Goal: Task Accomplishment & Management: Complete application form

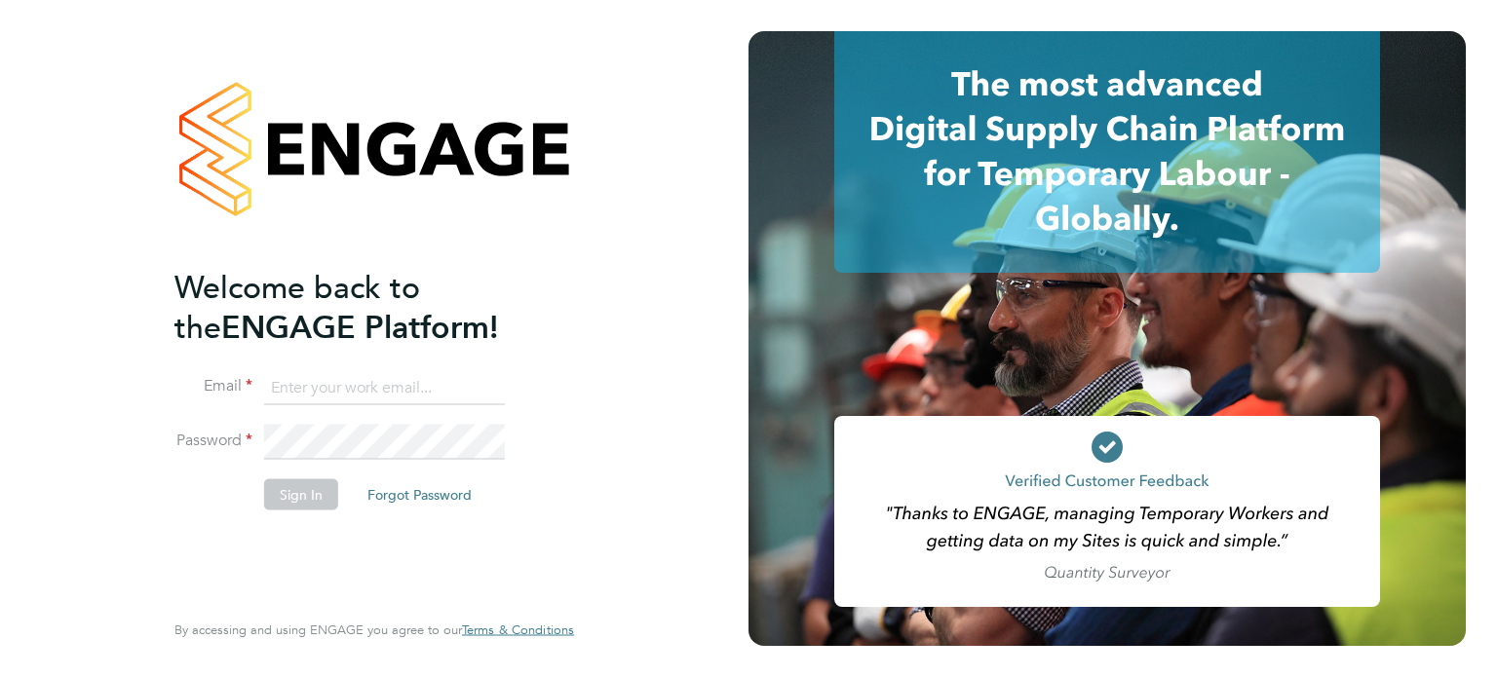
type input "mason.roberts@castlefieldrecruitment.com"
click at [335, 479] on li "Sign In Forgot Password" at bounding box center [364, 504] width 380 height 51
click at [322, 482] on button "Sign In" at bounding box center [301, 494] width 74 height 31
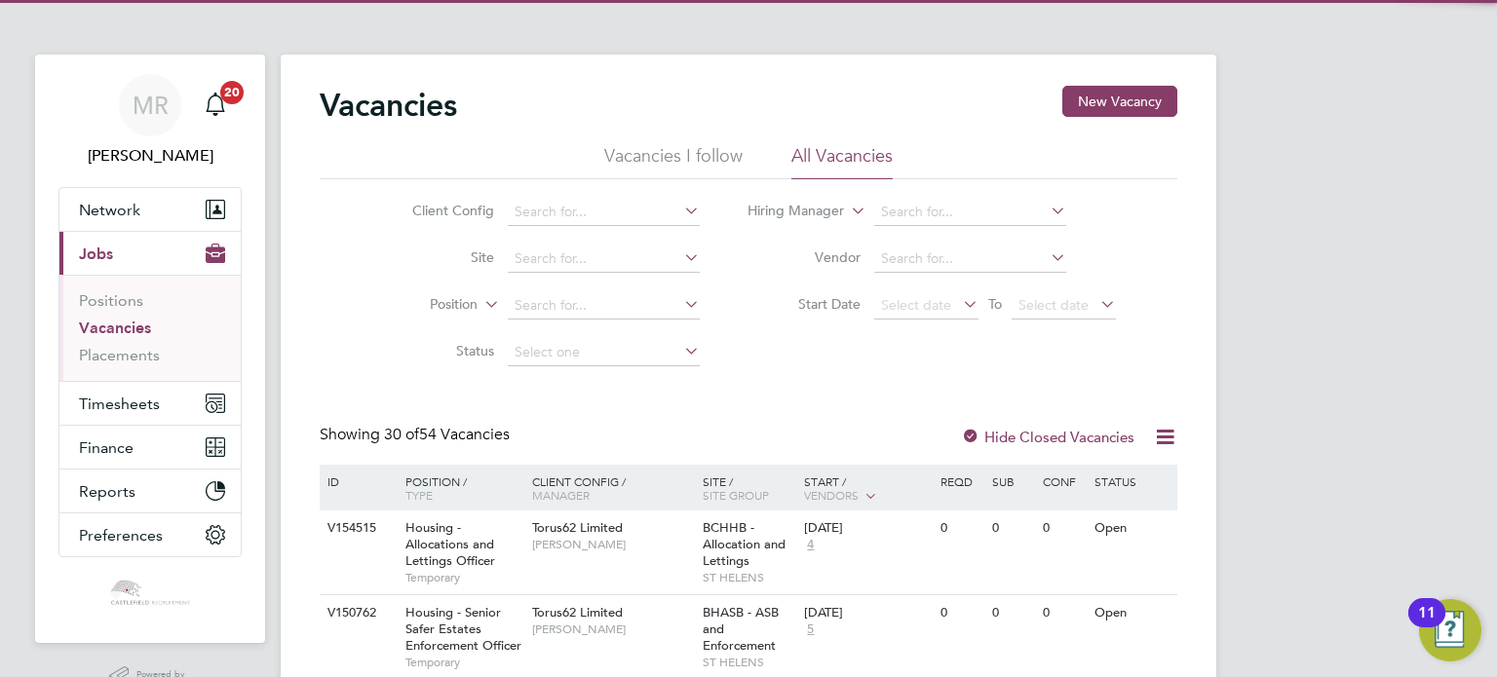
click at [148, 380] on ul "Positions Vacancies Placements" at bounding box center [149, 328] width 181 height 106
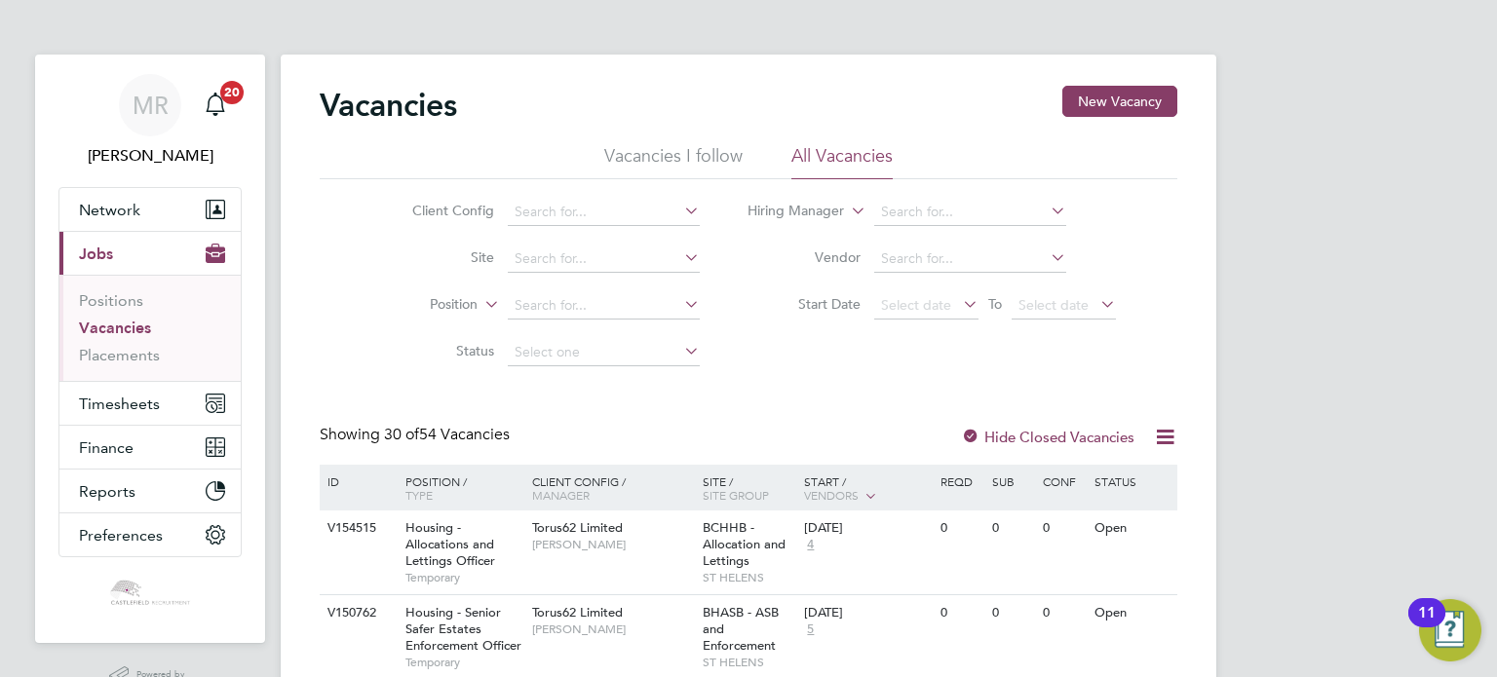
click at [148, 380] on ul "Positions Vacancies Placements" at bounding box center [149, 328] width 181 height 106
click at [153, 395] on span "Timesheets" at bounding box center [119, 404] width 81 height 19
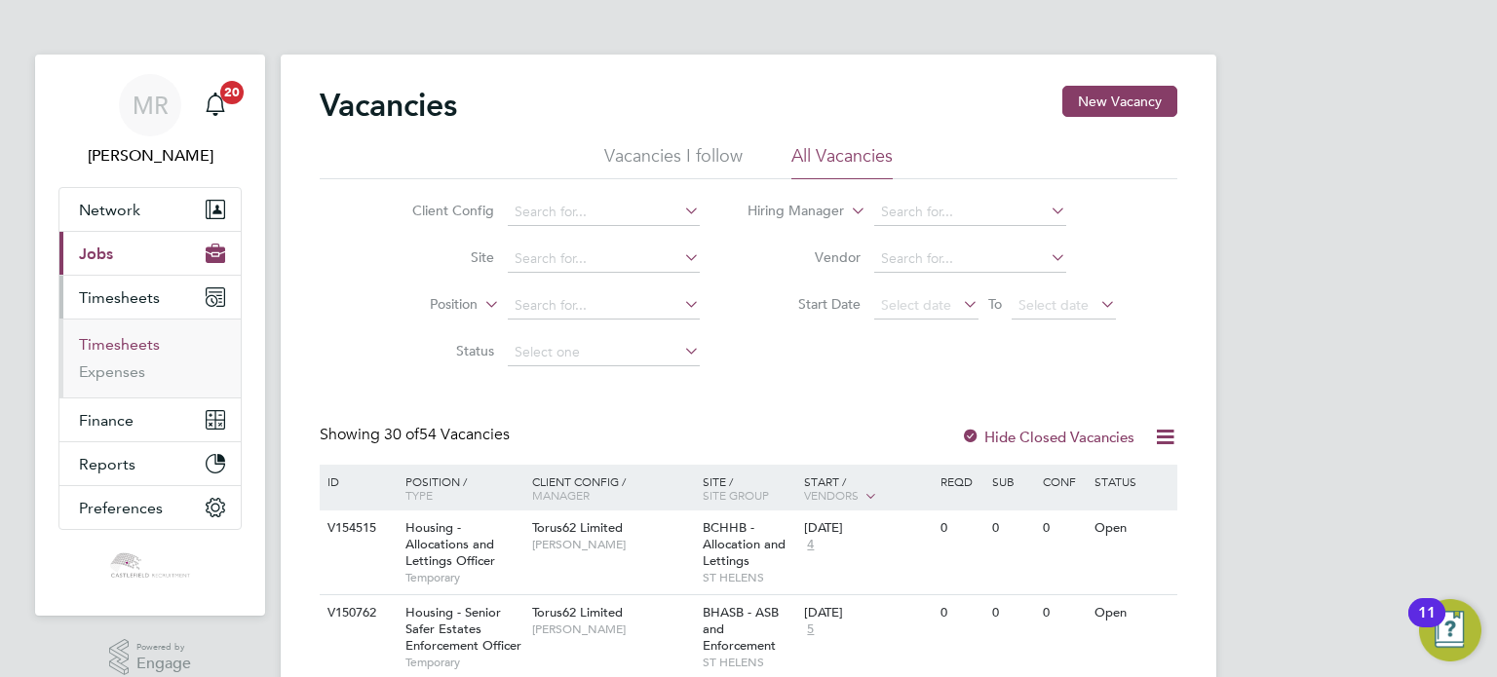
click at [144, 338] on link "Timesheets" at bounding box center [119, 344] width 81 height 19
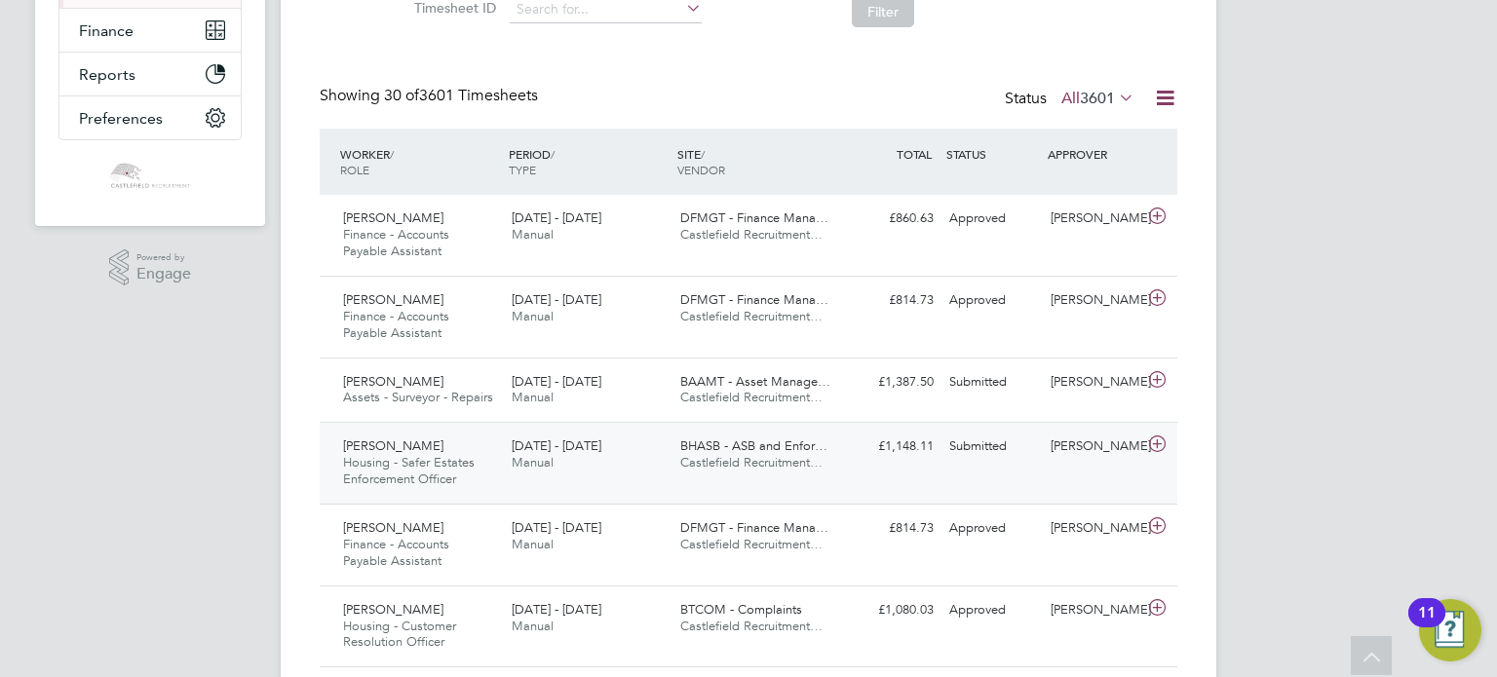
click at [639, 422] on div "[PERSON_NAME] Housing - Safer Estates Enforcement Officer [DATE] - [DATE] [DATE…" at bounding box center [749, 463] width 858 height 82
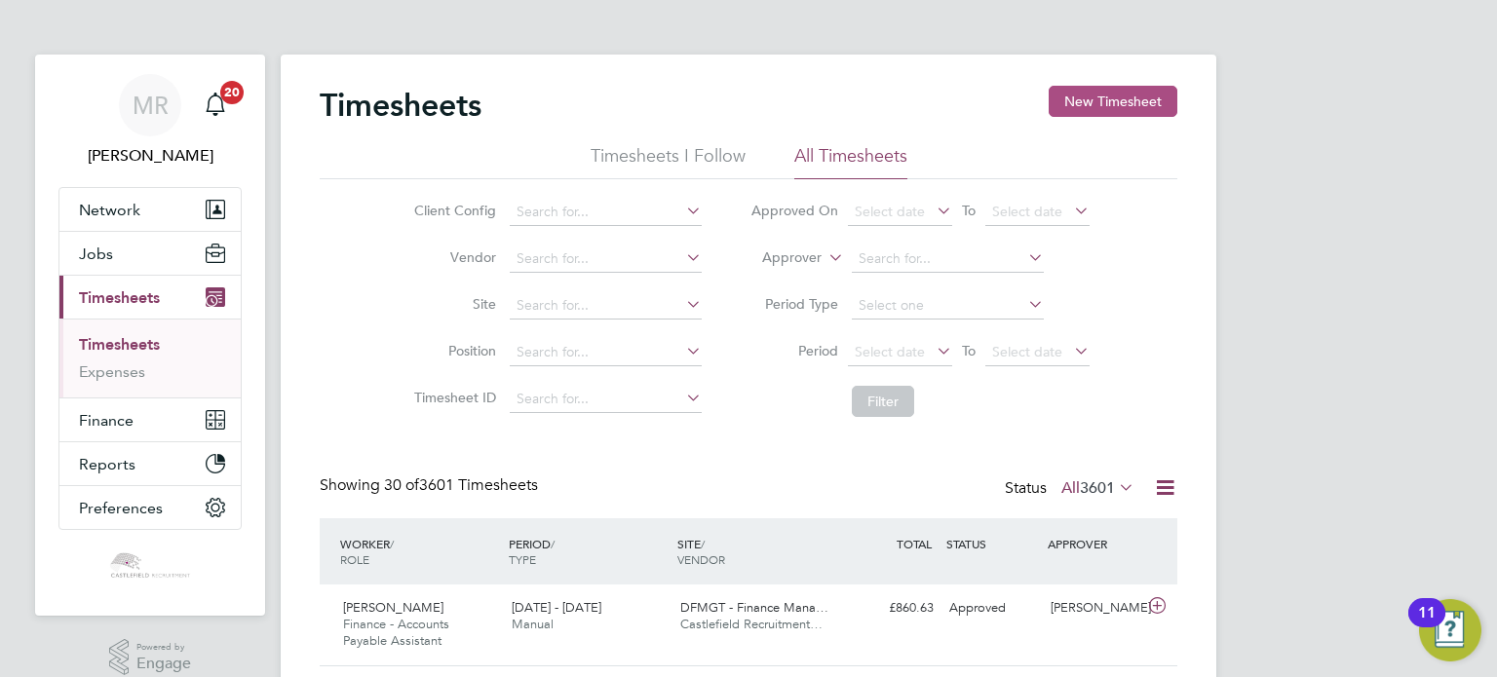
click at [1093, 110] on button "New Timesheet" at bounding box center [1113, 101] width 129 height 31
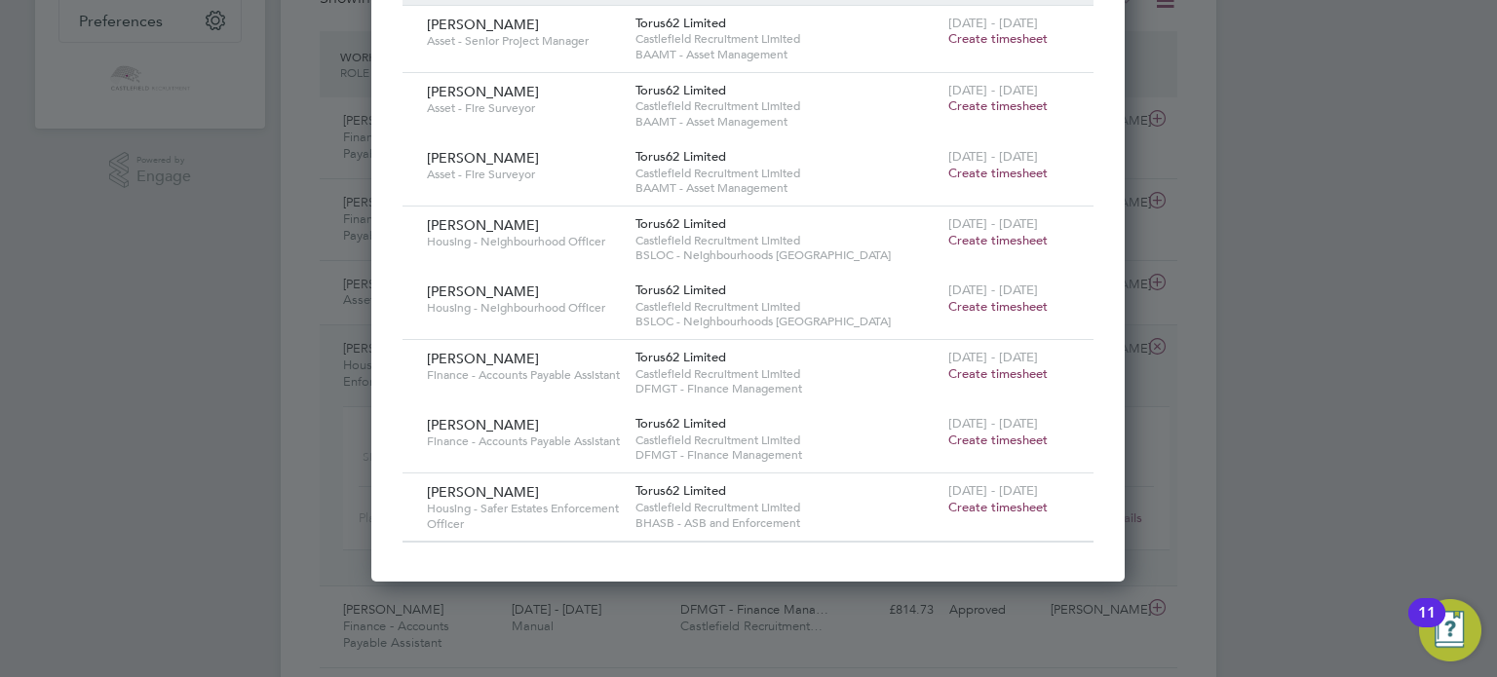
click at [1000, 506] on span "Create timesheet" at bounding box center [997, 507] width 99 height 17
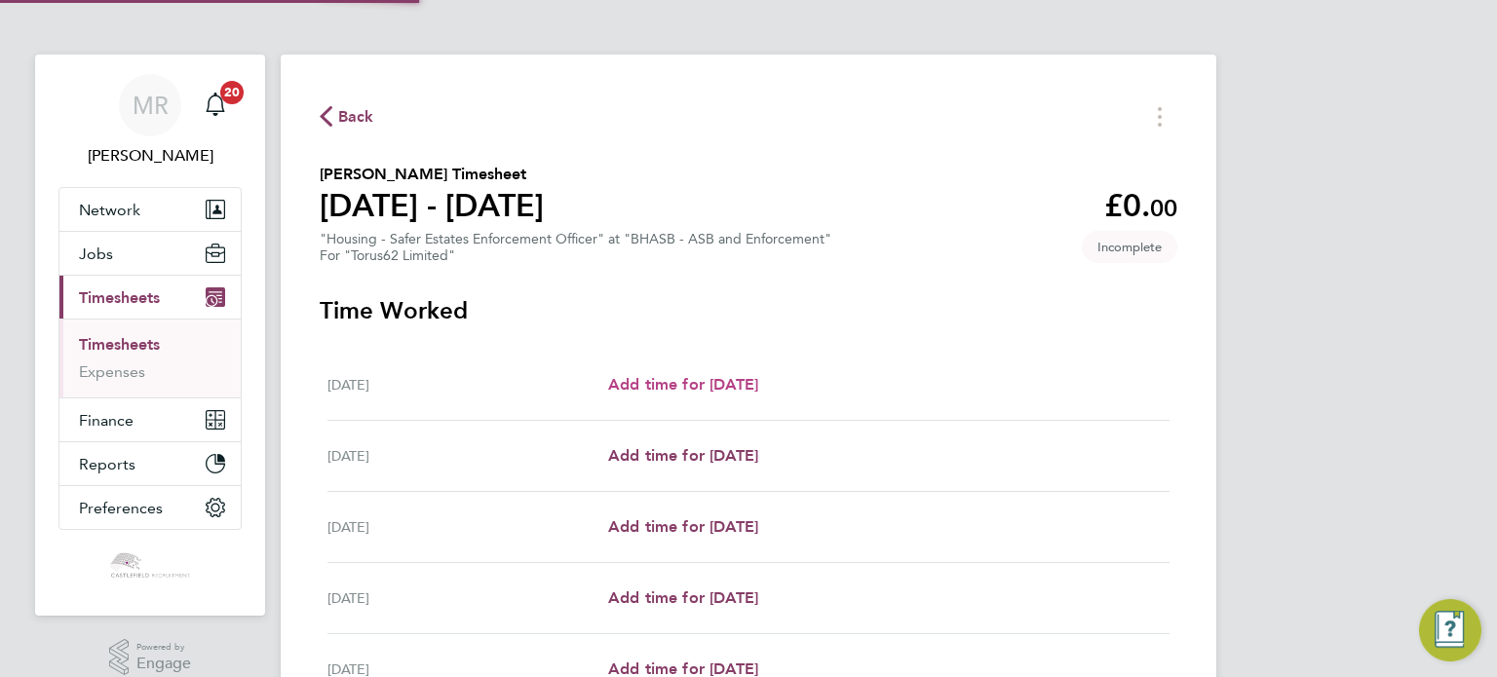
click at [723, 385] on span "Add time for [DATE]" at bounding box center [683, 384] width 150 height 19
select select "30"
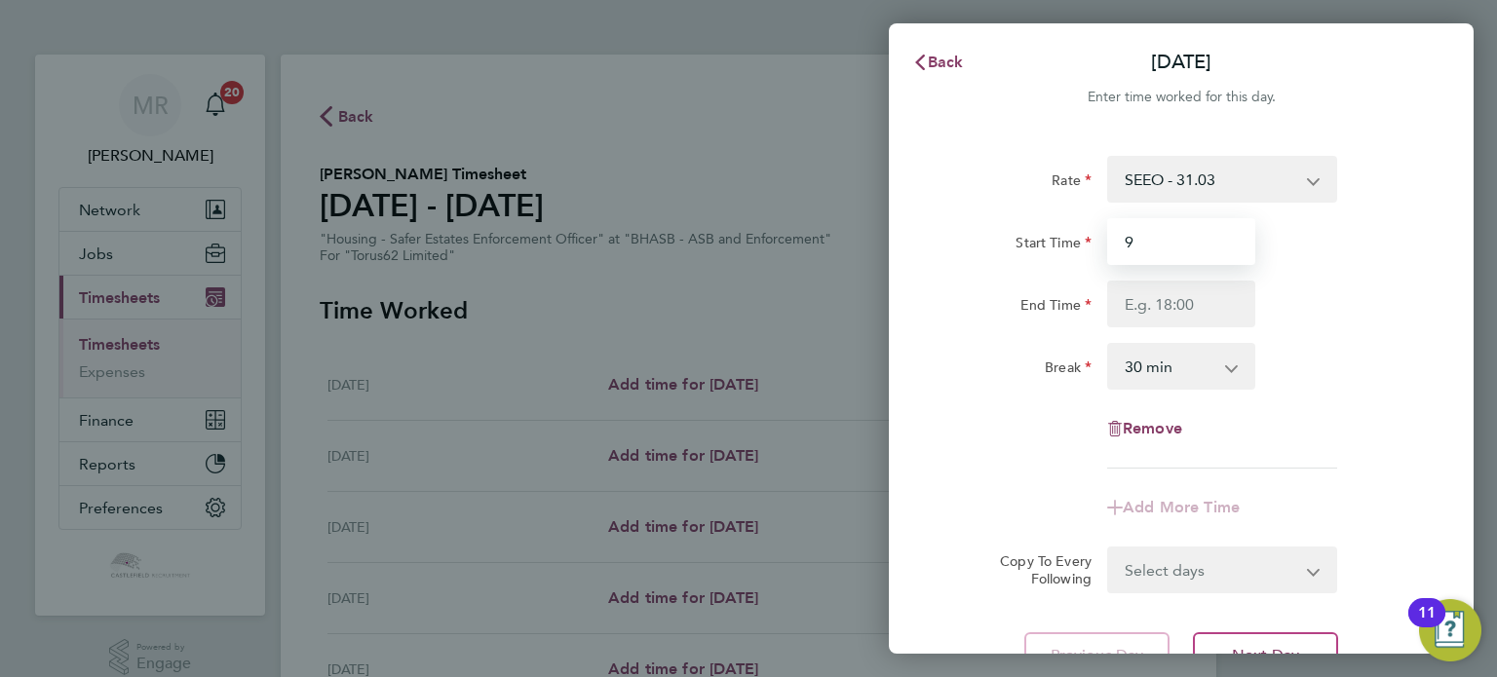
click at [1175, 245] on input "9" at bounding box center [1181, 241] width 148 height 47
type input "09:00"
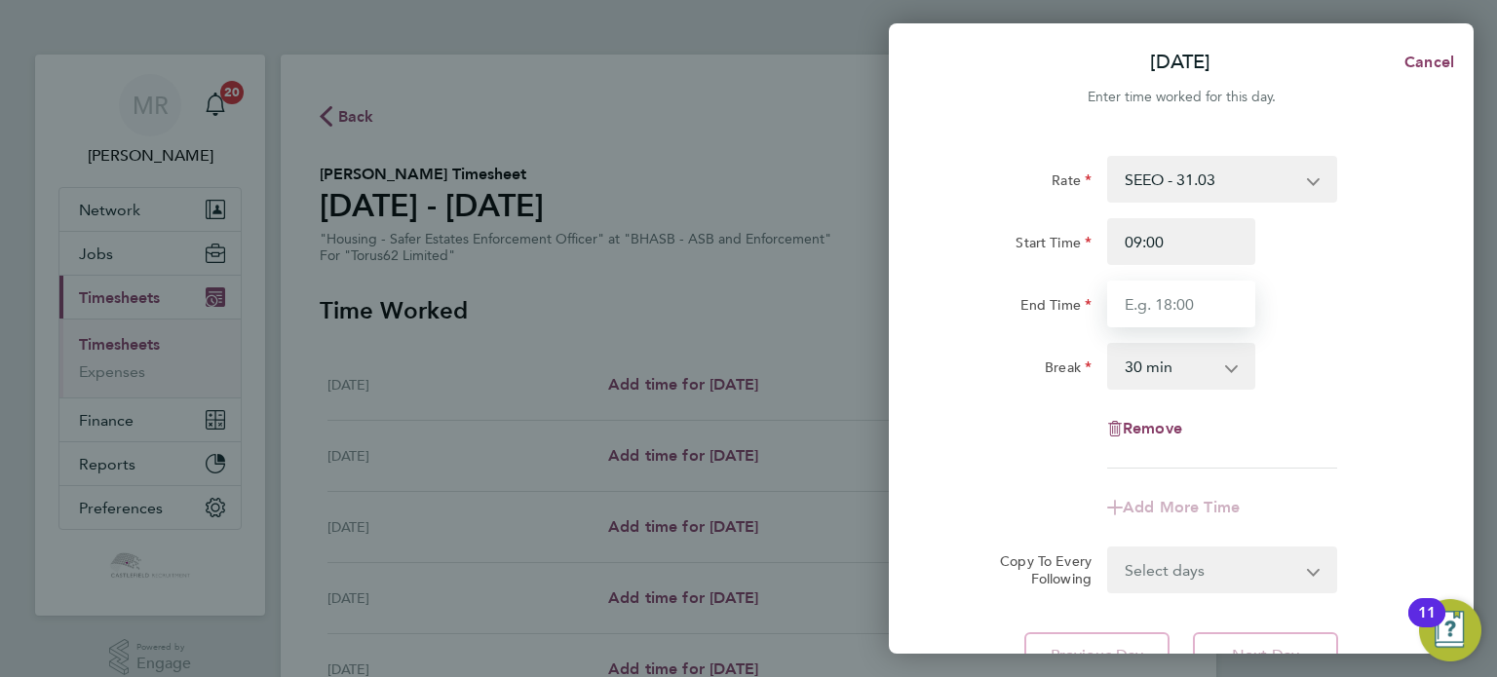
drag, startPoint x: 1120, startPoint y: 302, endPoint x: 1134, endPoint y: 308, distance: 15.7
click at [1123, 303] on input "End Time" at bounding box center [1181, 304] width 148 height 47
type input "17:00"
click at [1282, 289] on div "End Time 17:00" at bounding box center [1181, 304] width 491 height 47
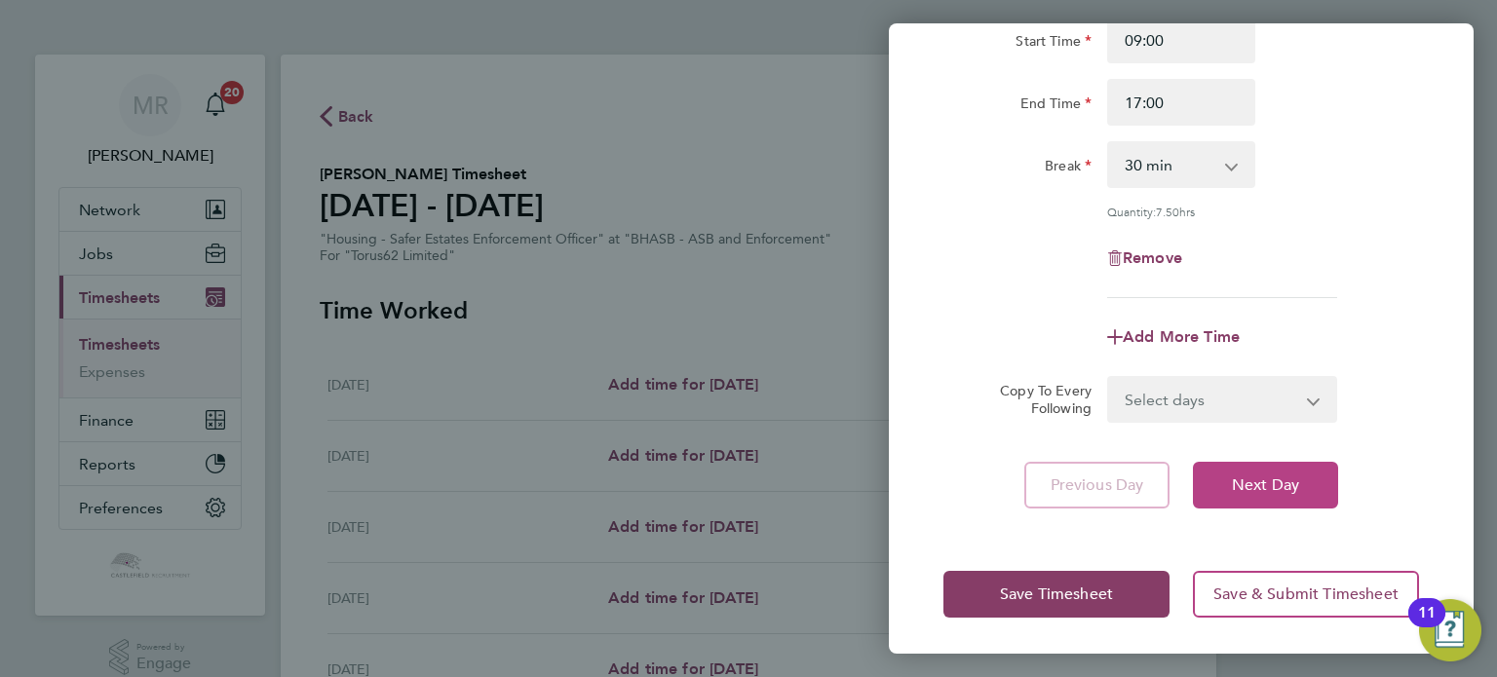
click at [1293, 479] on span "Next Day" at bounding box center [1265, 485] width 67 height 19
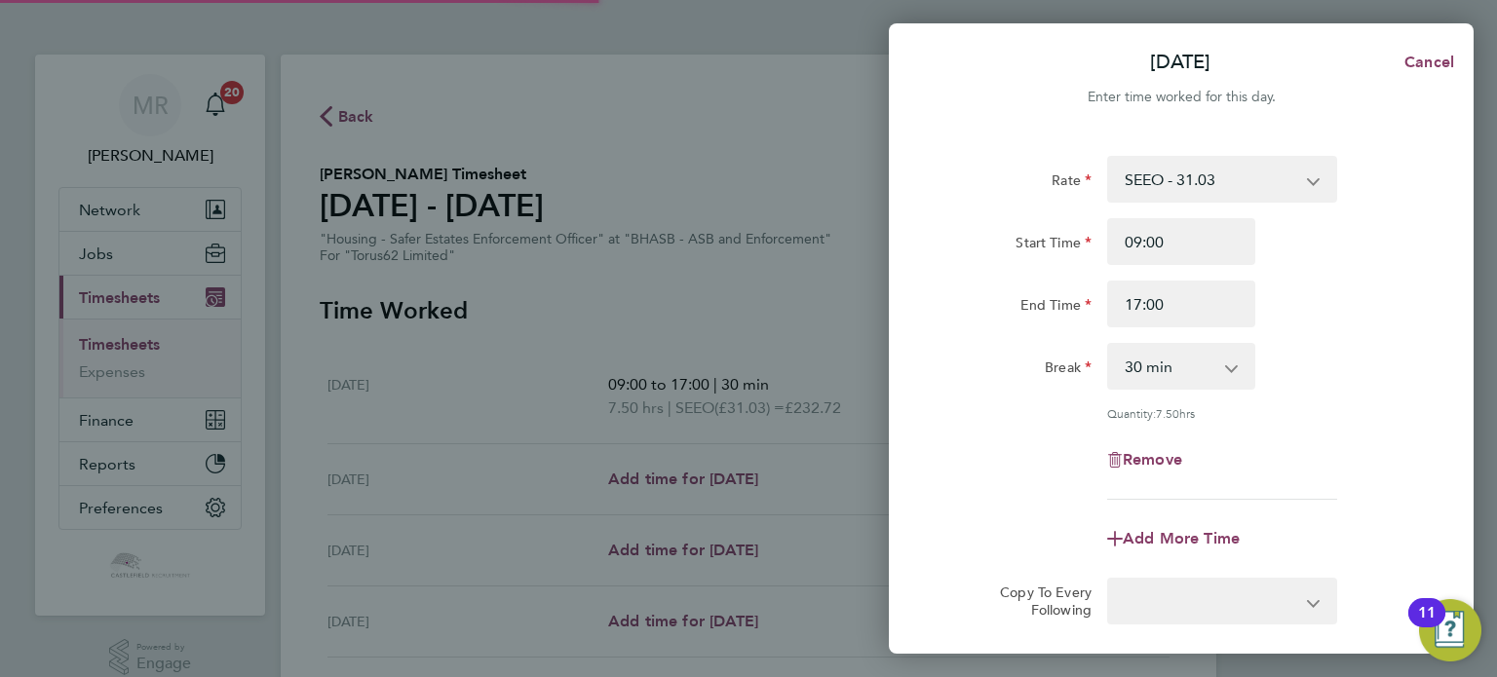
select select "30"
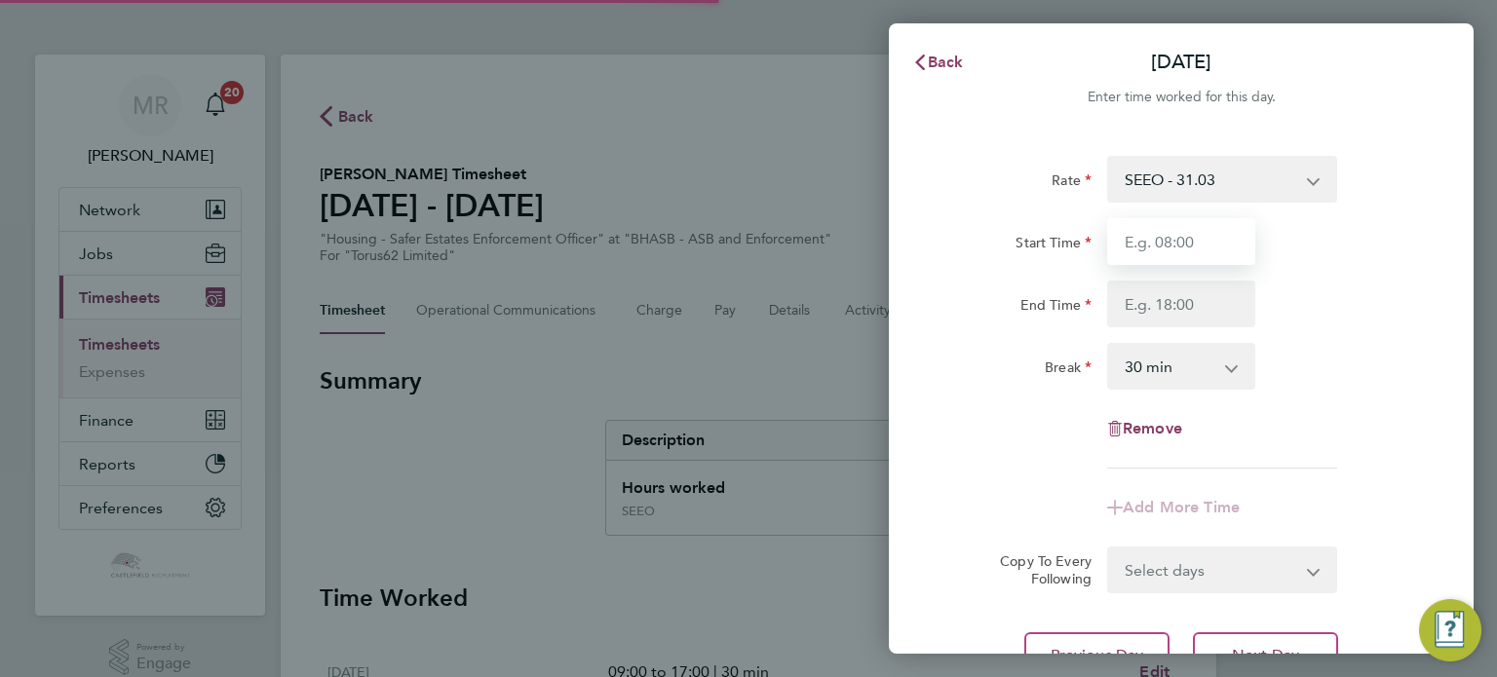
click at [1158, 238] on input "Start Time" at bounding box center [1181, 241] width 148 height 47
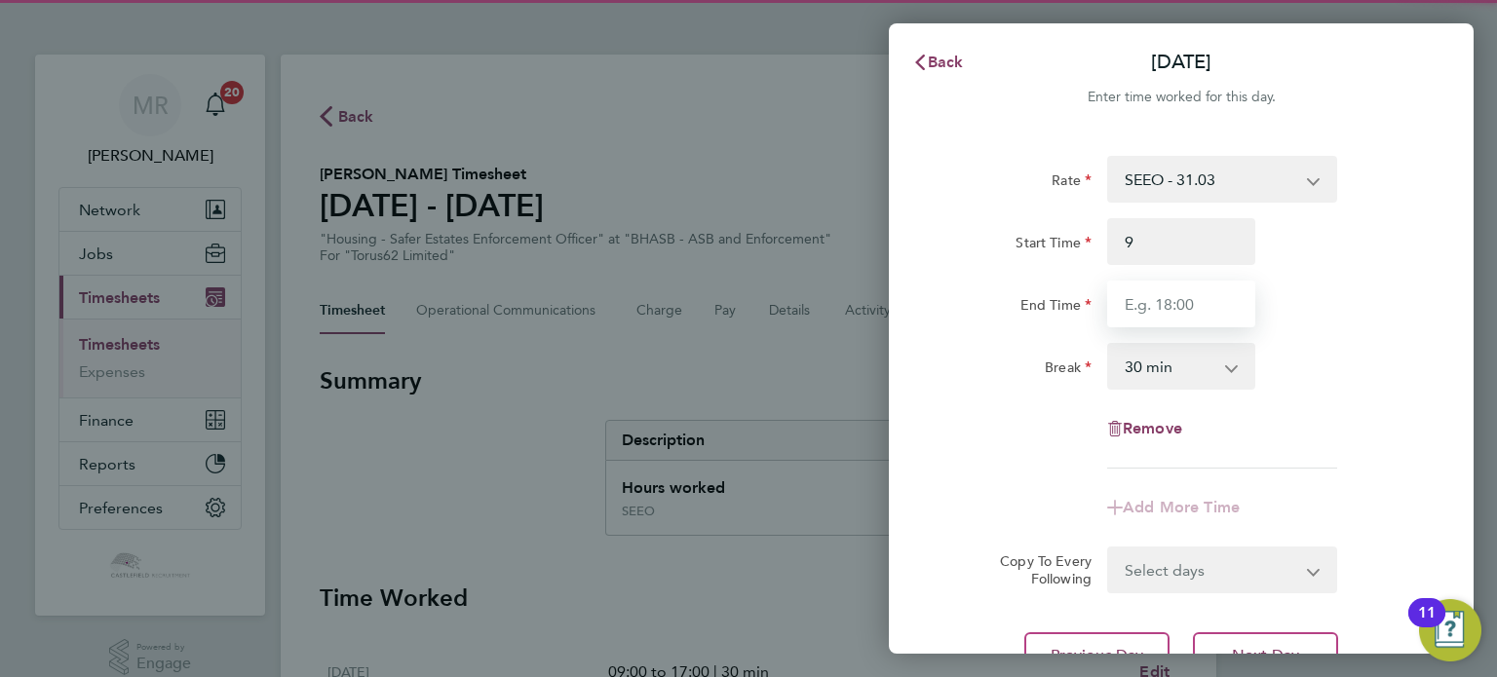
type input "09:00"
click at [1129, 292] on input "End Time" at bounding box center [1181, 304] width 148 height 47
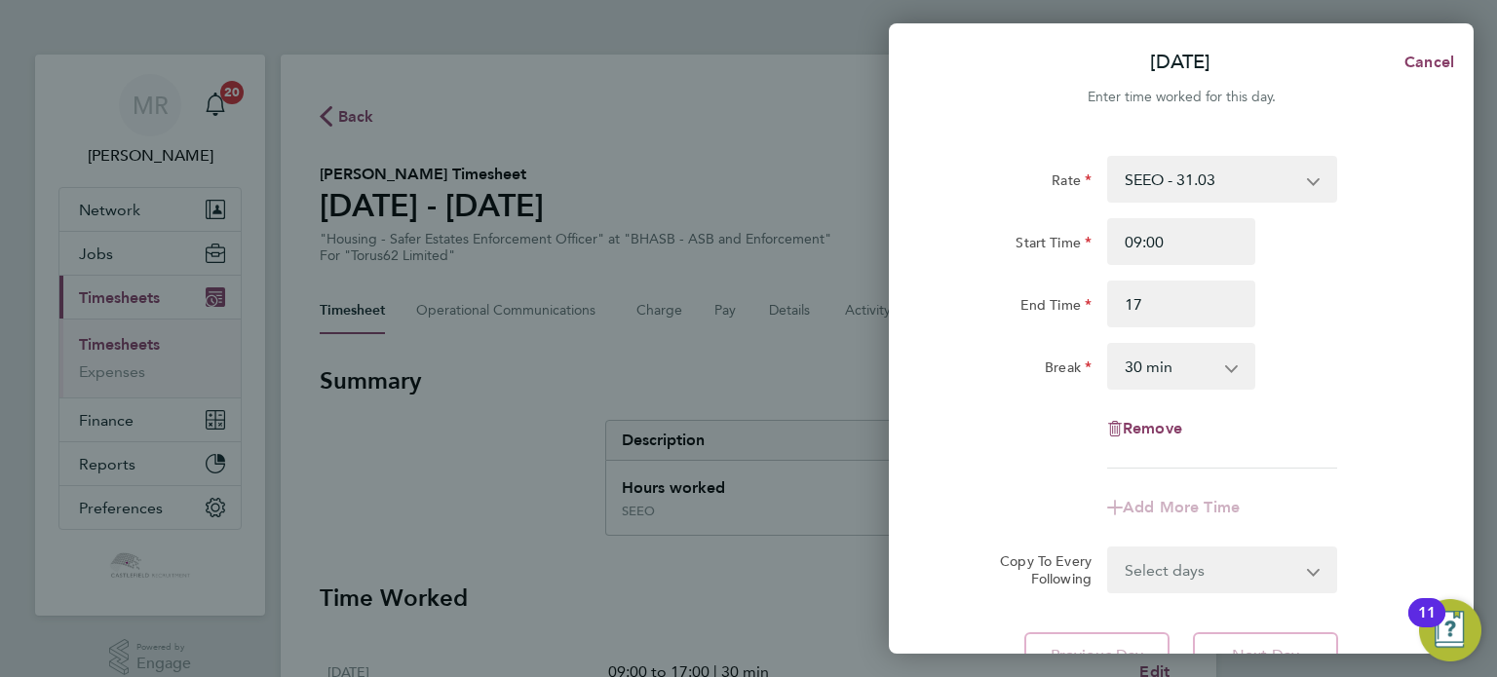
type input "17:00"
click at [1345, 275] on div "Start Time 09:00 End Time 17:00" at bounding box center [1181, 272] width 491 height 109
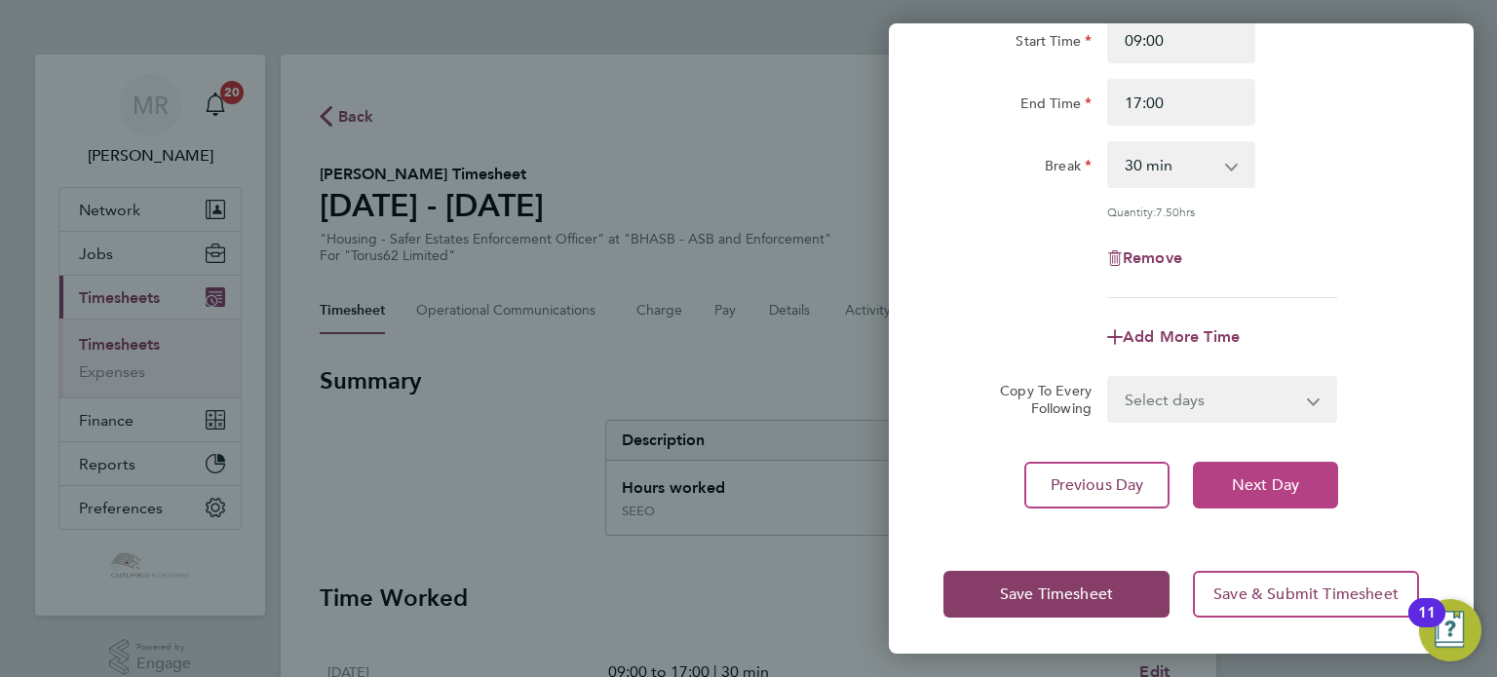
click at [1333, 506] on button "Next Day" at bounding box center [1265, 485] width 145 height 47
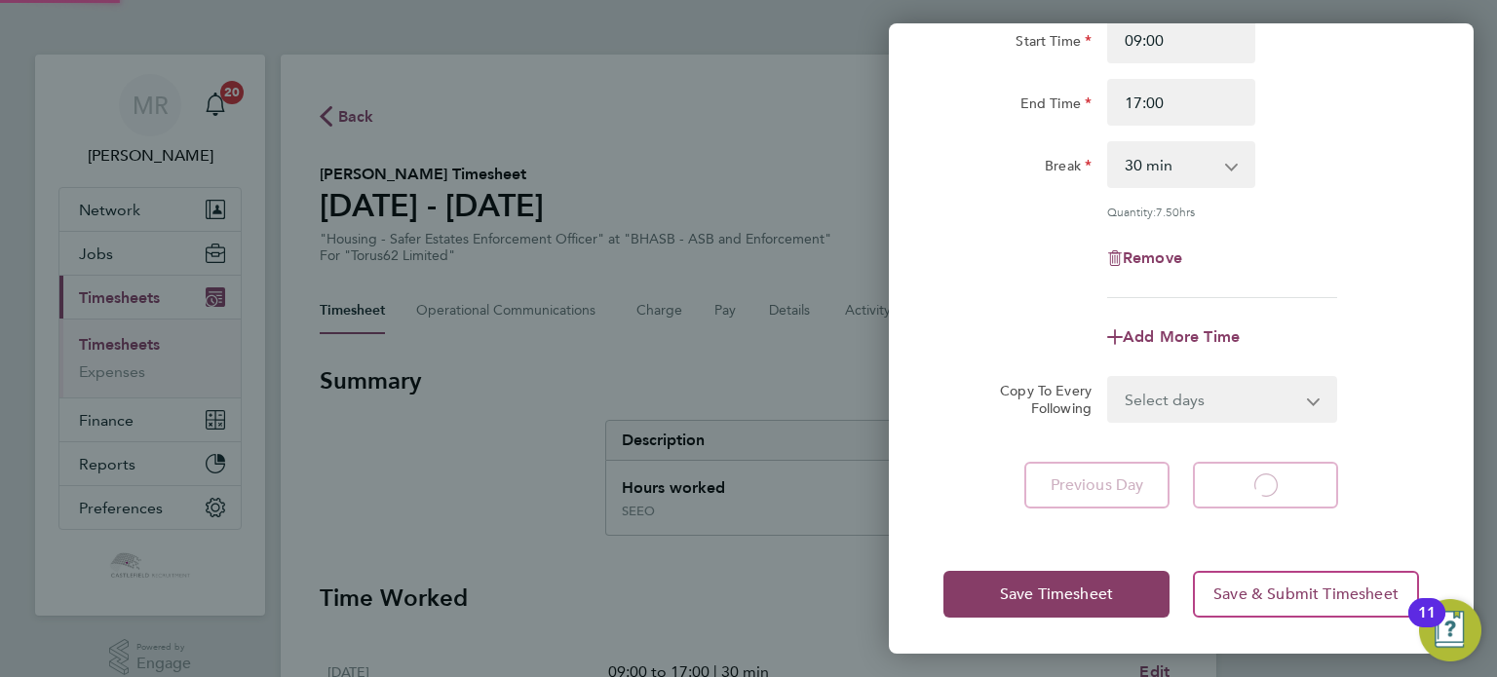
select select "30"
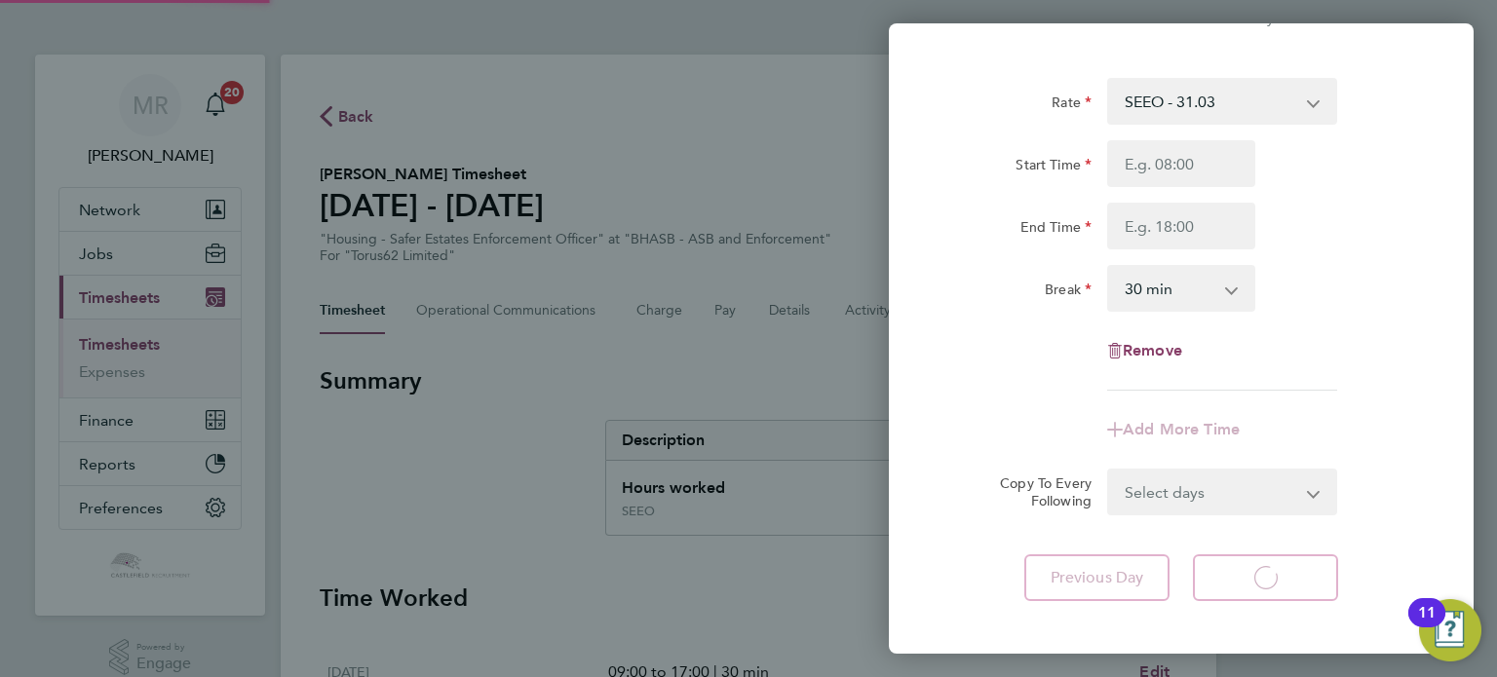
select select "30"
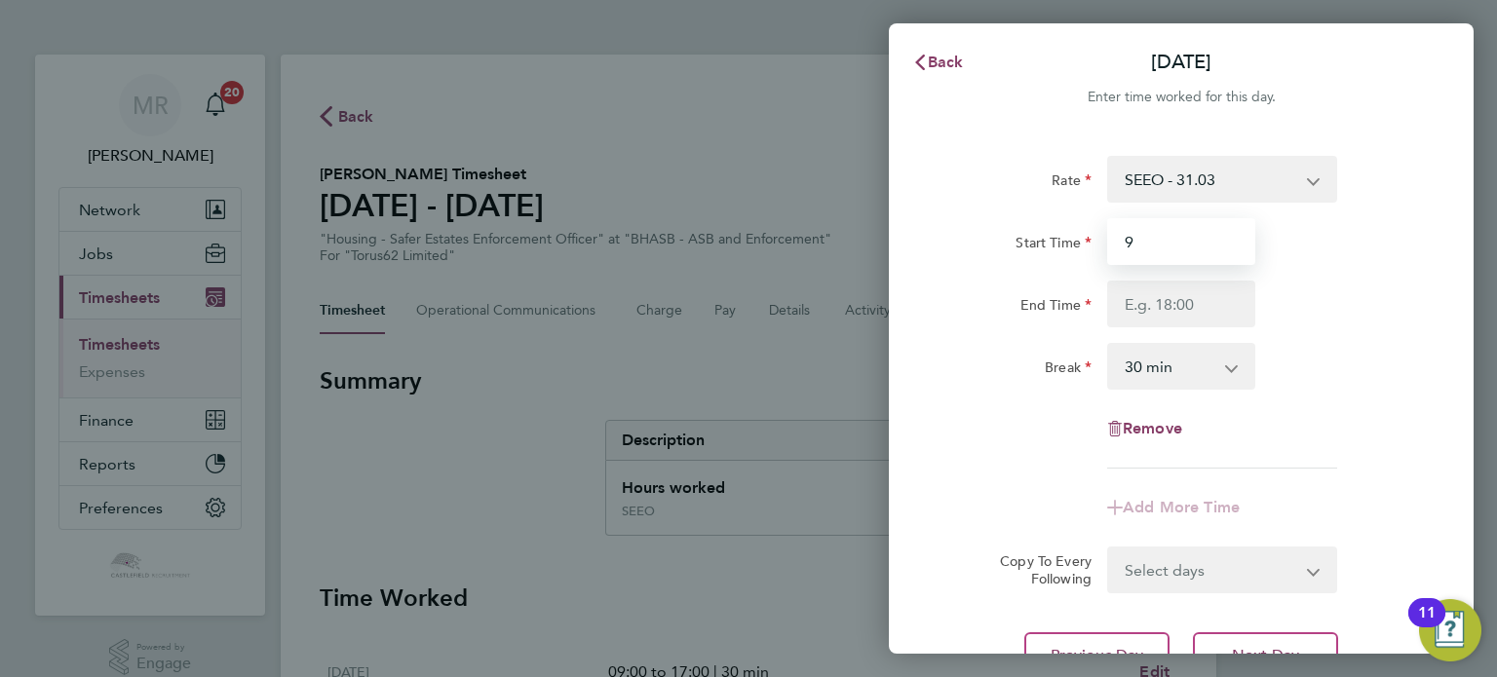
click at [1145, 245] on input "9" at bounding box center [1181, 241] width 148 height 47
type input "09:00"
click at [1130, 292] on input "End Time" at bounding box center [1181, 304] width 148 height 47
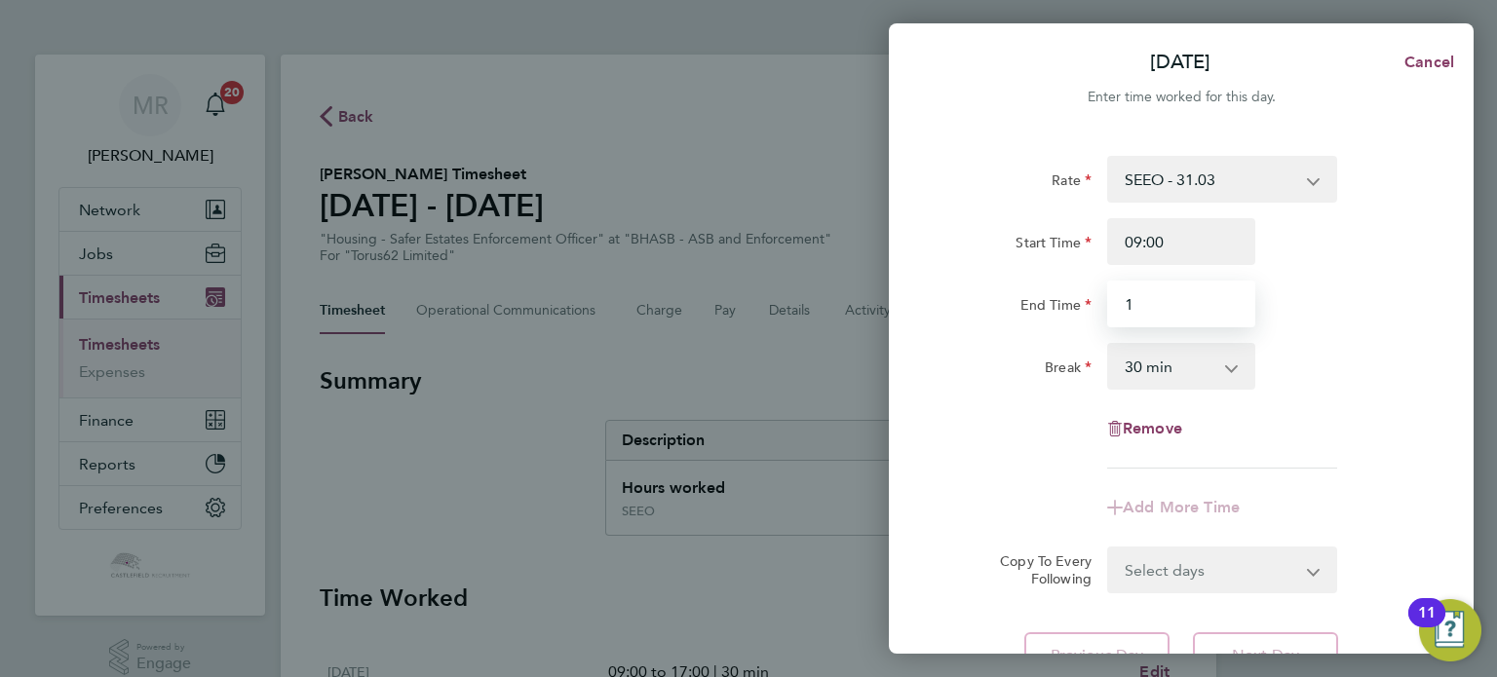
drag, startPoint x: 982, startPoint y: 300, endPoint x: 970, endPoint y: 301, distance: 12.7
click at [970, 301] on div "End Time 1" at bounding box center [1181, 304] width 491 height 47
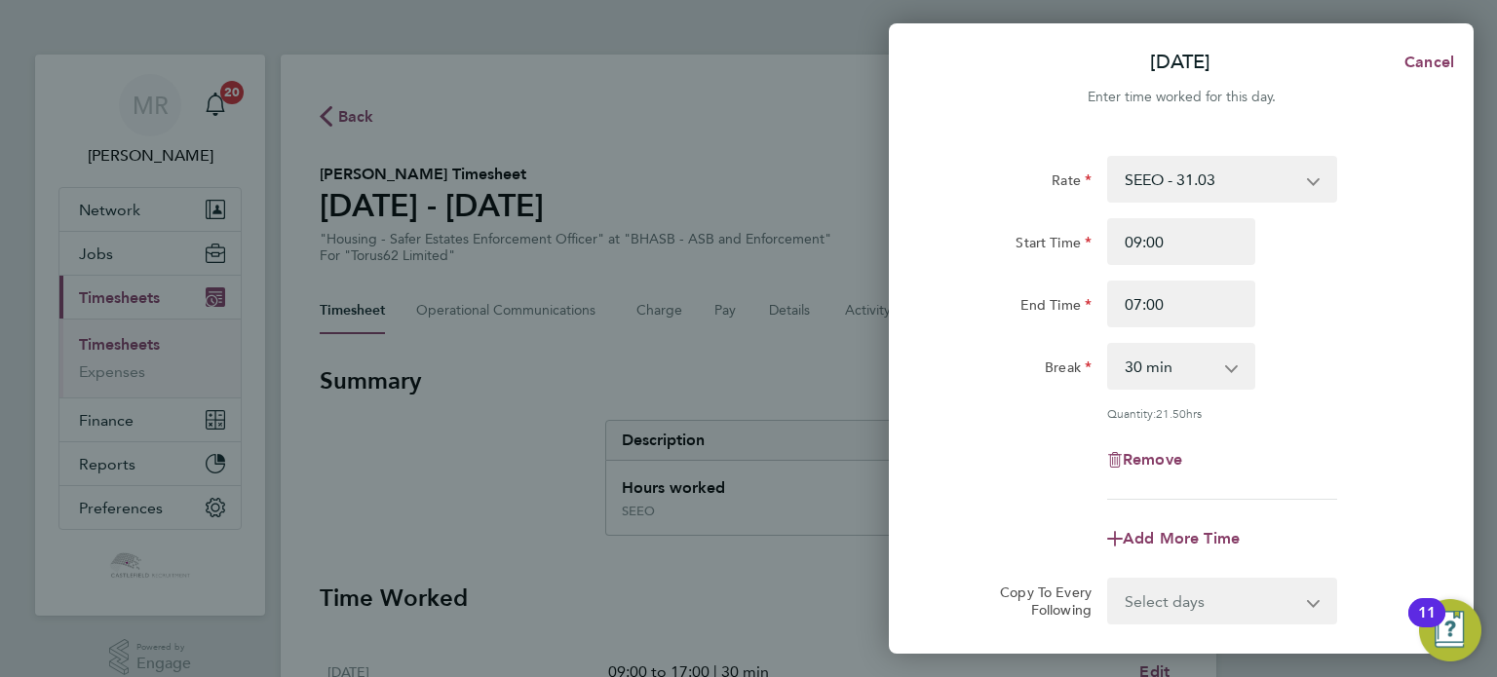
click at [1370, 299] on div "End Time 07:00" at bounding box center [1181, 304] width 491 height 47
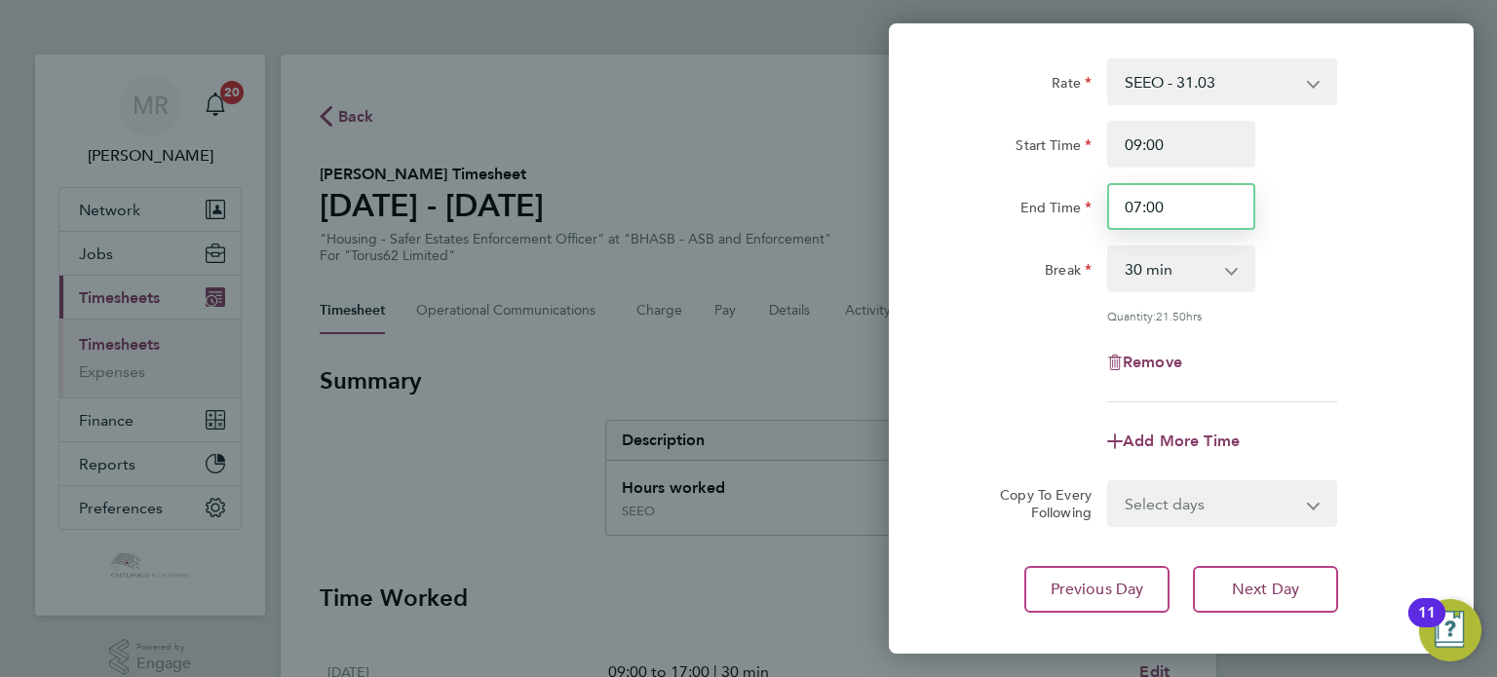
drag, startPoint x: 1214, startPoint y: 211, endPoint x: 916, endPoint y: 243, distance: 299.9
click at [911, 241] on div "Rate SEEO - 31.03 Start Time 09:00 End Time 07:00 Break 0 min 15 min 30 min 45 …" at bounding box center [1181, 335] width 585 height 601
type input "17:00"
drag, startPoint x: 1494, startPoint y: 320, endPoint x: 1483, endPoint y: 338, distance: 21.4
click at [1493, 323] on div "[DATE] Cancel Enter time worked for this day. Rate SEEO - 31.03 Start Time 09:0…" at bounding box center [748, 338] width 1497 height 677
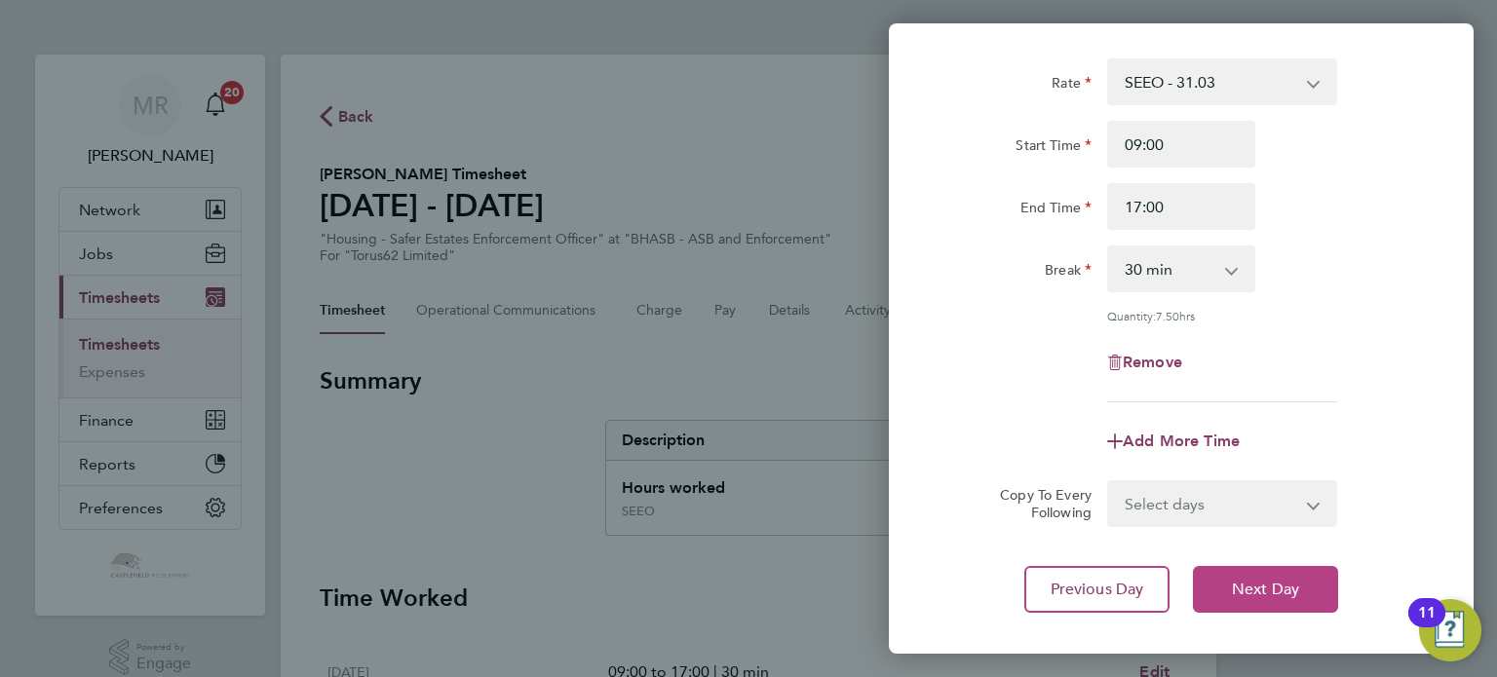
click at [1294, 580] on span "Next Day" at bounding box center [1265, 589] width 67 height 19
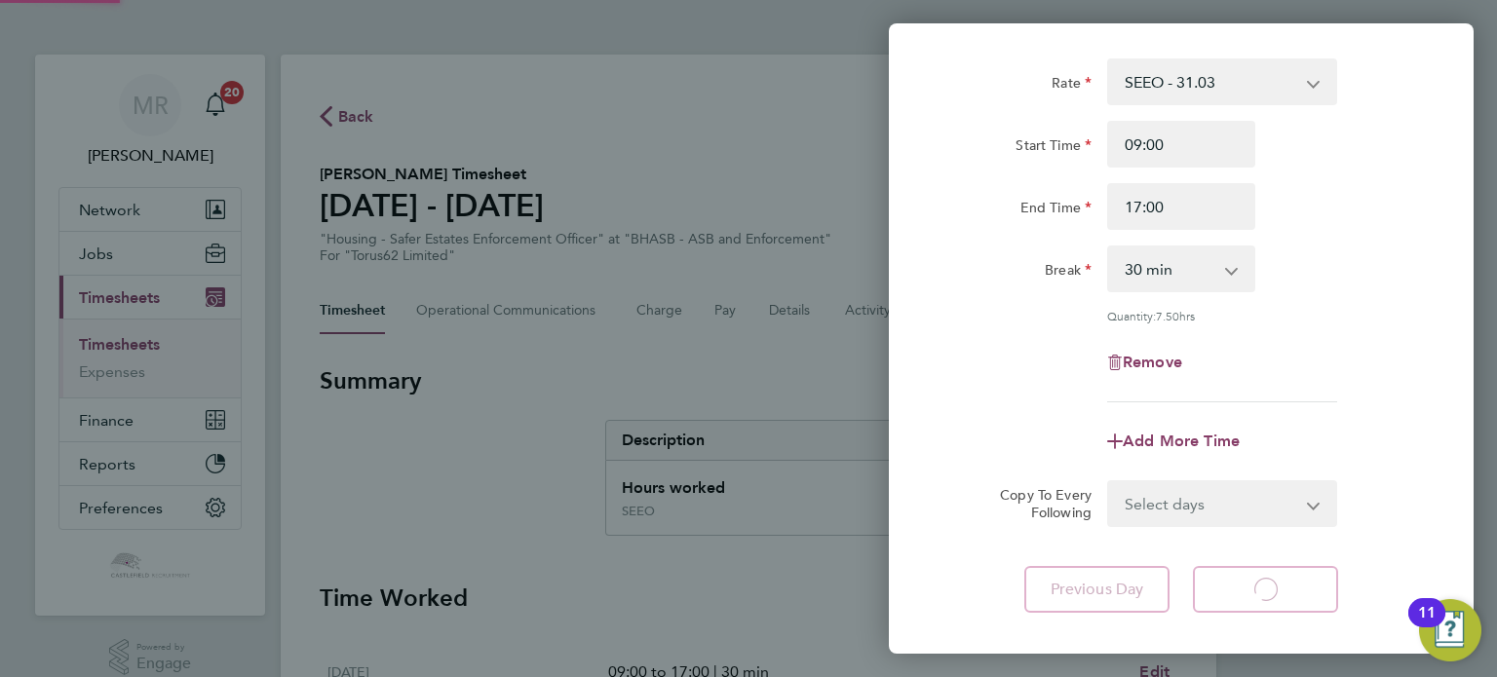
select select "30"
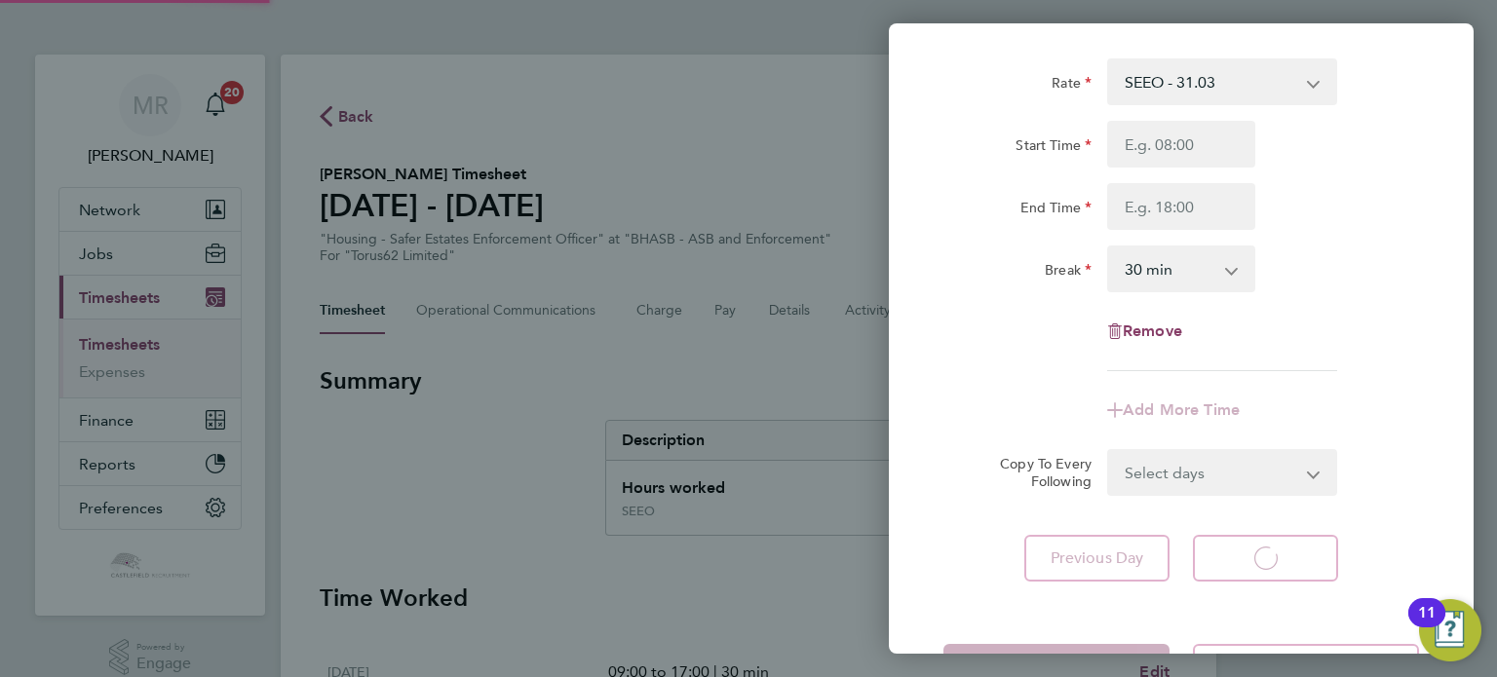
select select "30"
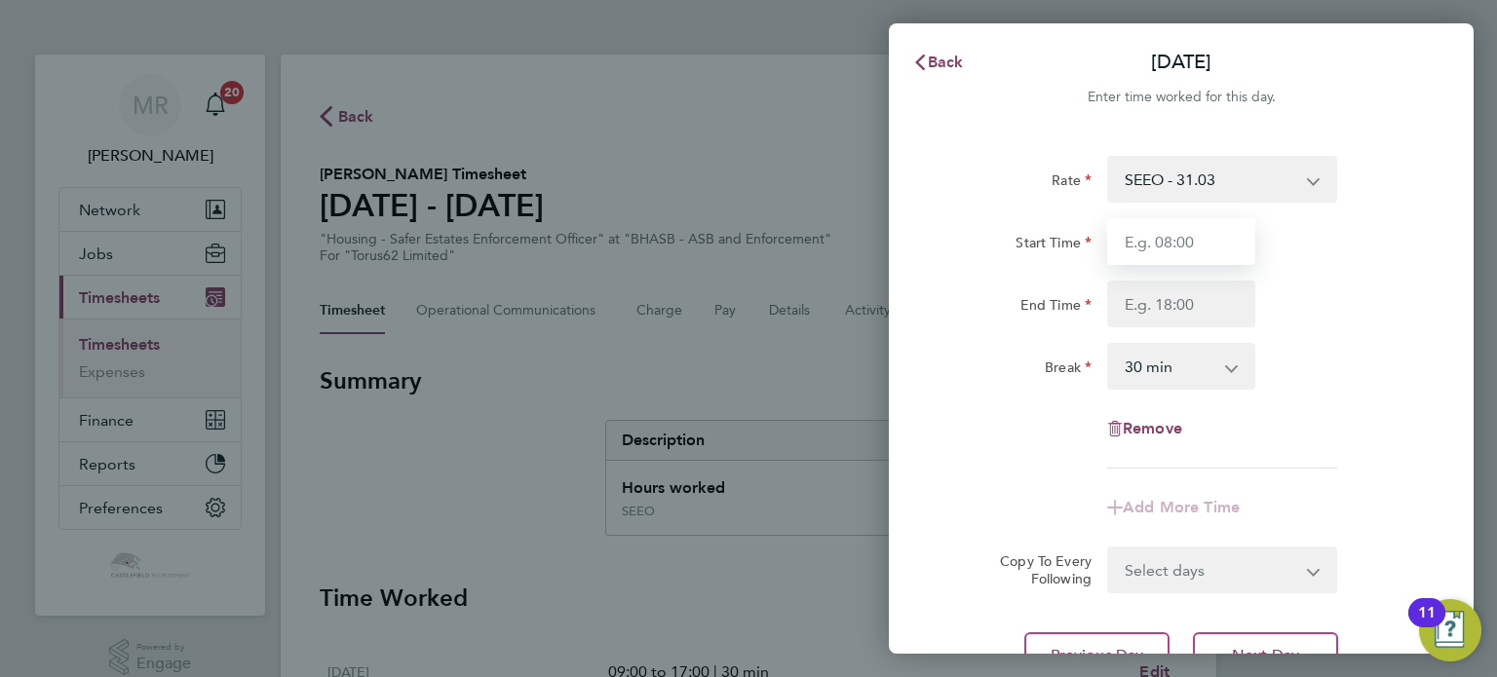
drag, startPoint x: 1161, startPoint y: 225, endPoint x: 1165, endPoint y: 260, distance: 35.3
click at [1159, 225] on input "Start Time" at bounding box center [1181, 241] width 148 height 47
type input "09:00"
click at [1129, 299] on input "End Time" at bounding box center [1181, 304] width 148 height 47
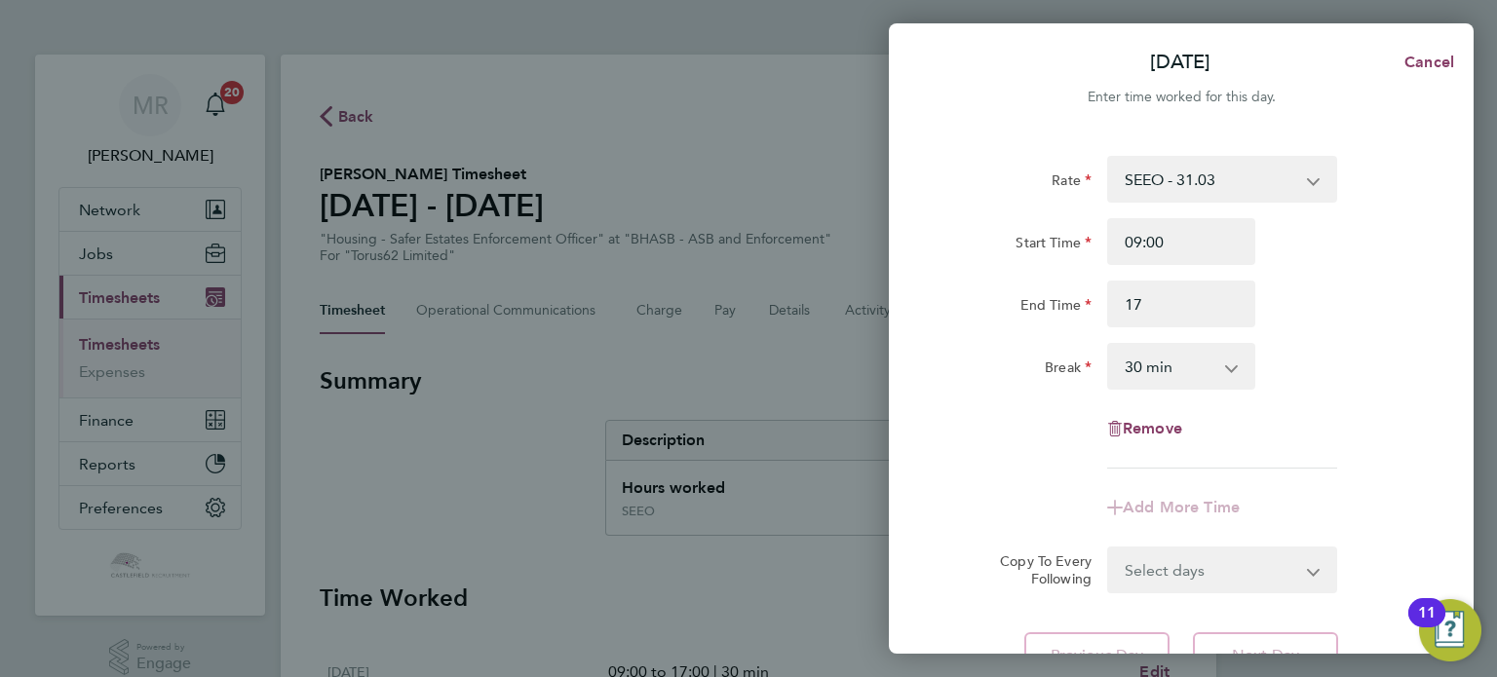
type input "17:00"
click at [1365, 284] on div "End Time 17:00" at bounding box center [1181, 304] width 491 height 47
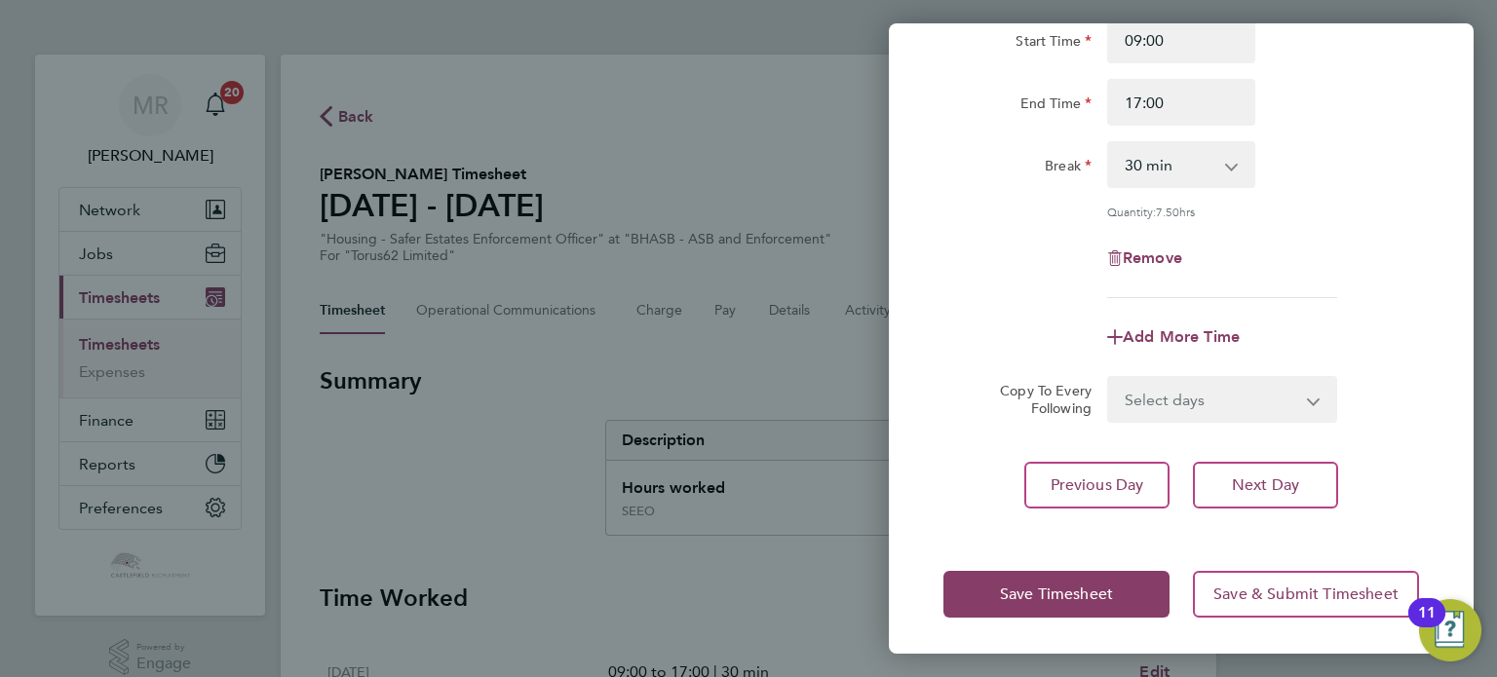
click at [1257, 522] on div "Rate SEEO - 31.03 Start Time 09:00 End Time 17:00 Break 0 min 15 min 30 min 45 …" at bounding box center [1181, 231] width 585 height 601
click at [1275, 482] on span "Next Day" at bounding box center [1265, 485] width 67 height 19
select select "30"
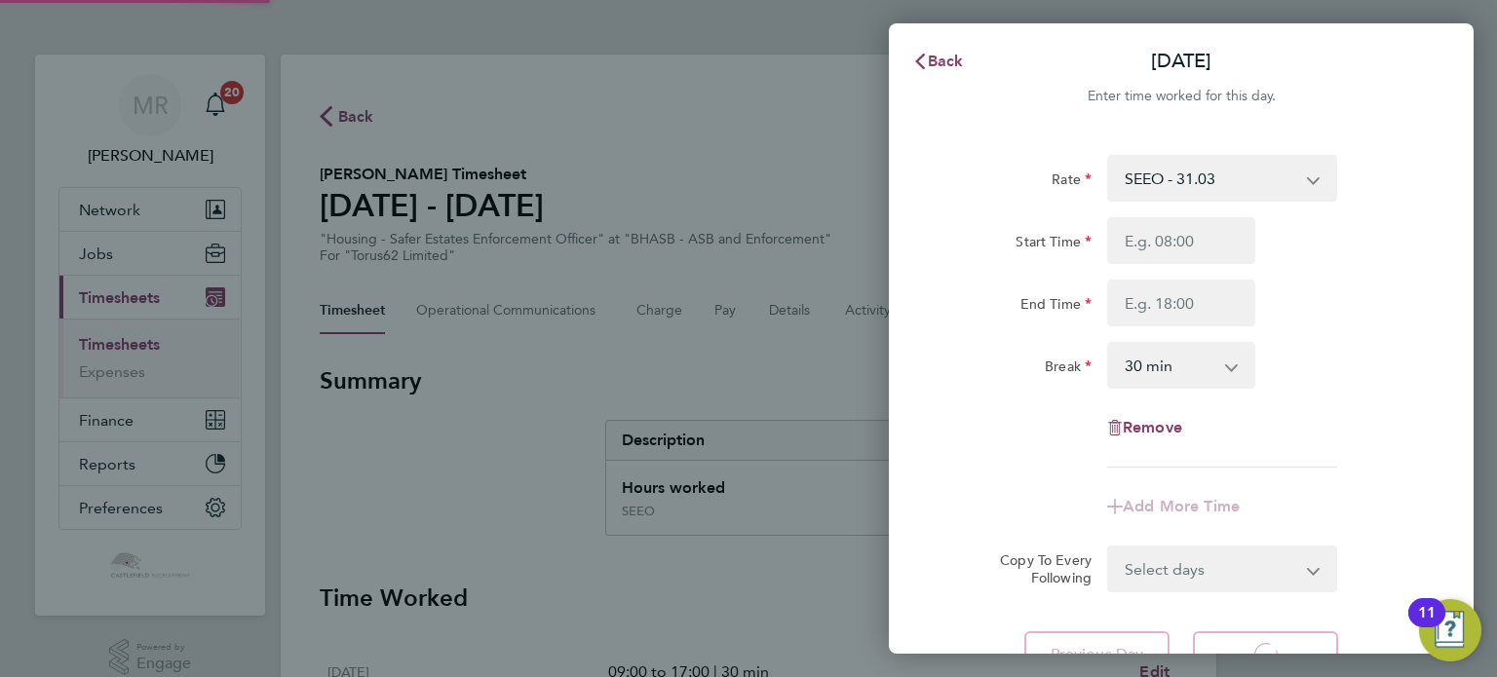
select select "30"
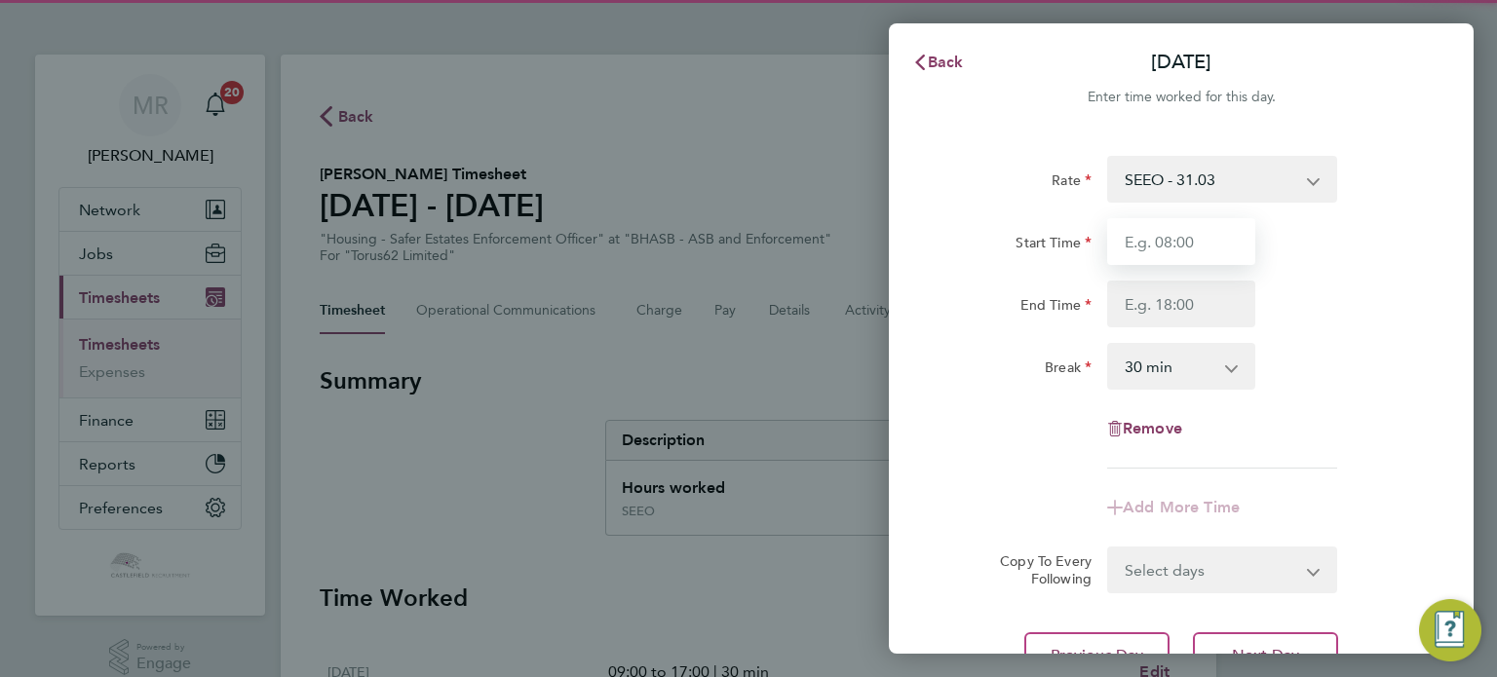
drag, startPoint x: 1187, startPoint y: 253, endPoint x: 1132, endPoint y: 284, distance: 62.4
click at [1187, 253] on input "Start Time" at bounding box center [1181, 241] width 148 height 47
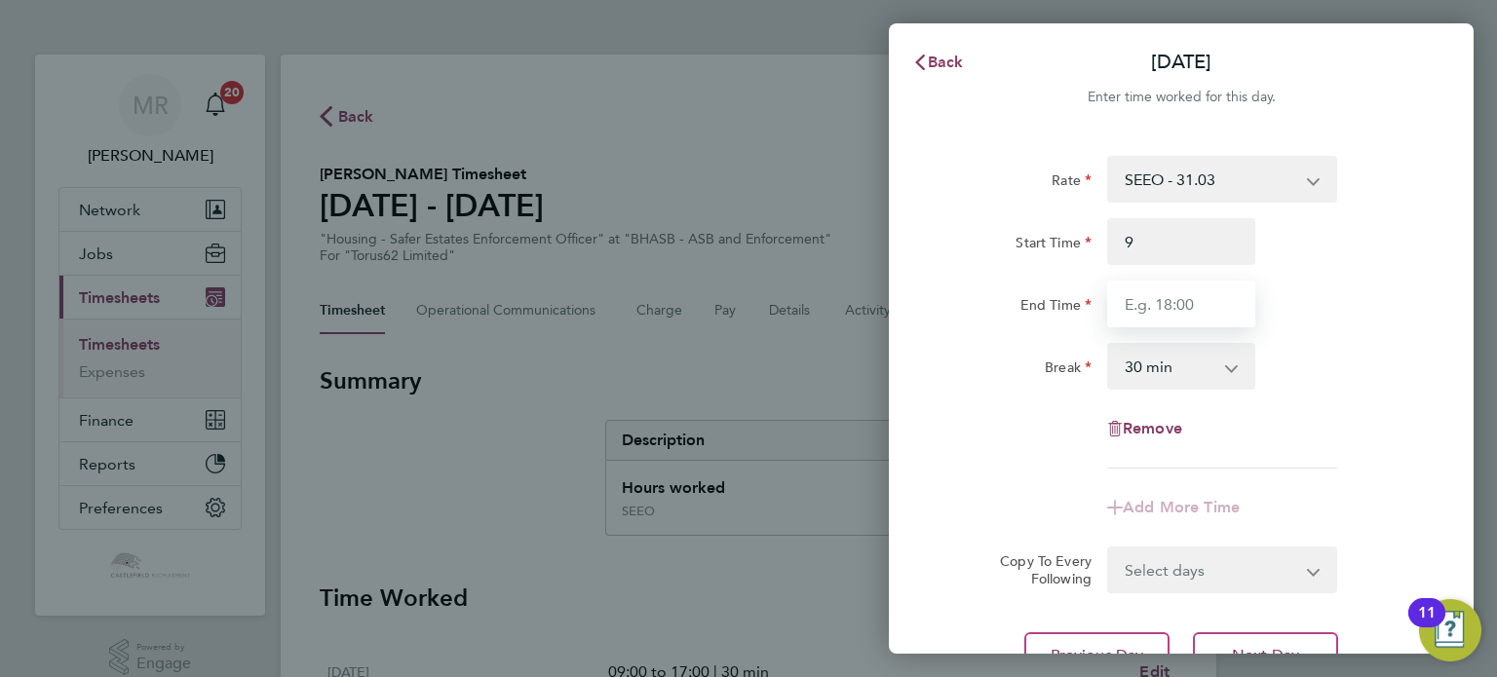
type input "09:00"
drag, startPoint x: 1119, startPoint y: 307, endPoint x: 1154, endPoint y: 303, distance: 35.3
click at [1119, 307] on input "End Time" at bounding box center [1181, 304] width 148 height 47
type input "17:00"
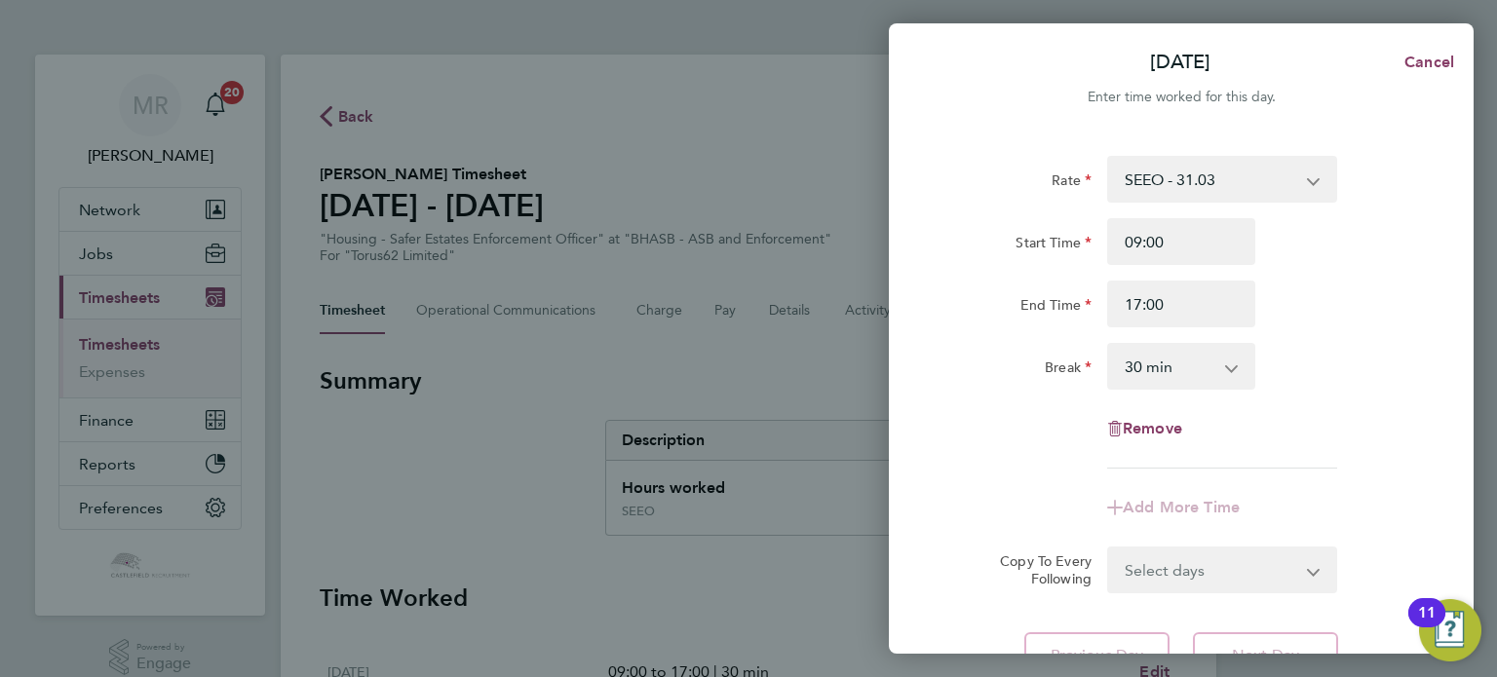
click at [1303, 284] on div "End Time 17:00" at bounding box center [1181, 304] width 491 height 47
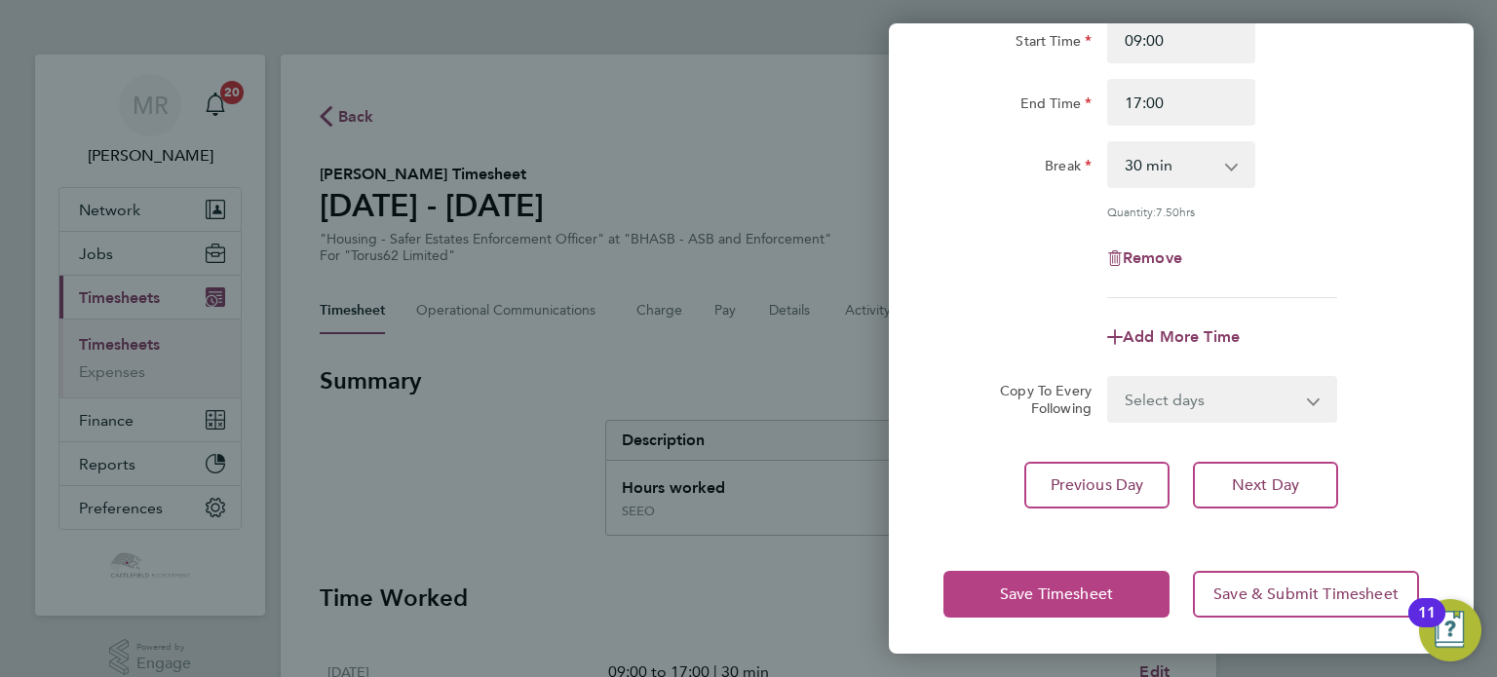
click at [994, 593] on button "Save Timesheet" at bounding box center [1056, 594] width 226 height 47
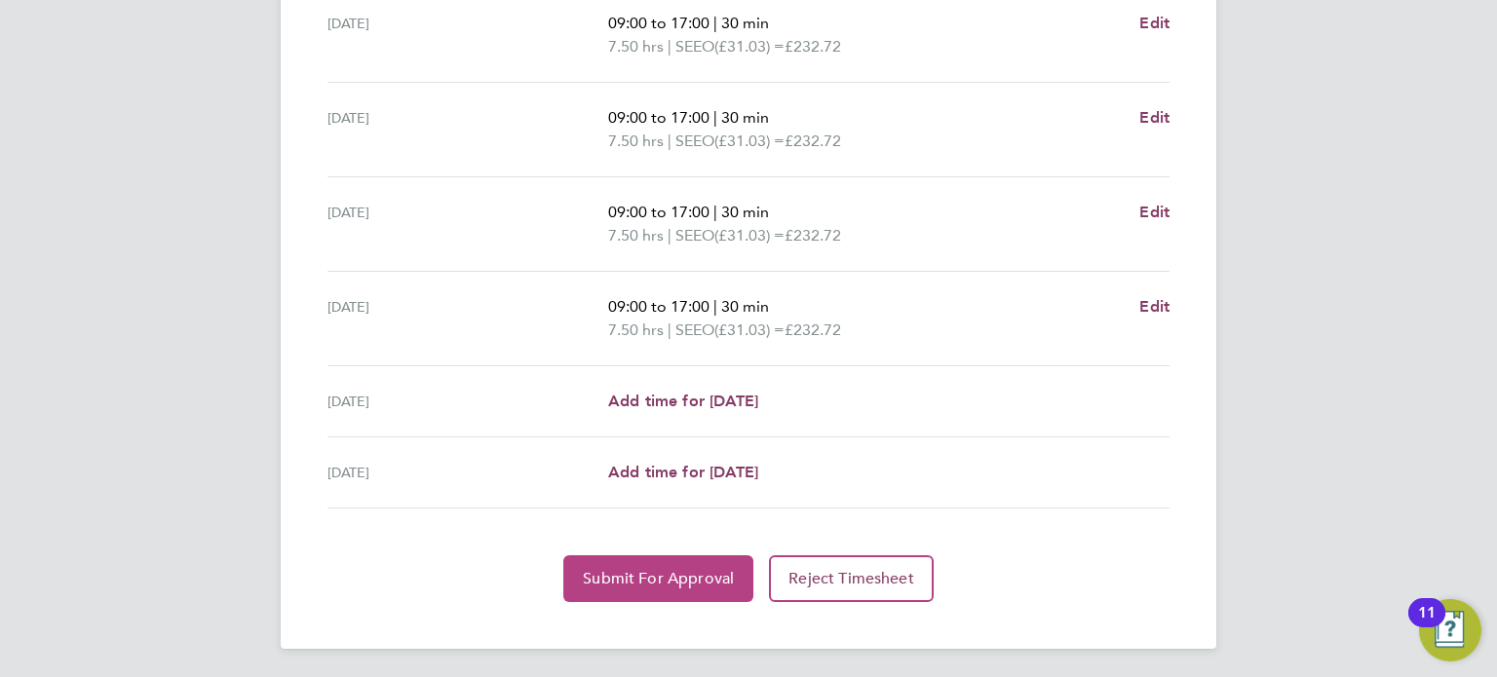
click at [620, 560] on button "Submit For Approval" at bounding box center [658, 578] width 190 height 47
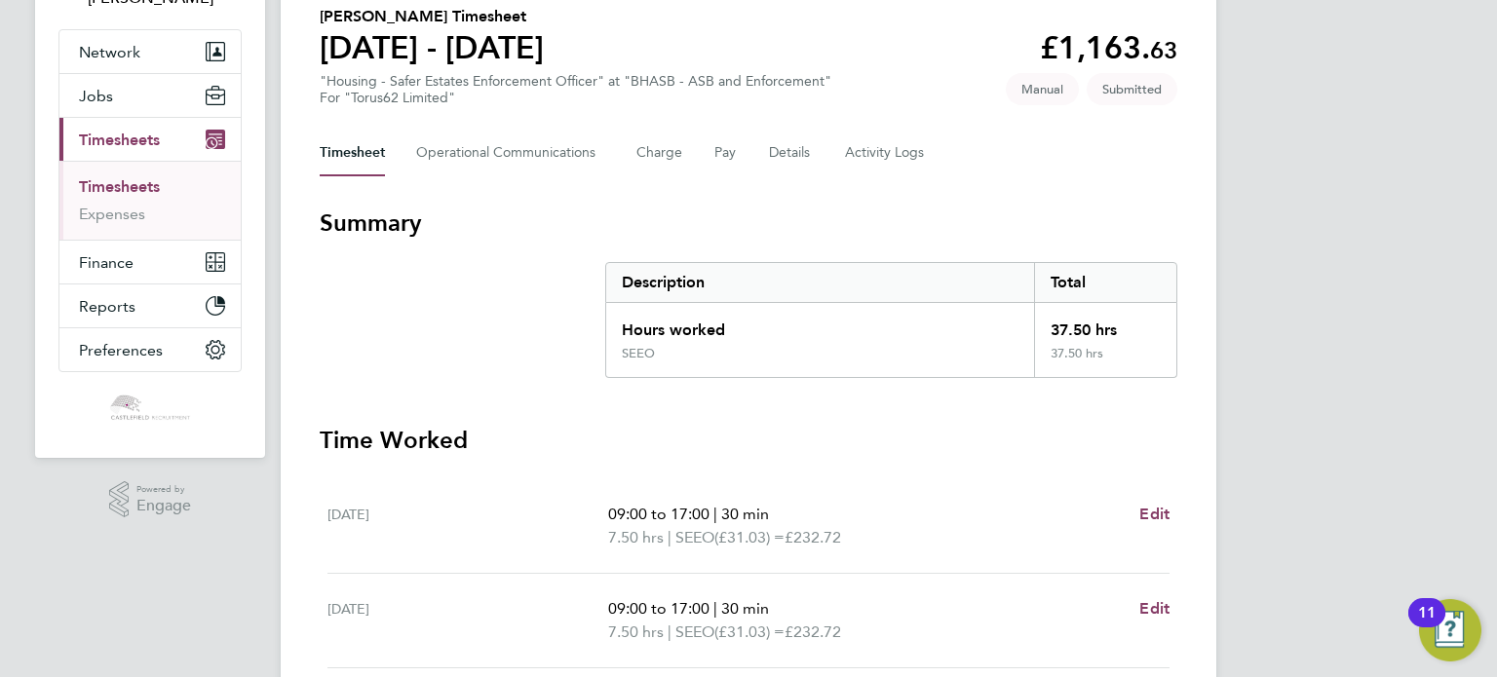
click at [106, 187] on link "Timesheets" at bounding box center [119, 186] width 81 height 19
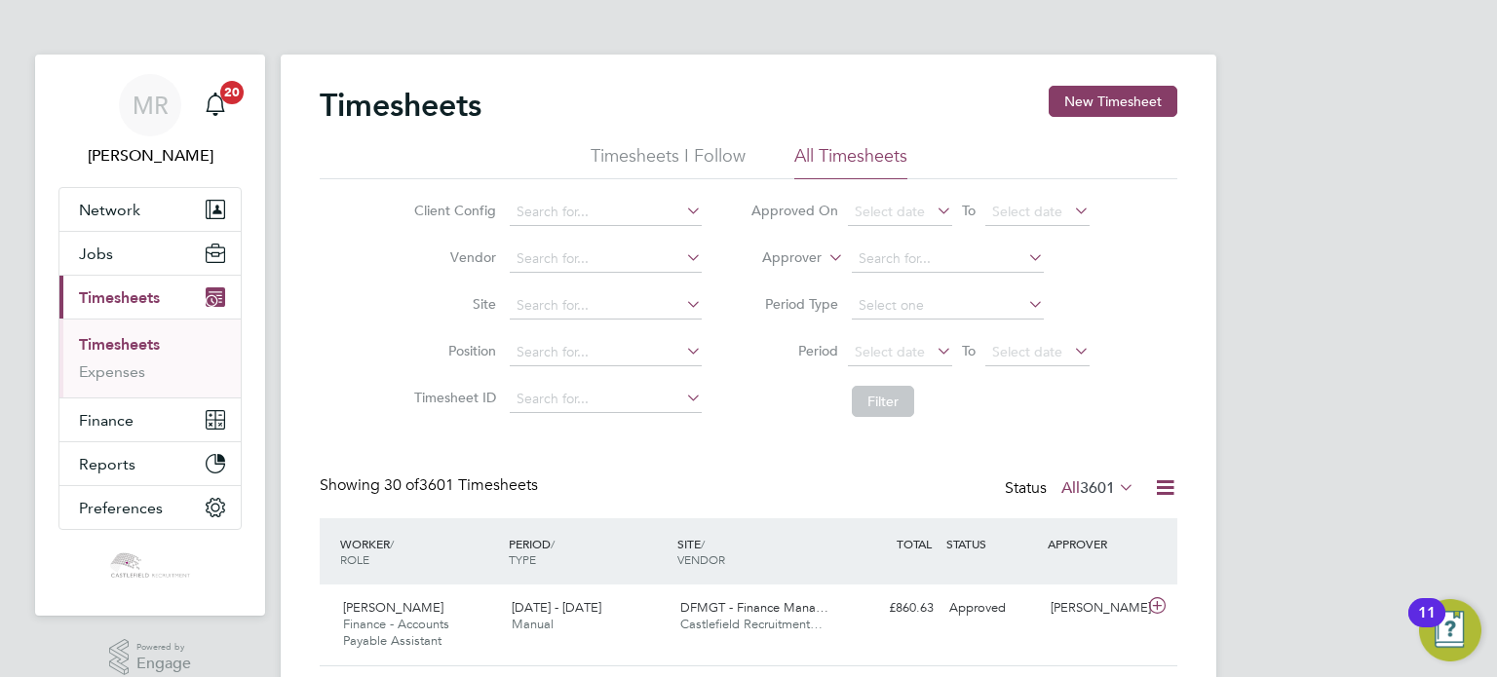
click at [172, 342] on li "Timesheets" at bounding box center [152, 348] width 146 height 27
click at [1107, 104] on button "New Timesheet" at bounding box center [1113, 101] width 129 height 31
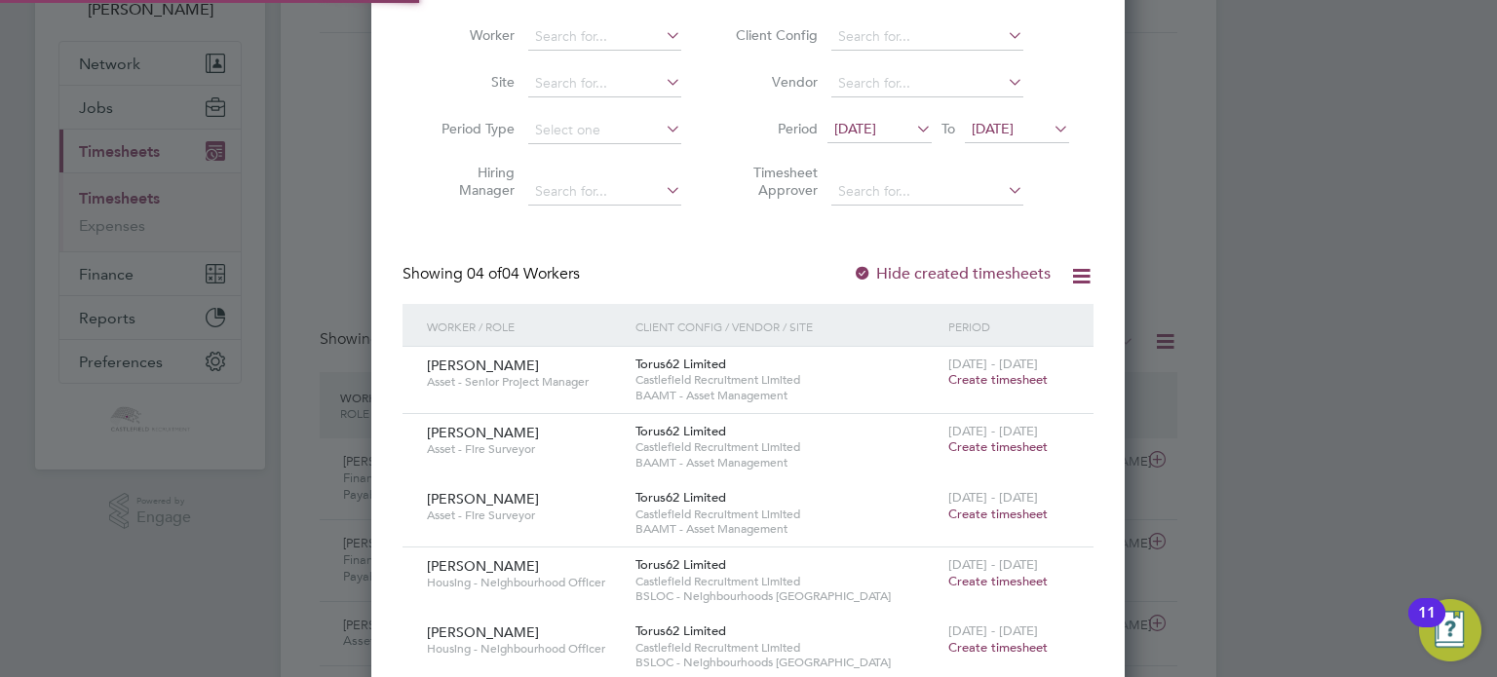
scroll to position [292, 0]
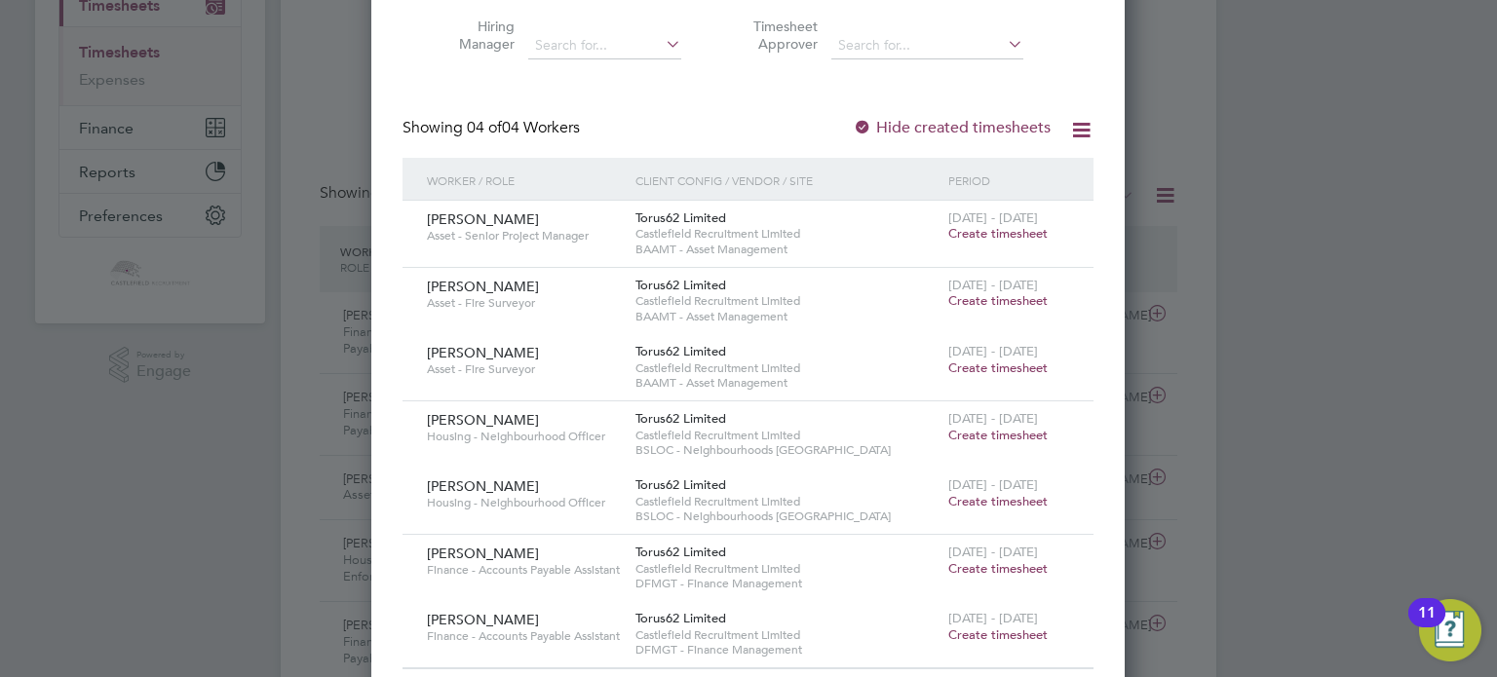
drag, startPoint x: 967, startPoint y: 229, endPoint x: 686, endPoint y: 287, distance: 286.7
click at [968, 229] on span "Create timesheet" at bounding box center [997, 233] width 99 height 17
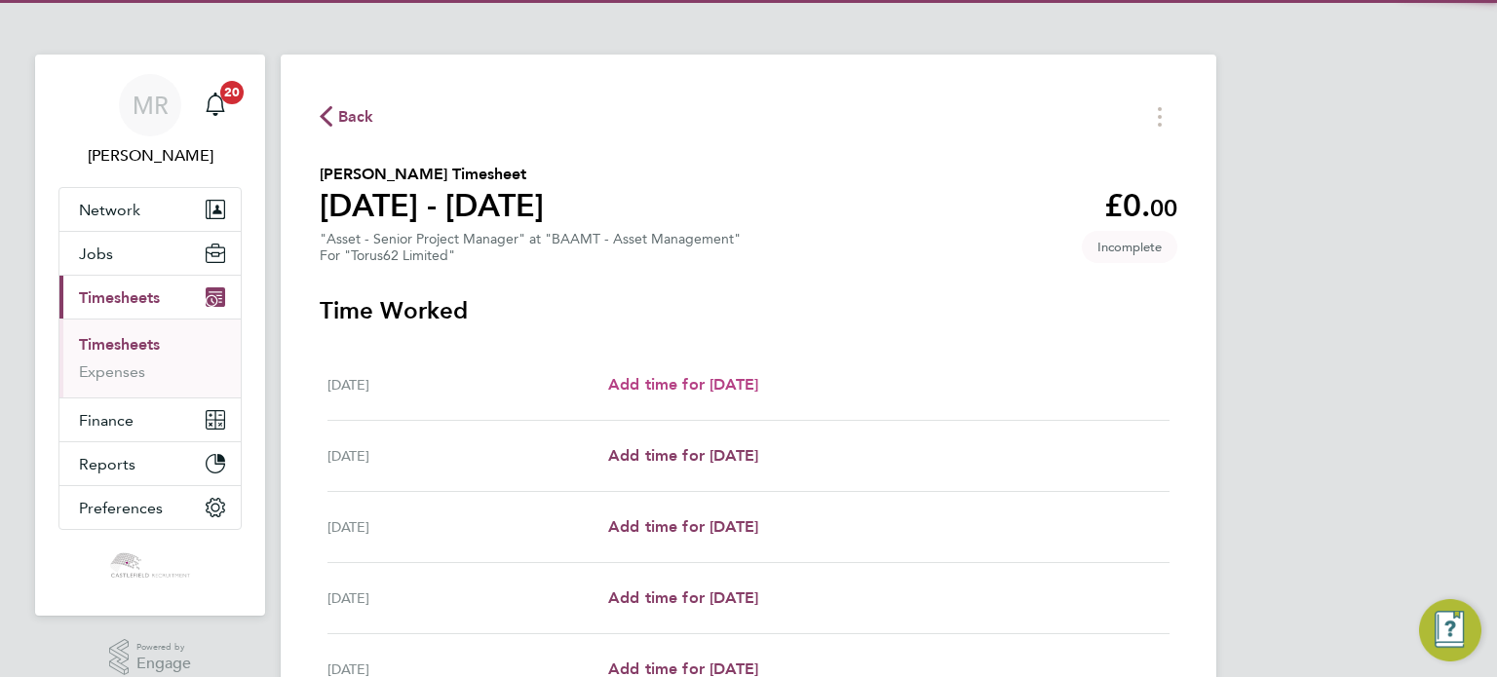
click at [728, 383] on span "Add time for [DATE]" at bounding box center [683, 384] width 150 height 19
select select "30"
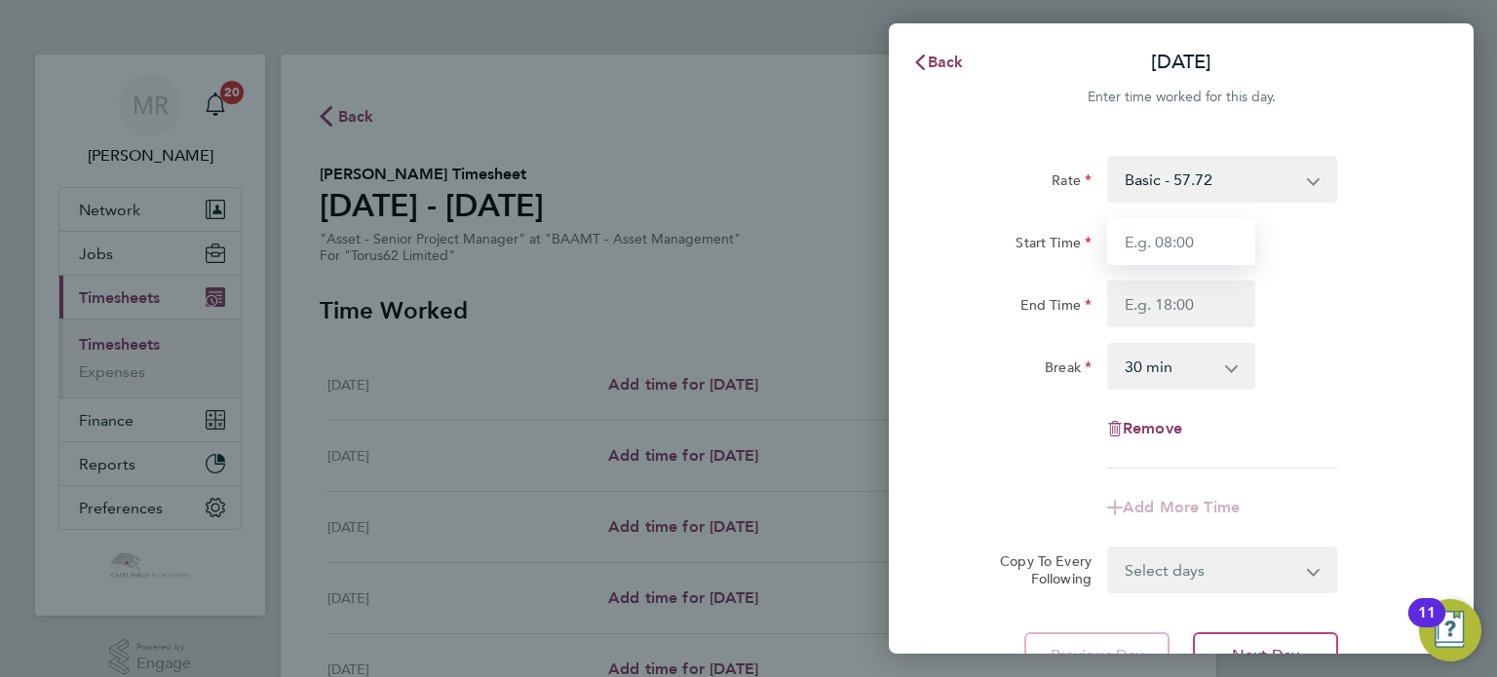
click at [1168, 257] on input "Start Time" at bounding box center [1181, 241] width 148 height 47
type input "08:30"
click at [1133, 292] on input "End Time" at bounding box center [1181, 304] width 148 height 47
type input "17:00"
click at [1127, 334] on div "Rate Basic - 57.72 Start Time 08:30 End Time 17:00 Break 0 min 15 min 30 min 45…" at bounding box center [1181, 312] width 476 height 313
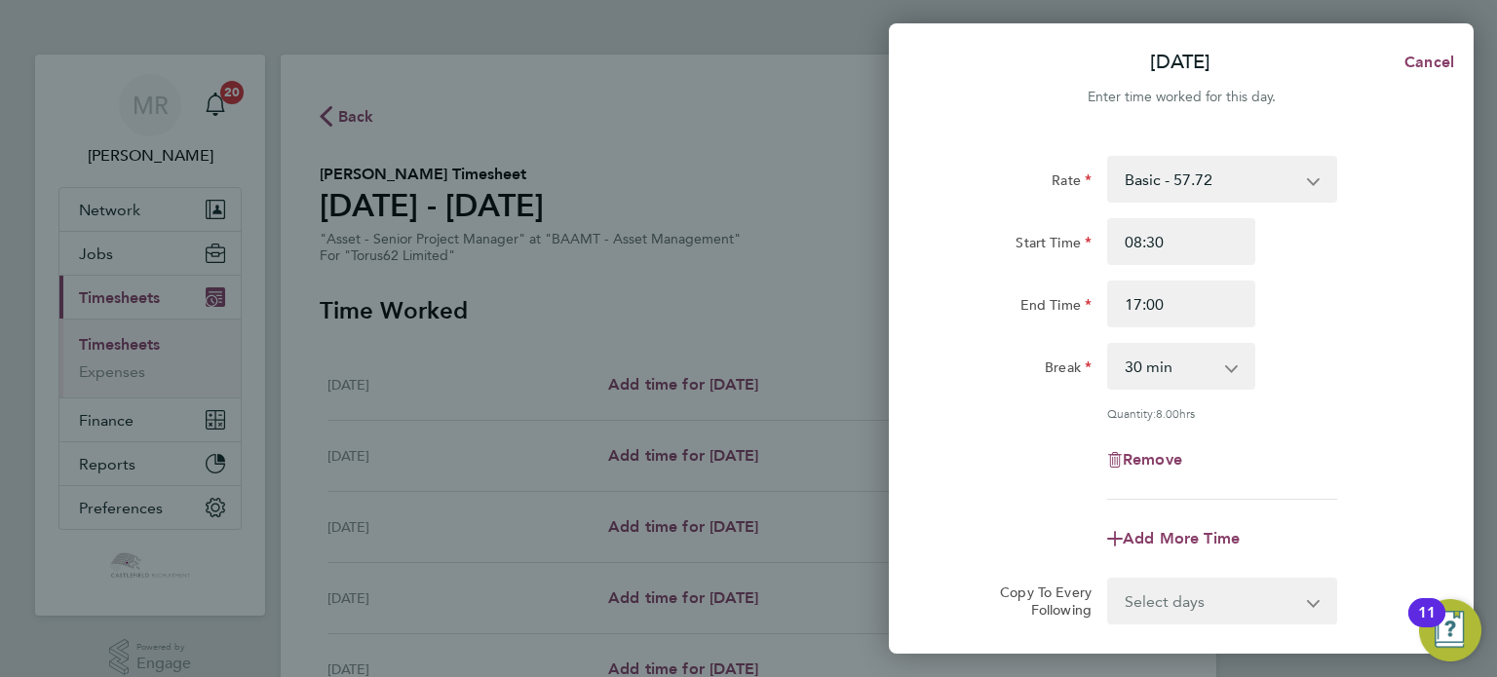
click at [1125, 358] on select "0 min 15 min 30 min 45 min 60 min 75 min 90 min" at bounding box center [1169, 366] width 121 height 43
select select "60"
click at [1109, 345] on select "0 min 15 min 30 min 45 min 60 min 75 min 90 min" at bounding box center [1169, 366] width 121 height 43
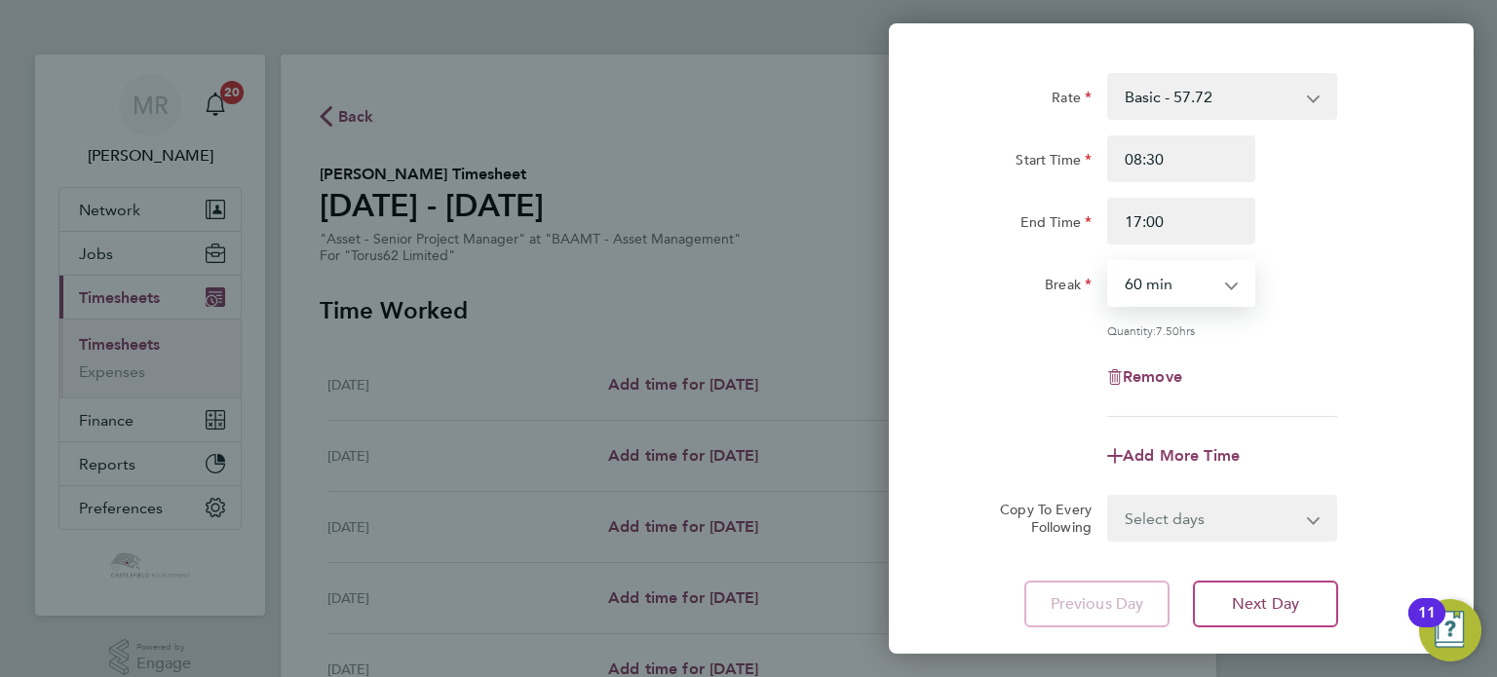
scroll to position [202, 0]
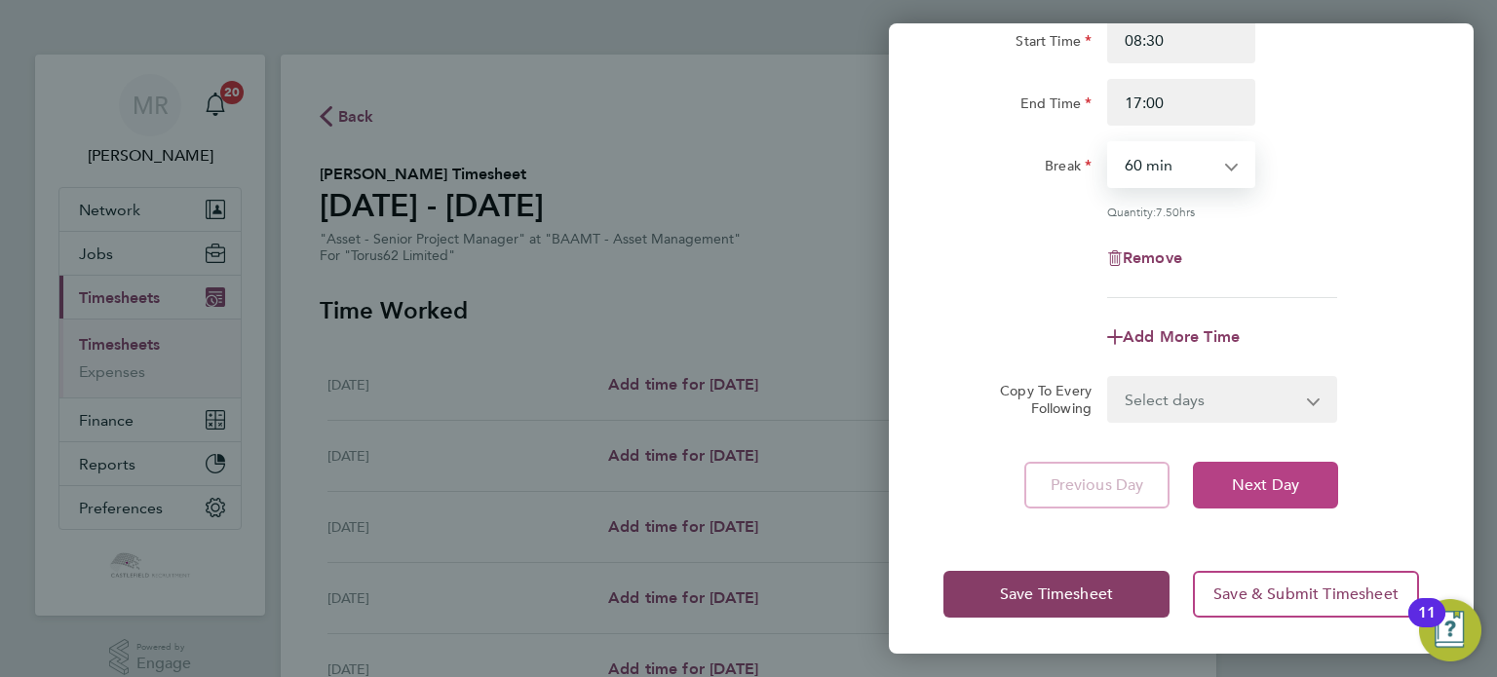
click at [1279, 480] on span "Next Day" at bounding box center [1265, 485] width 67 height 19
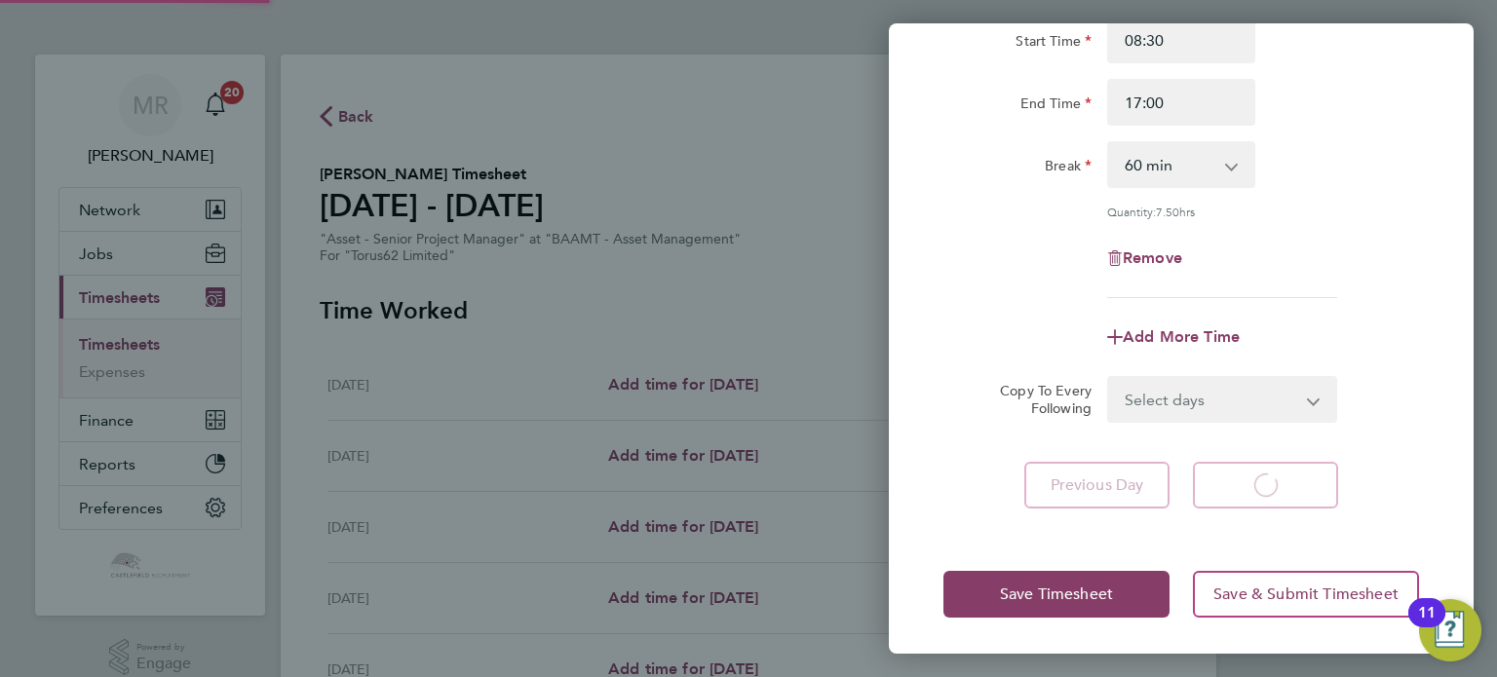
scroll to position [122, 0]
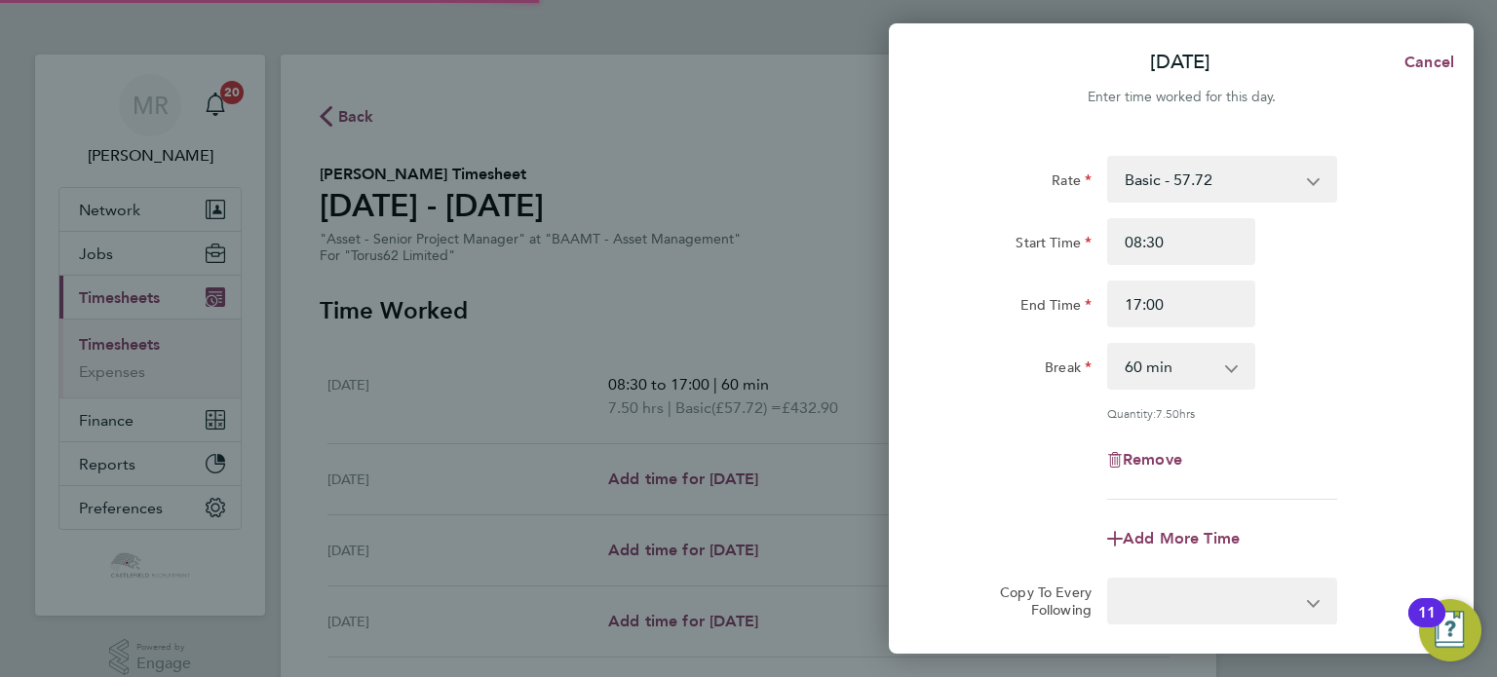
select select "30"
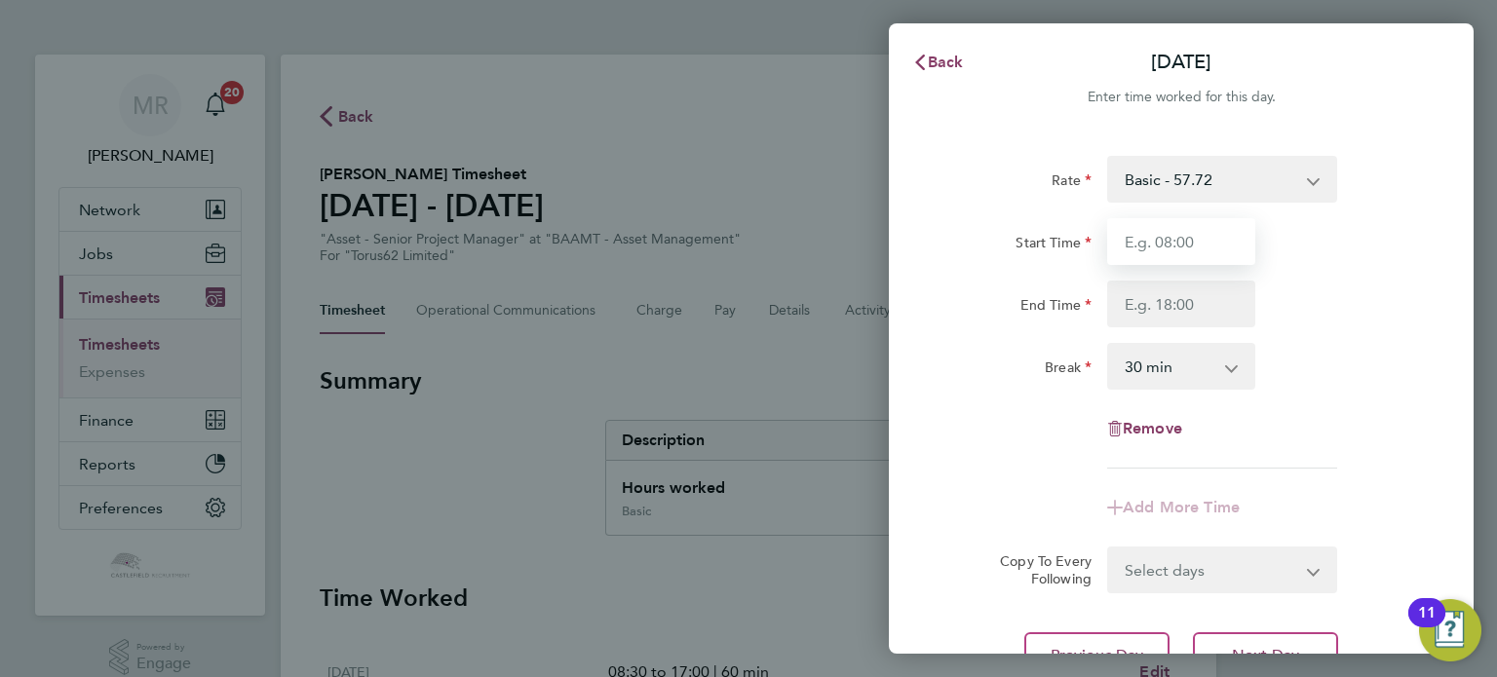
click at [1162, 257] on input "Start Time" at bounding box center [1181, 241] width 148 height 47
click at [1142, 299] on input "End Time" at bounding box center [1181, 304] width 148 height 47
drag, startPoint x: 1171, startPoint y: 244, endPoint x: 982, endPoint y: 238, distance: 189.2
click at [982, 238] on div "Start Time 07:20" at bounding box center [1181, 241] width 491 height 47
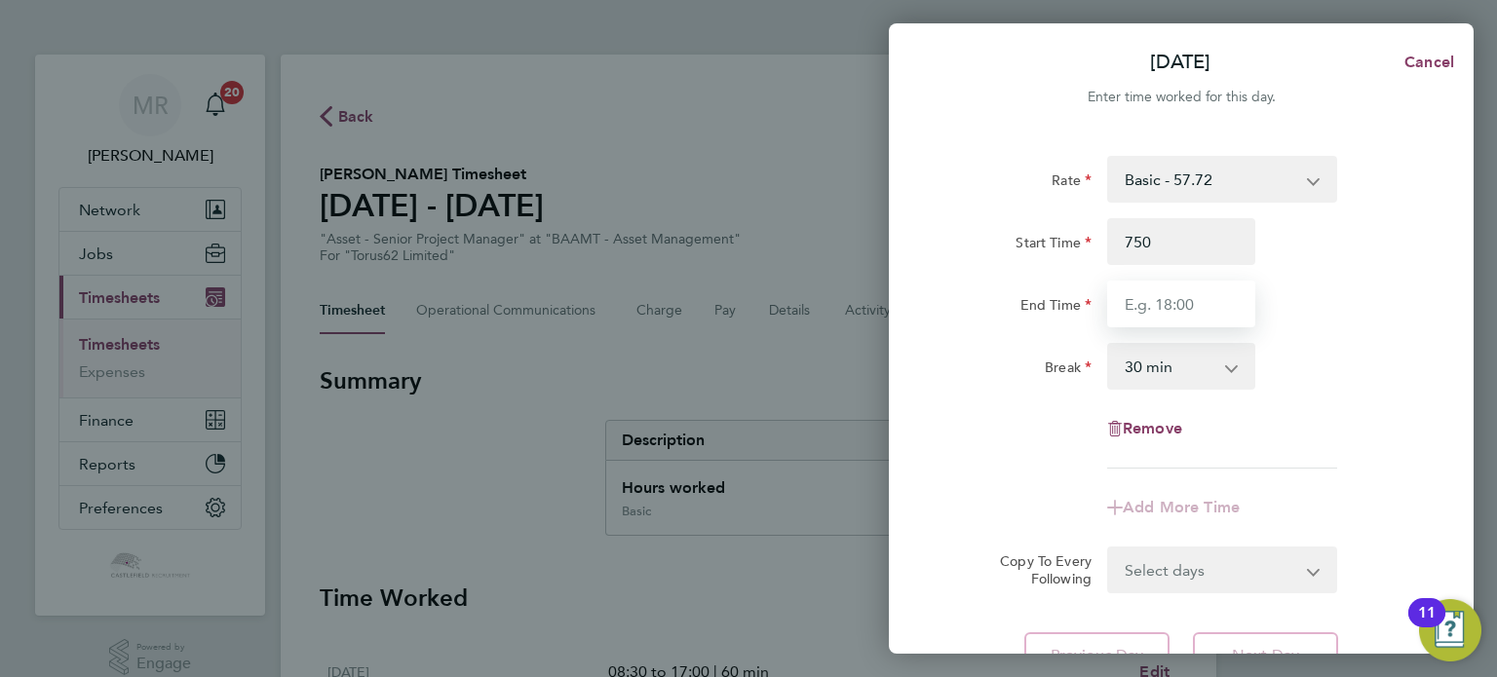
type input "07:50"
click at [1138, 289] on input "End Time" at bounding box center [1181, 304] width 148 height 47
type input "16:40"
click at [1131, 371] on select "0 min 15 min 30 min 45 min 60 min 75 min 90 min" at bounding box center [1169, 366] width 121 height 43
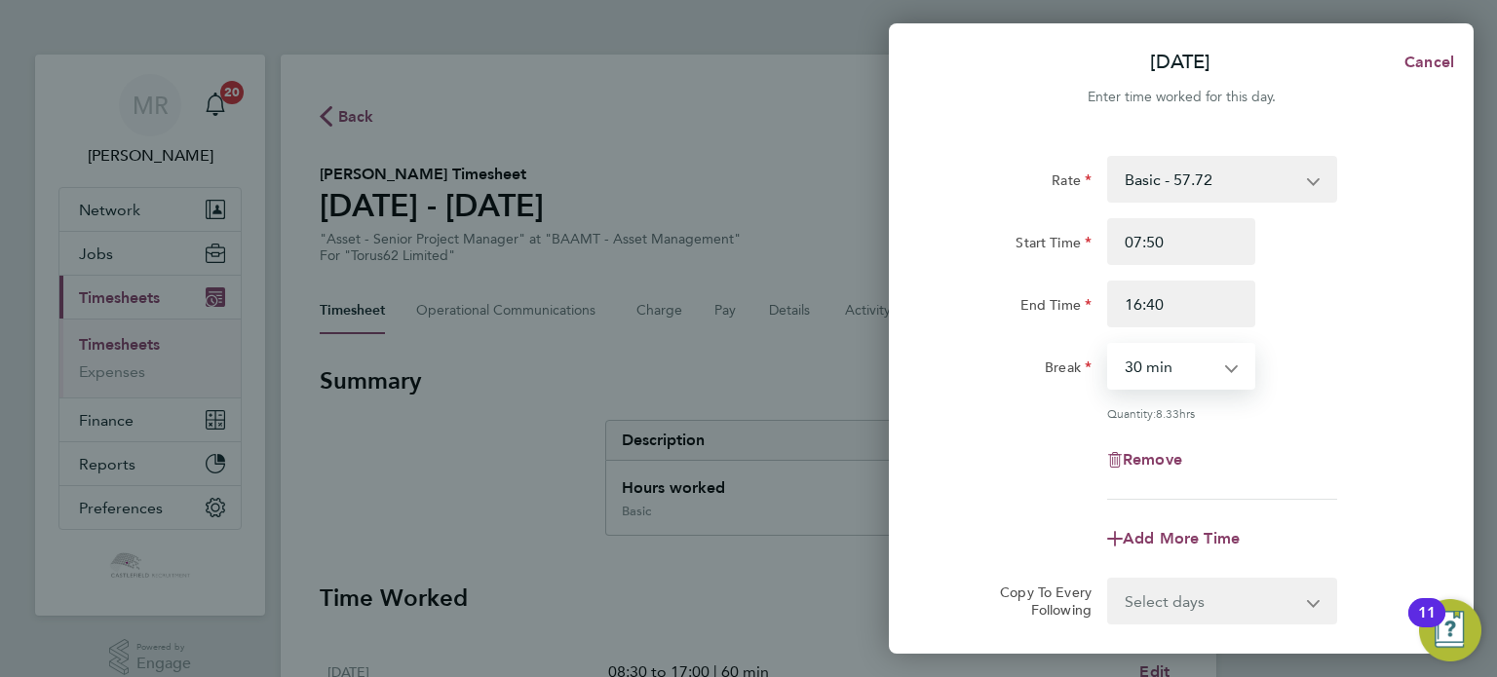
select select "60"
click at [1109, 345] on select "0 min 15 min 30 min 45 min 60 min 75 min 90 min" at bounding box center [1169, 366] width 121 height 43
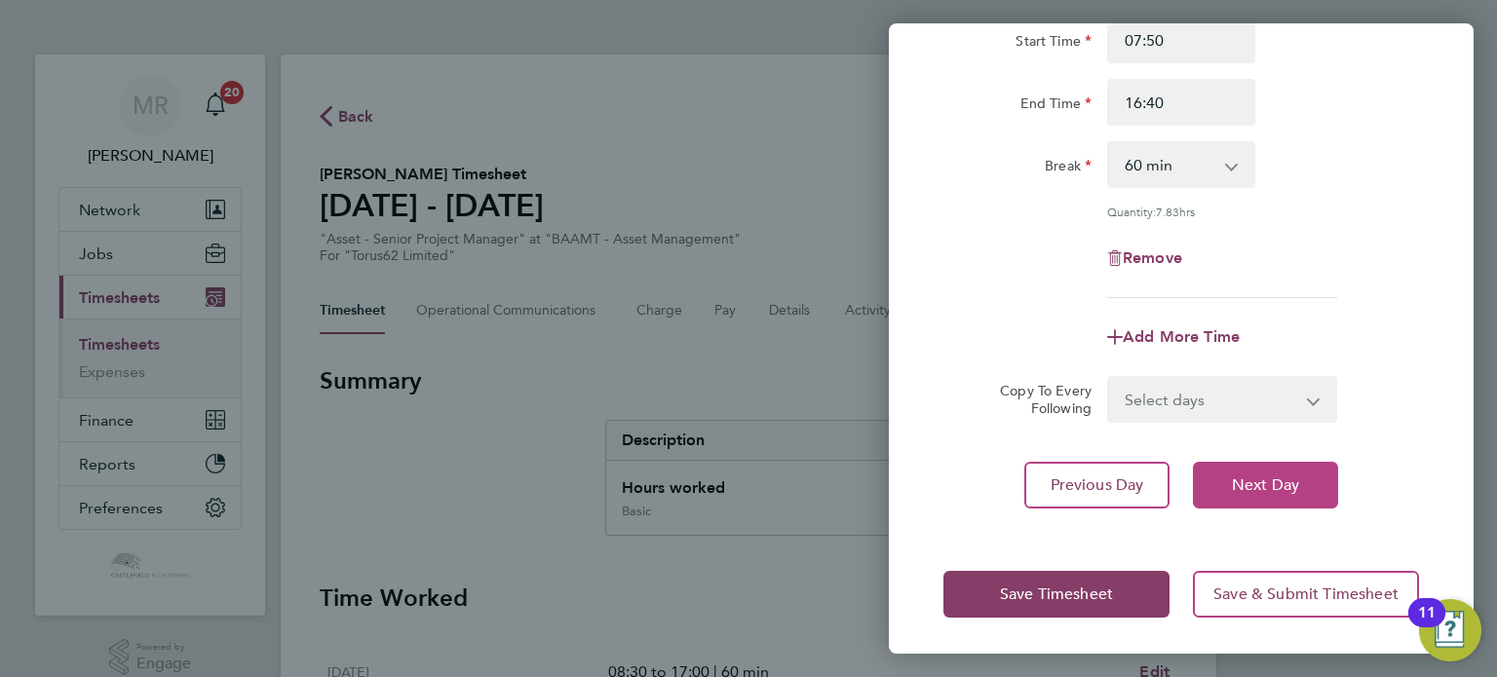
click at [1258, 479] on span "Next Day" at bounding box center [1265, 485] width 67 height 19
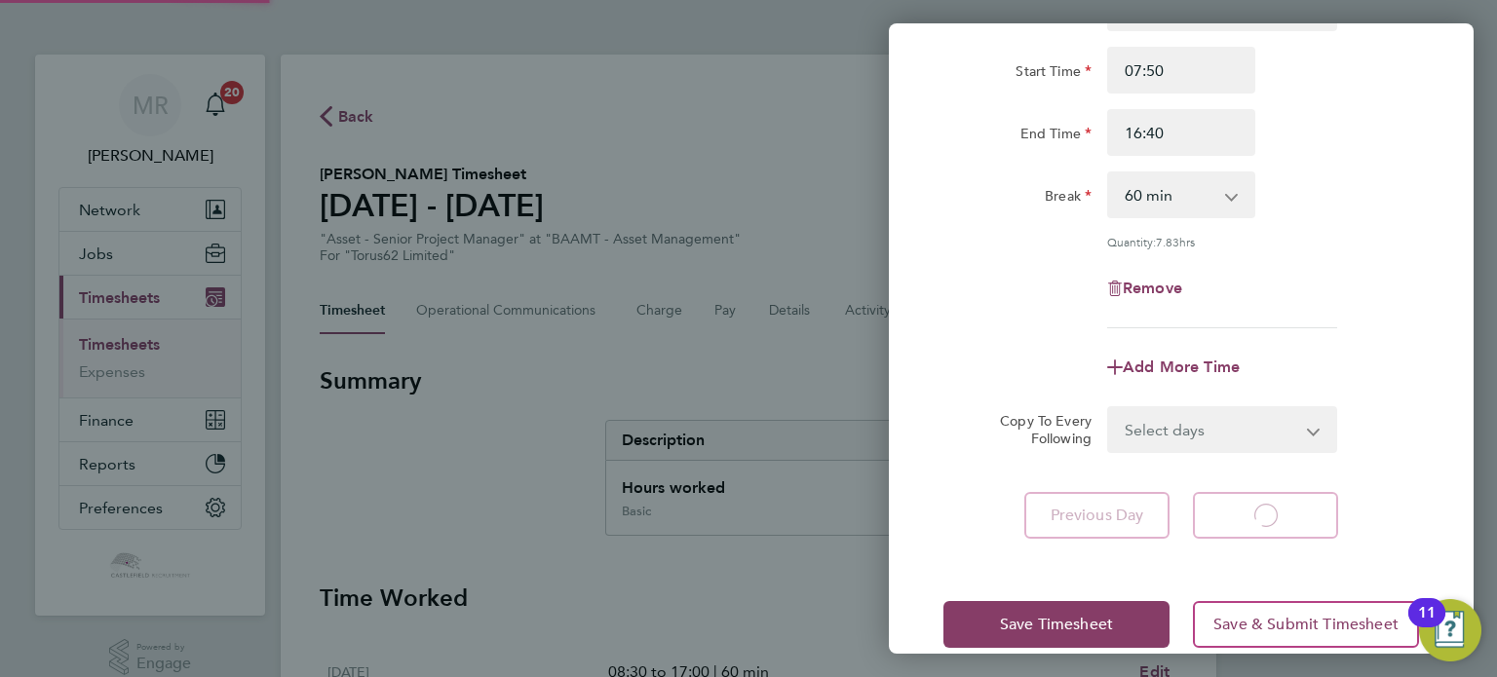
select select "30"
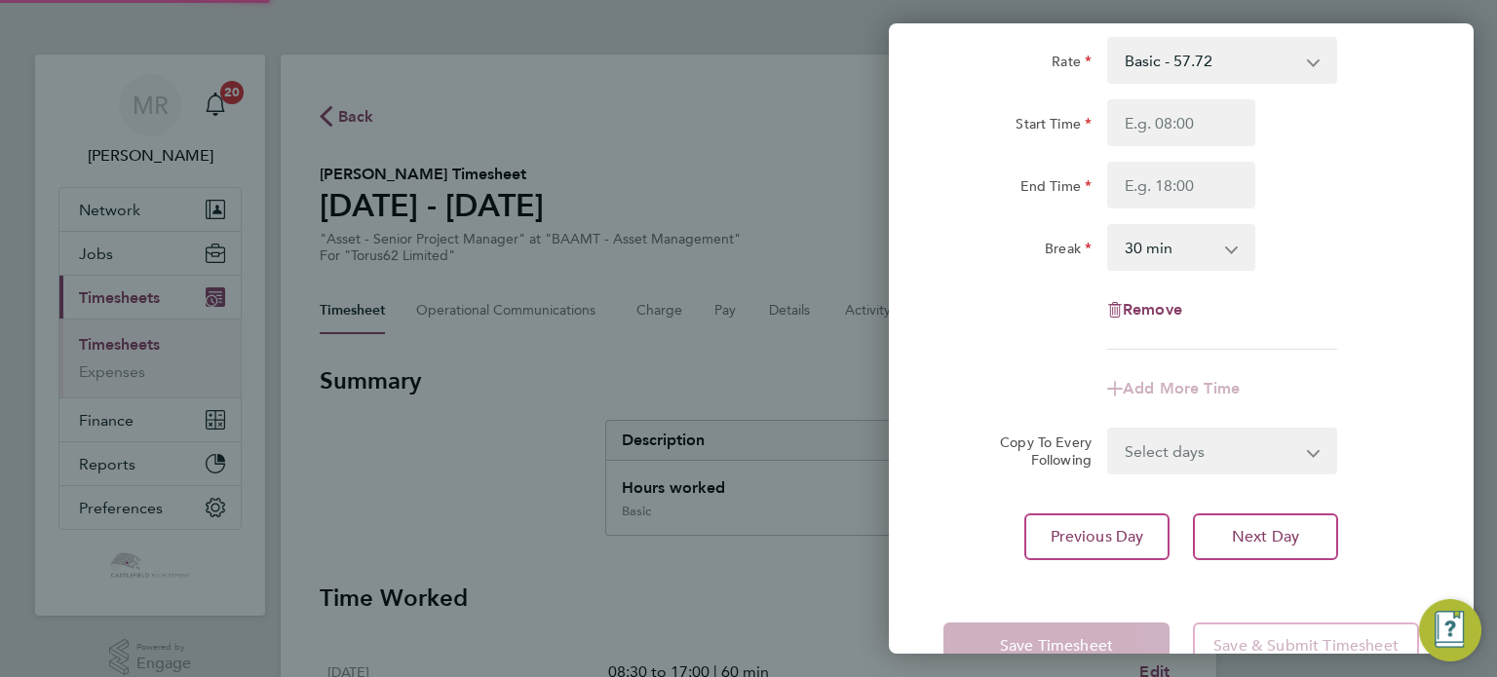
scroll to position [74, 0]
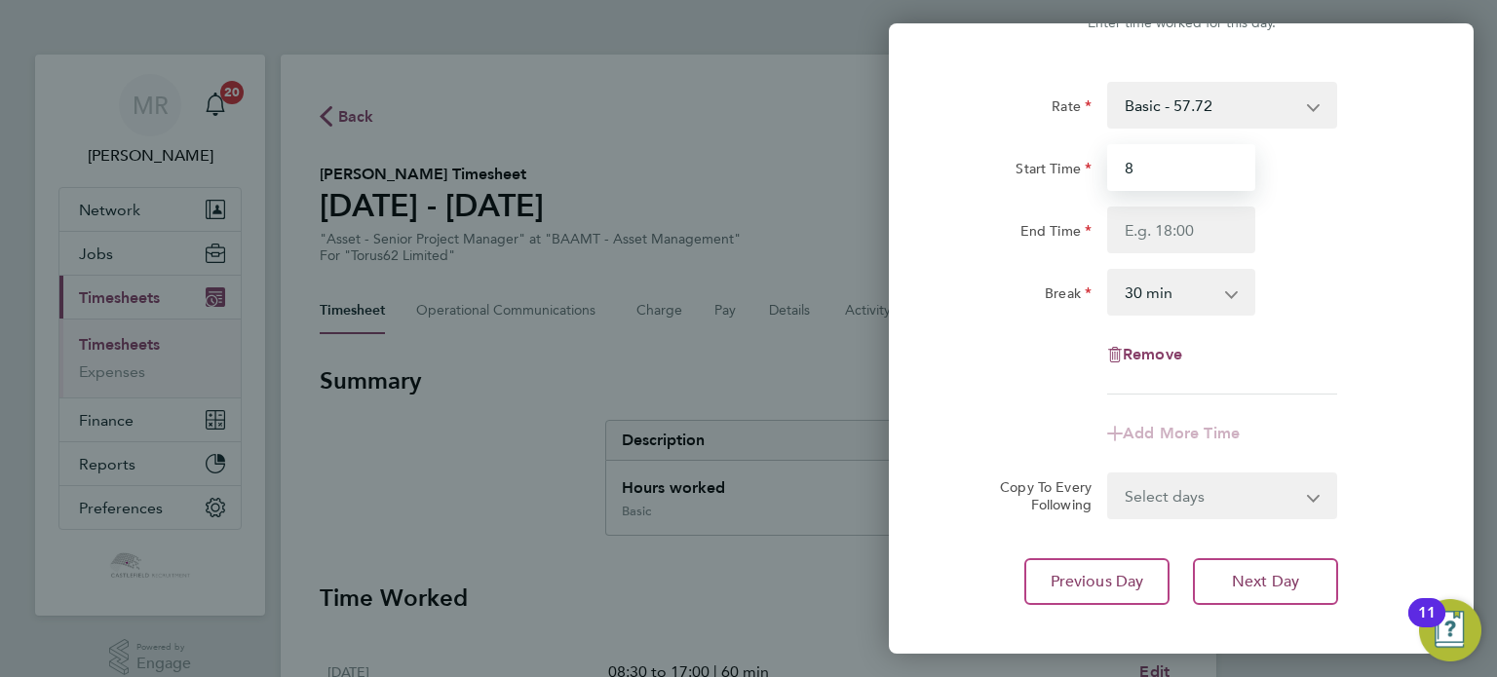
click at [1148, 163] on input "8" at bounding box center [1181, 167] width 148 height 47
type input "08:30"
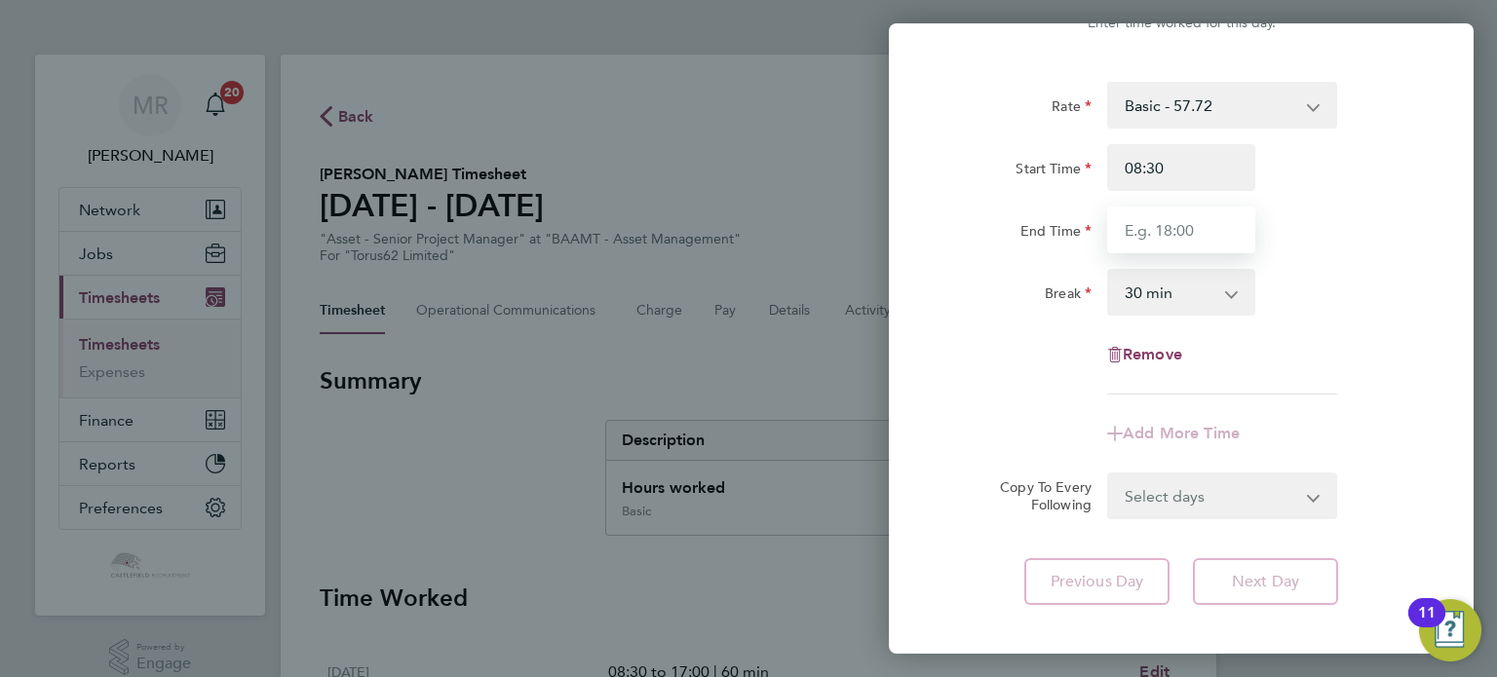
click at [1130, 229] on input "End Time" at bounding box center [1181, 230] width 148 height 47
type input "17:00"
click at [1191, 299] on select "0 min 15 min 30 min 45 min 60 min 75 min 90 min" at bounding box center [1169, 292] width 121 height 43
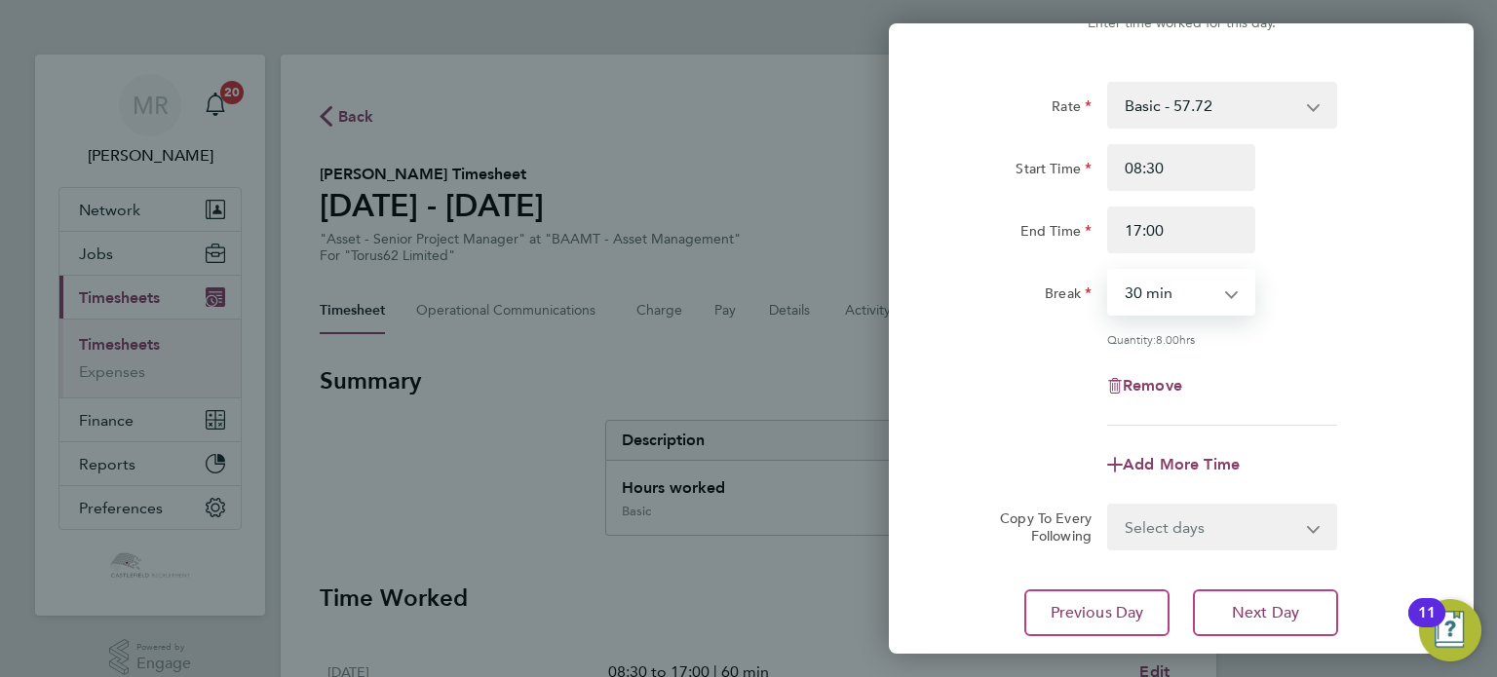
select select "60"
click at [1109, 271] on select "0 min 15 min 30 min 45 min 60 min 75 min 90 min" at bounding box center [1169, 292] width 121 height 43
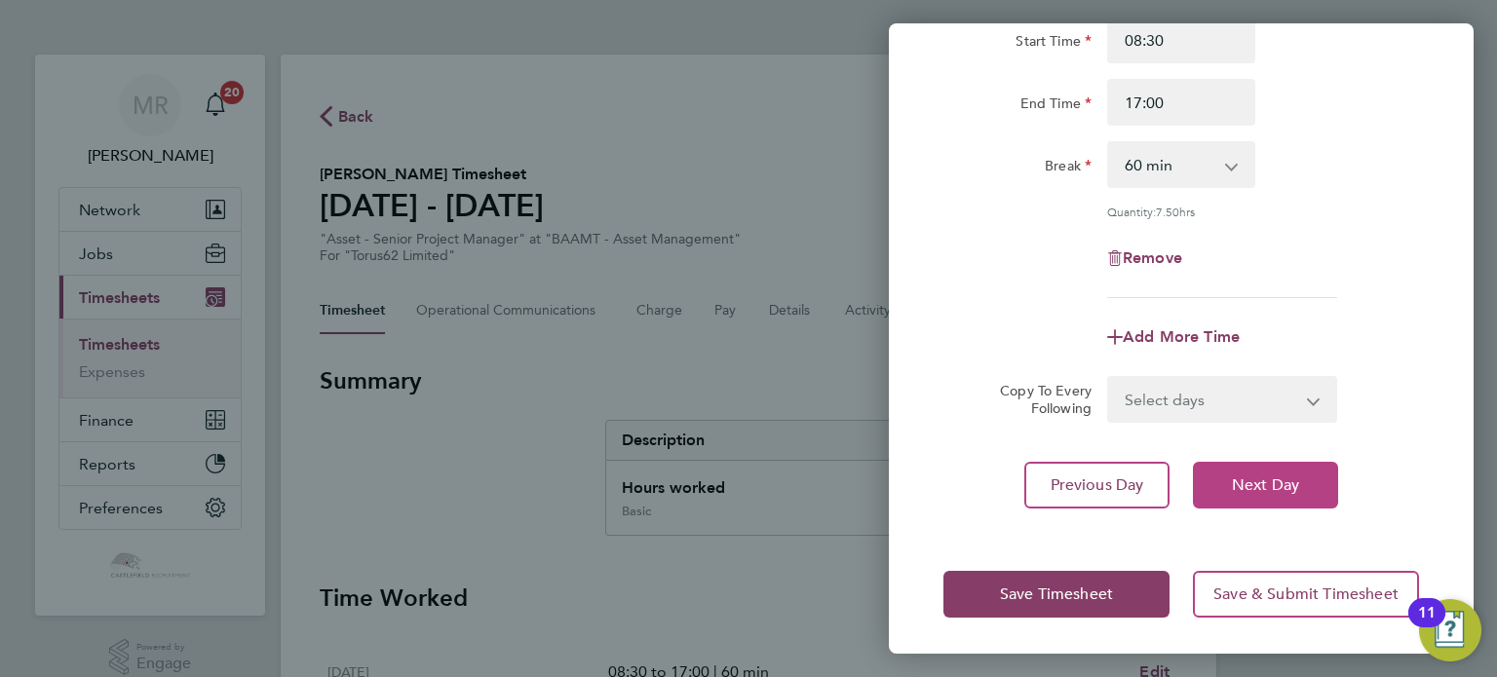
click at [1260, 469] on button "Next Day" at bounding box center [1265, 485] width 145 height 47
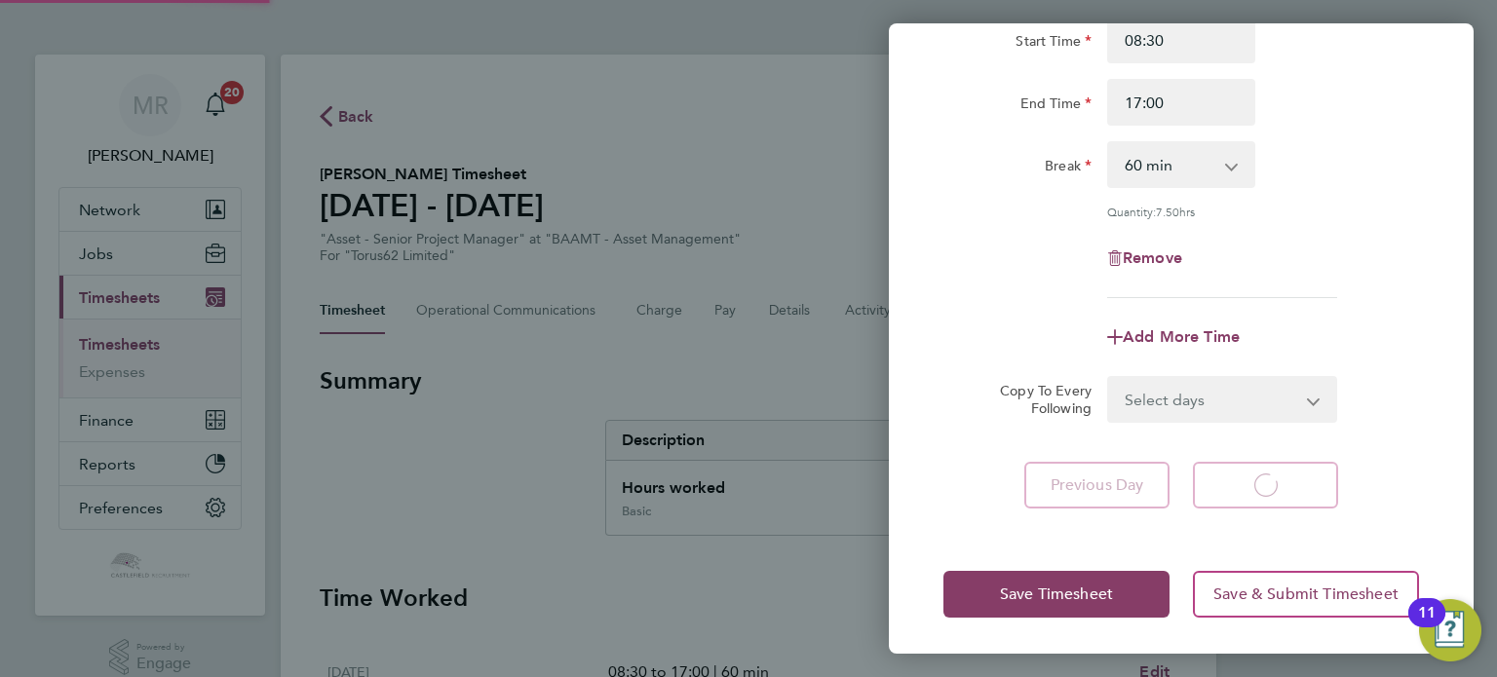
select select "30"
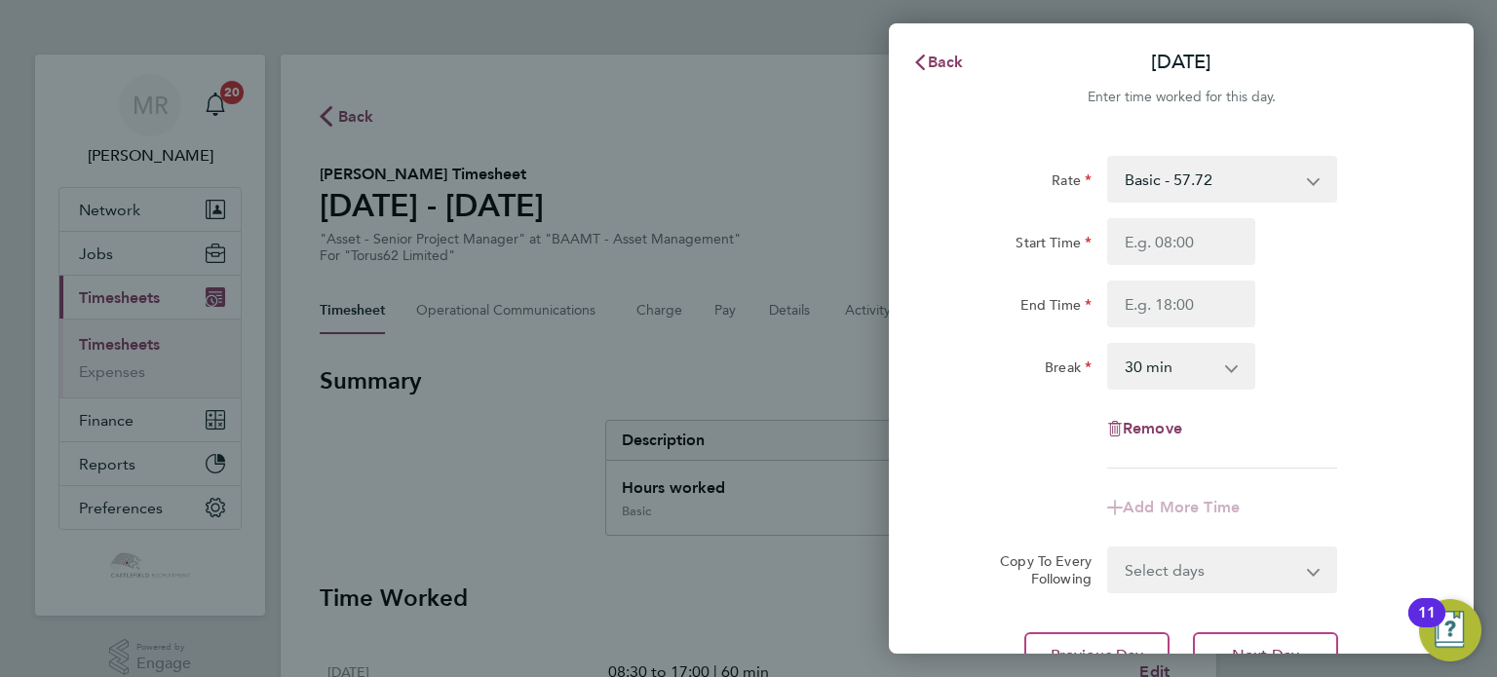
drag, startPoint x: 1164, startPoint y: 220, endPoint x: 1170, endPoint y: 235, distance: 16.1
click at [1166, 224] on div "Rate Basic - 57.72 Start Time End Time Break 0 min 15 min 30 min 45 min 60 min …" at bounding box center [1181, 312] width 476 height 313
click at [1172, 241] on input "Start Time" at bounding box center [1181, 241] width 148 height 47
type input "07:50"
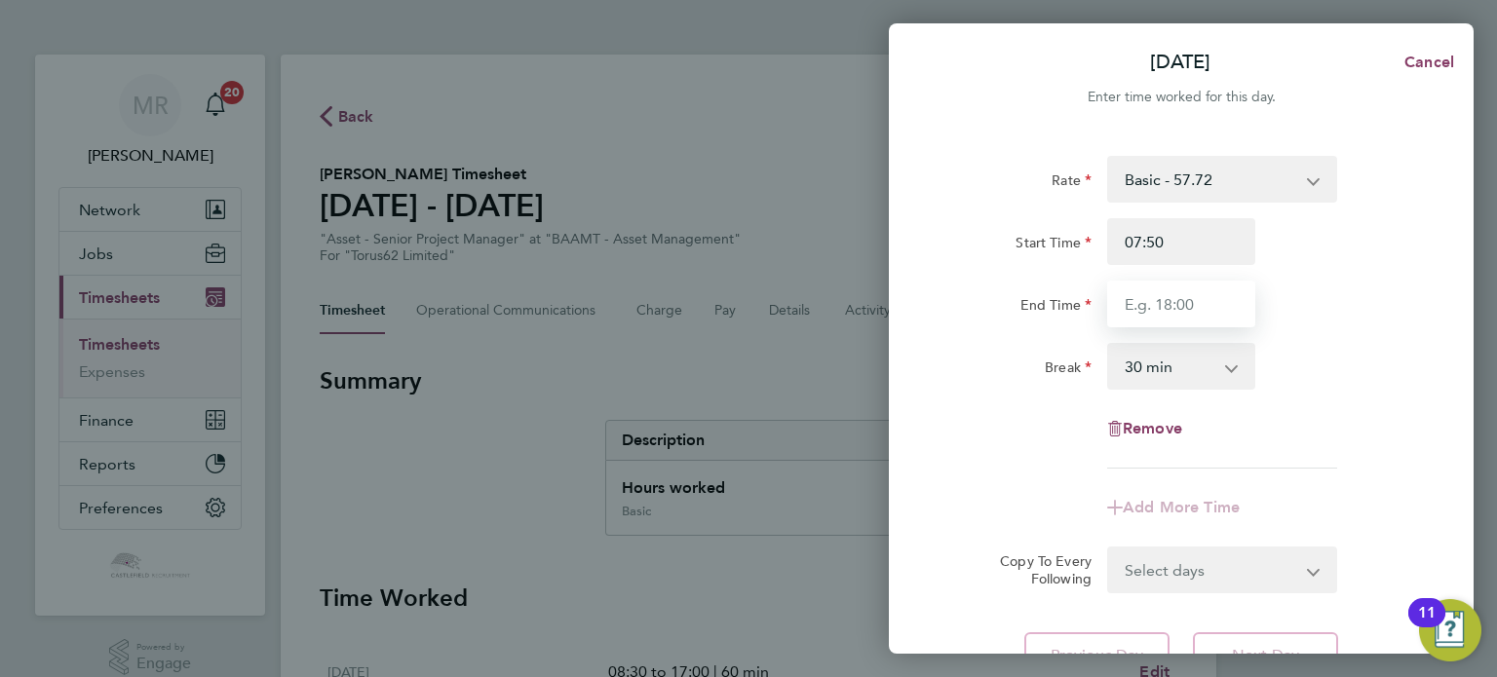
click at [1119, 315] on input "End Time" at bounding box center [1181, 304] width 148 height 47
type input "17:00"
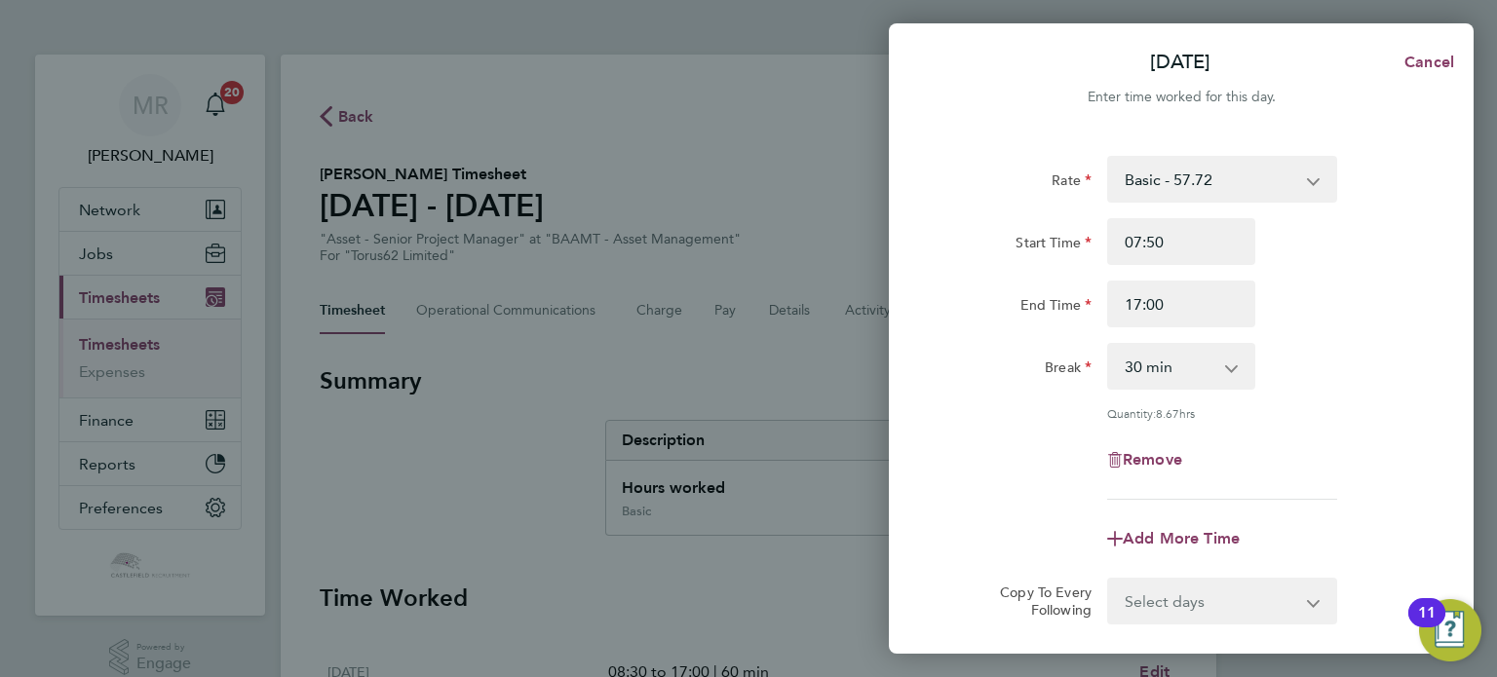
click at [1368, 279] on div "Start Time 07:50 End Time 17:00" at bounding box center [1181, 272] width 491 height 109
drag, startPoint x: 1176, startPoint y: 321, endPoint x: 1180, endPoint y: 341, distance: 20.8
click at [1176, 330] on div "Rate Basic - 57.72 Start Time 07:50 End Time 17:00 Break 0 min 15 min 30 min 45…" at bounding box center [1181, 328] width 476 height 344
click at [1181, 361] on select "0 min 15 min 30 min 45 min 60 min 75 min 90 min" at bounding box center [1169, 366] width 121 height 43
select select "60"
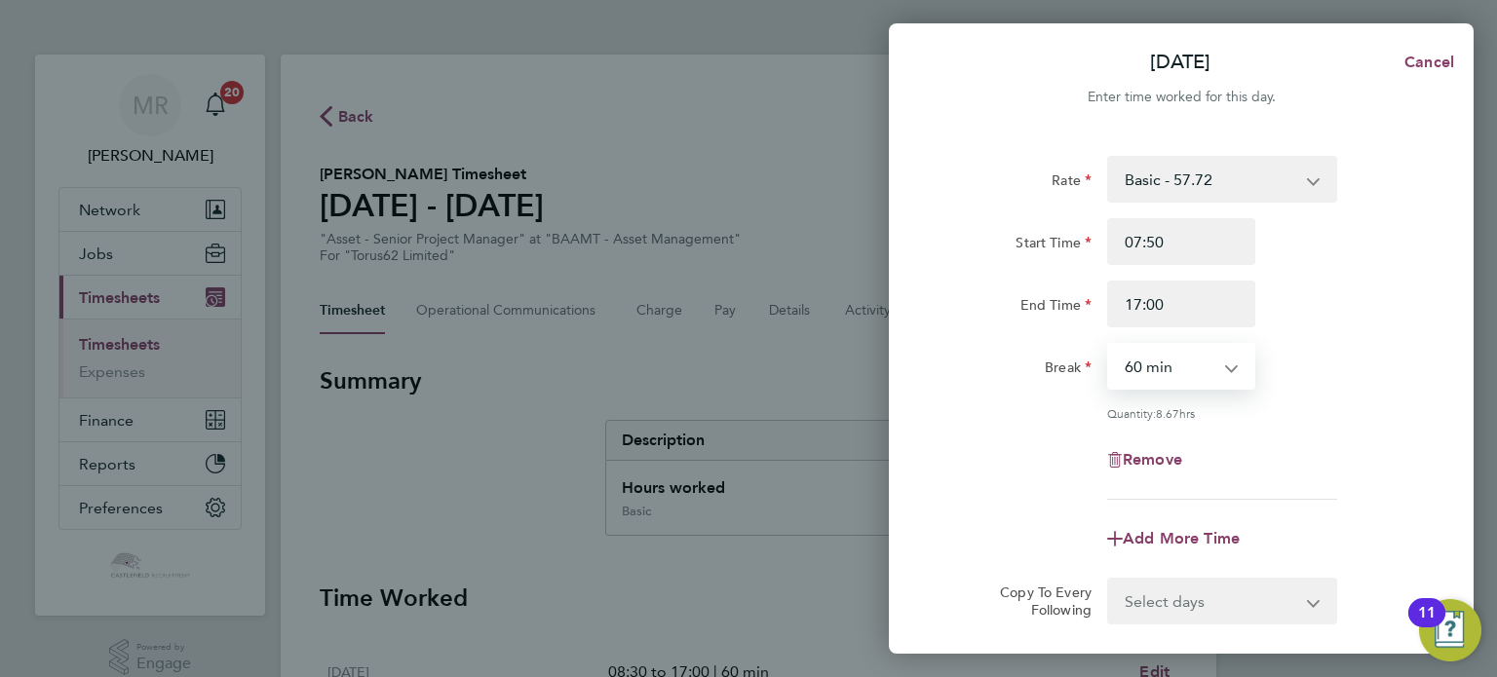
click at [1109, 345] on select "0 min 15 min 30 min 45 min 60 min 75 min 90 min" at bounding box center [1169, 366] width 121 height 43
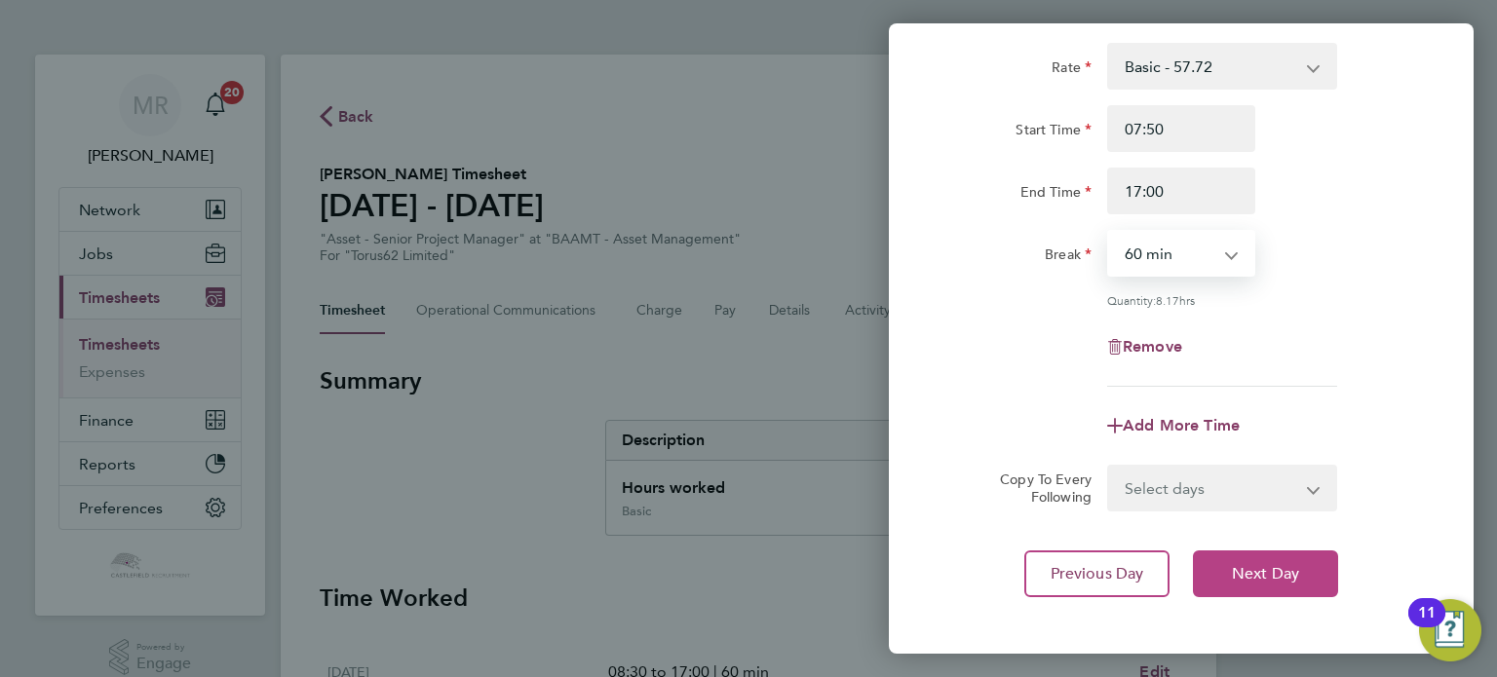
scroll to position [202, 0]
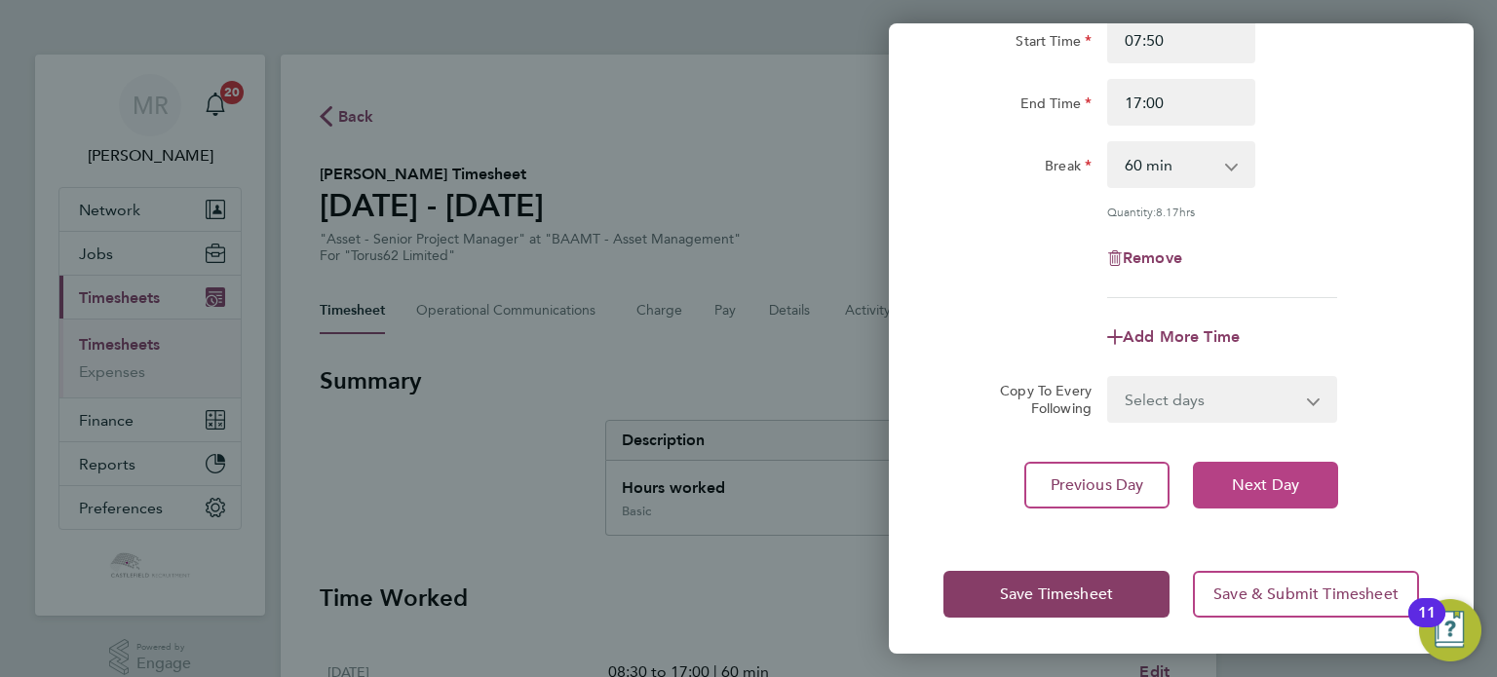
click at [1244, 476] on span "Next Day" at bounding box center [1265, 485] width 67 height 19
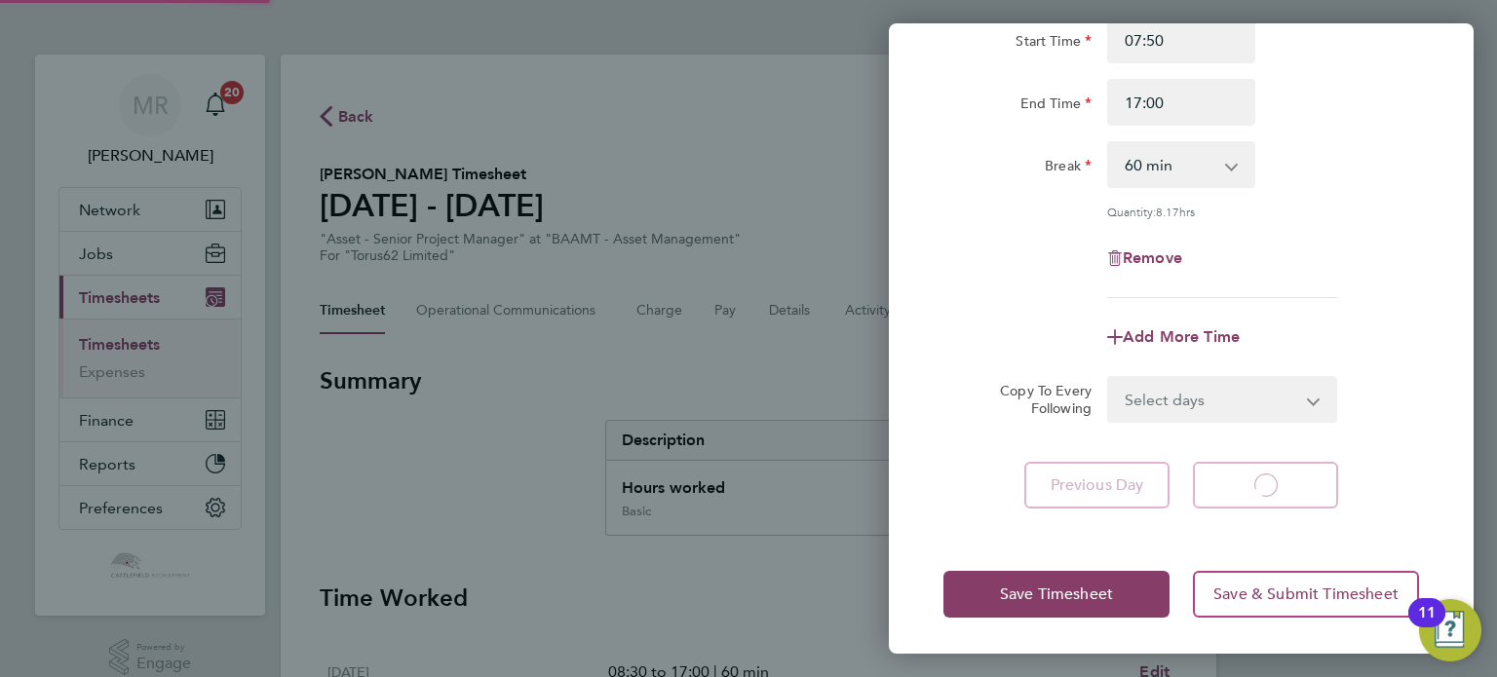
select select "30"
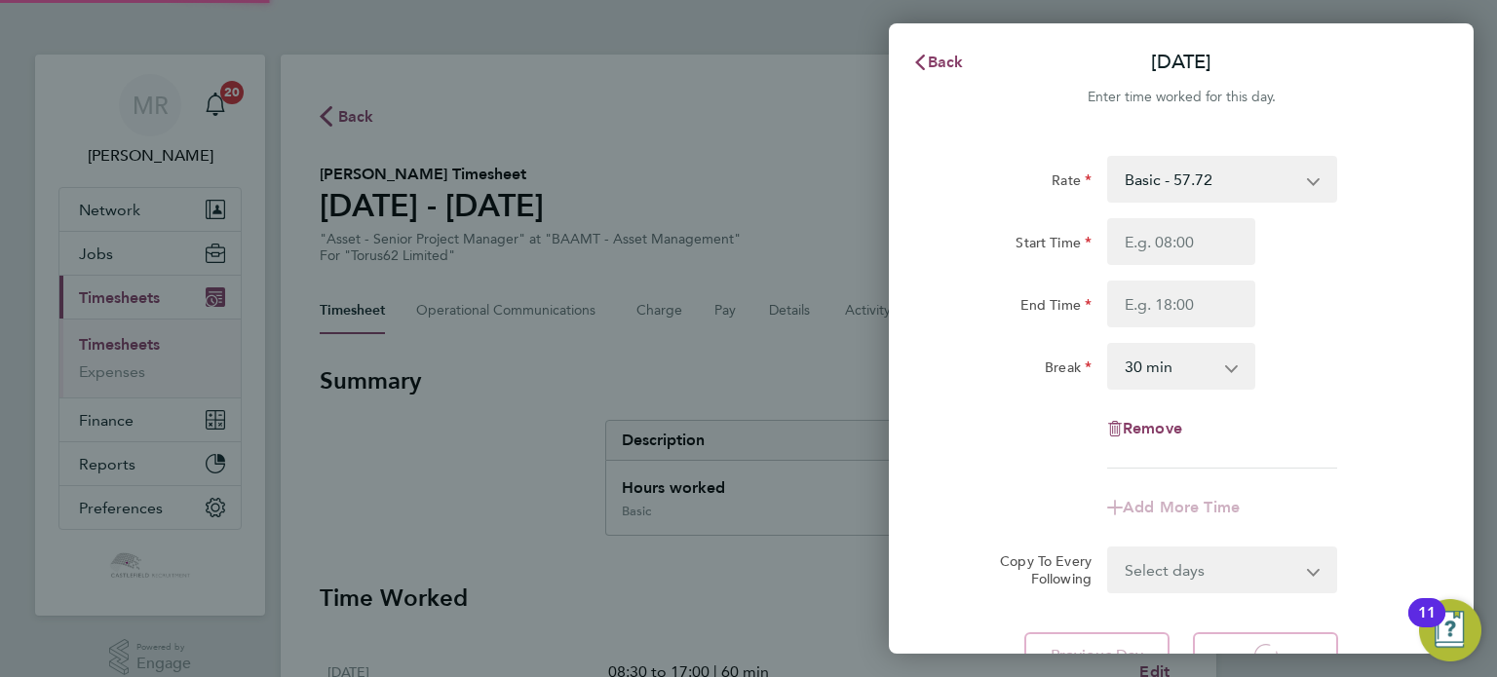
select select "30"
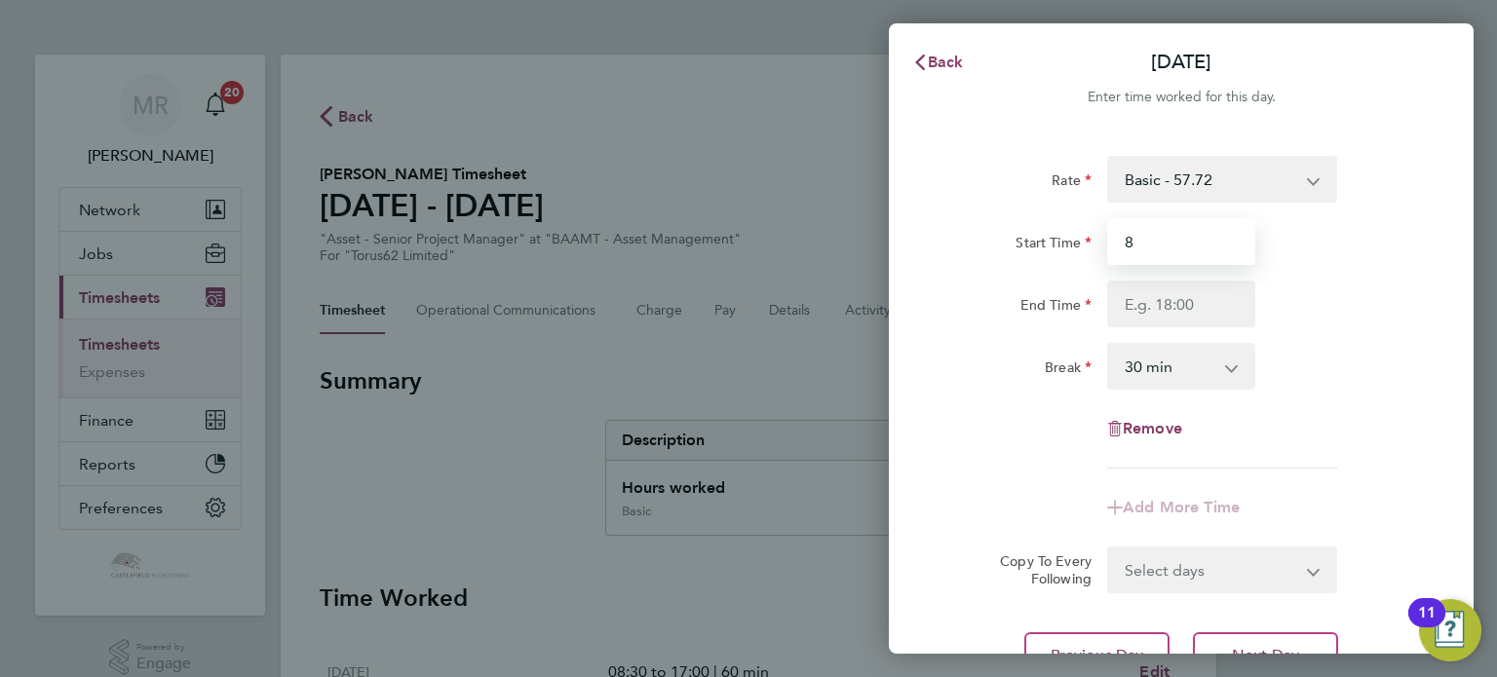
drag, startPoint x: 1146, startPoint y: 241, endPoint x: 1112, endPoint y: 295, distance: 64.4
click at [1146, 241] on input "8" at bounding box center [1181, 241] width 148 height 47
type input "08:30"
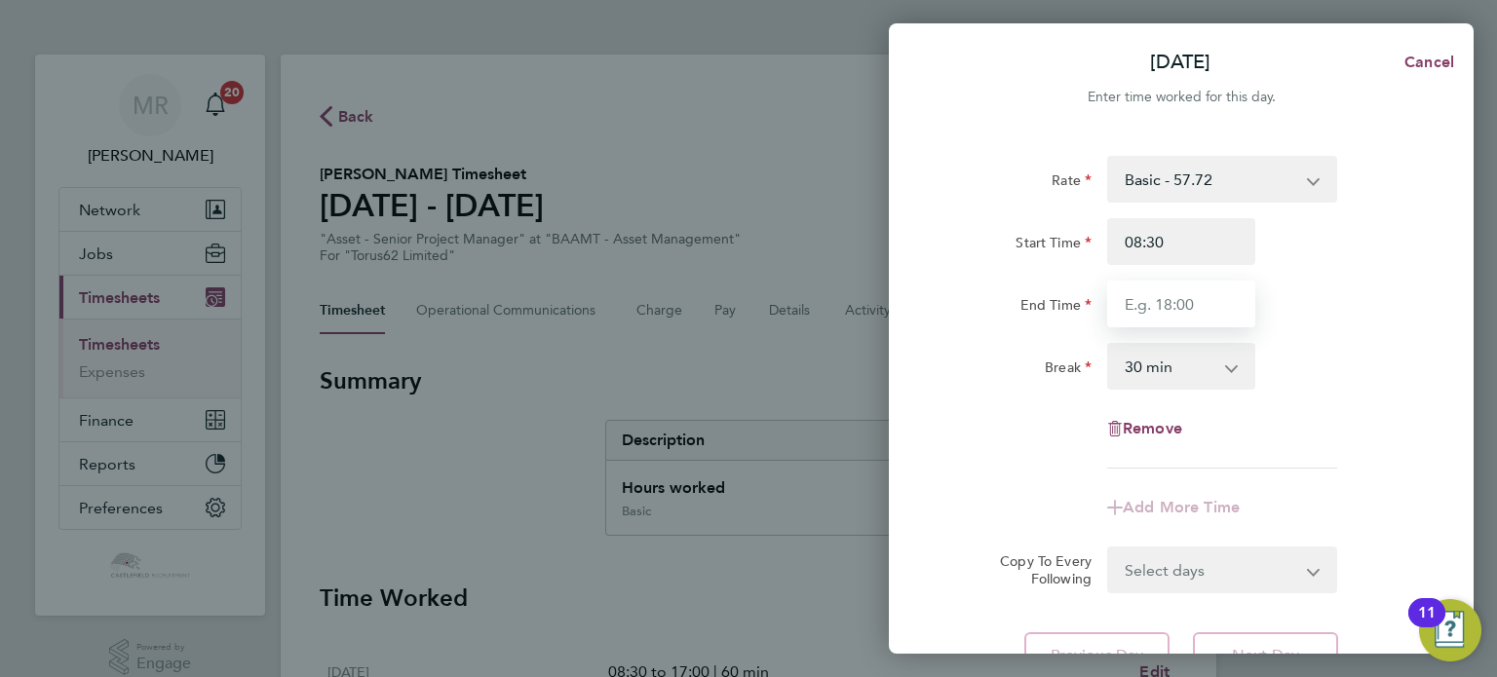
drag, startPoint x: 1118, startPoint y: 315, endPoint x: 1134, endPoint y: 311, distance: 17.0
click at [1127, 313] on input "End Time" at bounding box center [1181, 304] width 148 height 47
click at [928, 270] on div "Rate Basic - 57.72 Start Time 08:30 End Time 1063 Break 0 min 15 min 30 min 45 …" at bounding box center [1181, 418] width 585 height 570
drag, startPoint x: 1140, startPoint y: 293, endPoint x: 1155, endPoint y: 295, distance: 14.7
click at [1145, 294] on input "163" at bounding box center [1181, 304] width 148 height 47
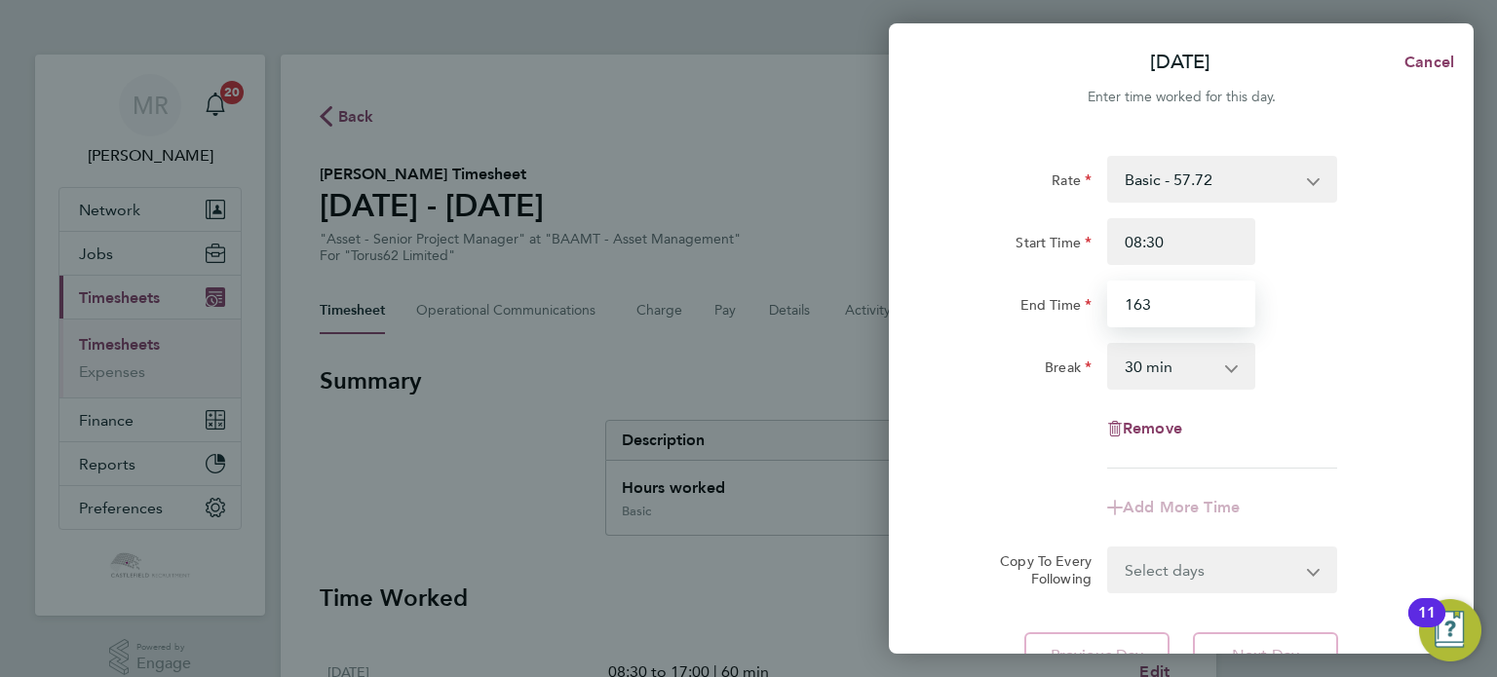
drag, startPoint x: 1185, startPoint y: 303, endPoint x: 872, endPoint y: 264, distance: 315.2
click at [872, 264] on div "[DATE] Cancel Enter time worked for this day. Rate Basic - 57.72 Start Time 08:…" at bounding box center [748, 338] width 1497 height 677
type input "16:30"
click at [1068, 325] on div "End Time" at bounding box center [1018, 304] width 164 height 47
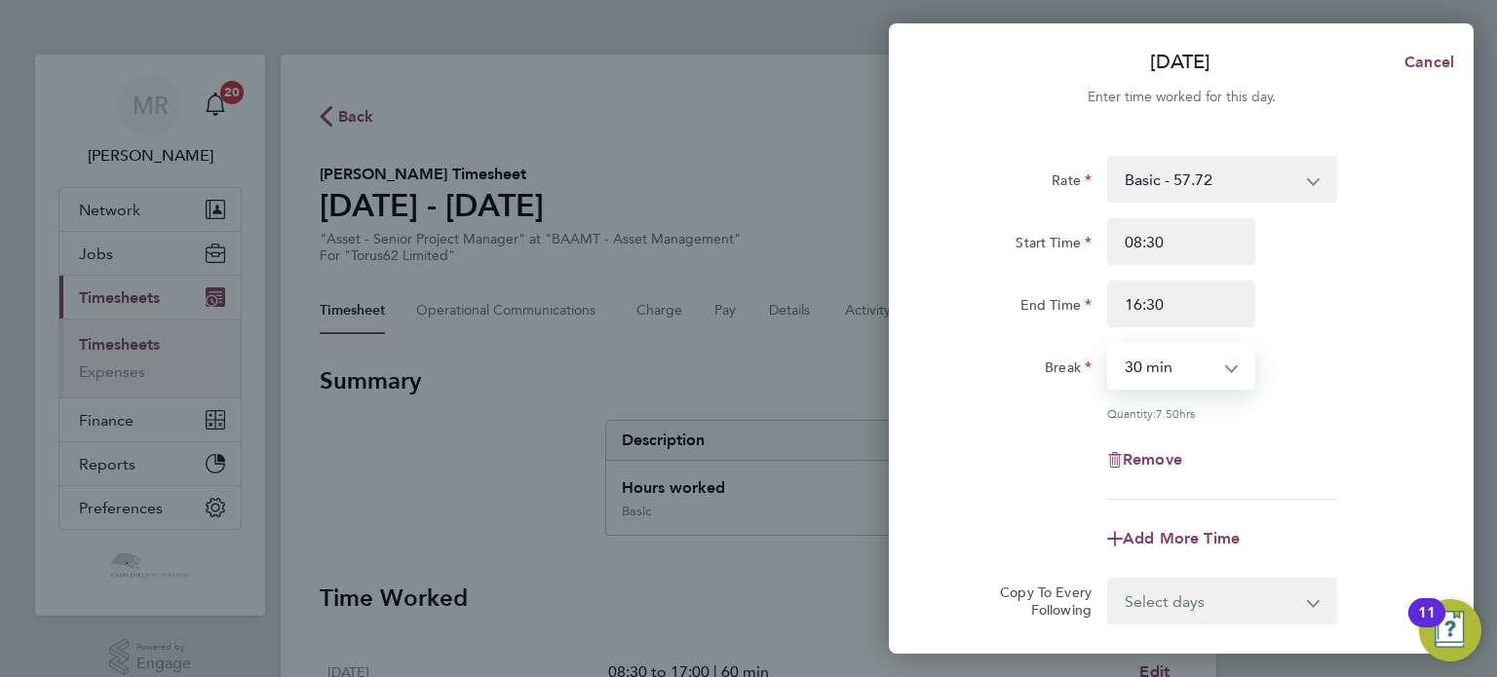
click at [1146, 388] on select "0 min 15 min 30 min 45 min 60 min 75 min 90 min" at bounding box center [1169, 366] width 121 height 43
select select "60"
click at [1109, 345] on select "0 min 15 min 30 min 45 min 60 min 75 min 90 min" at bounding box center [1169, 366] width 121 height 43
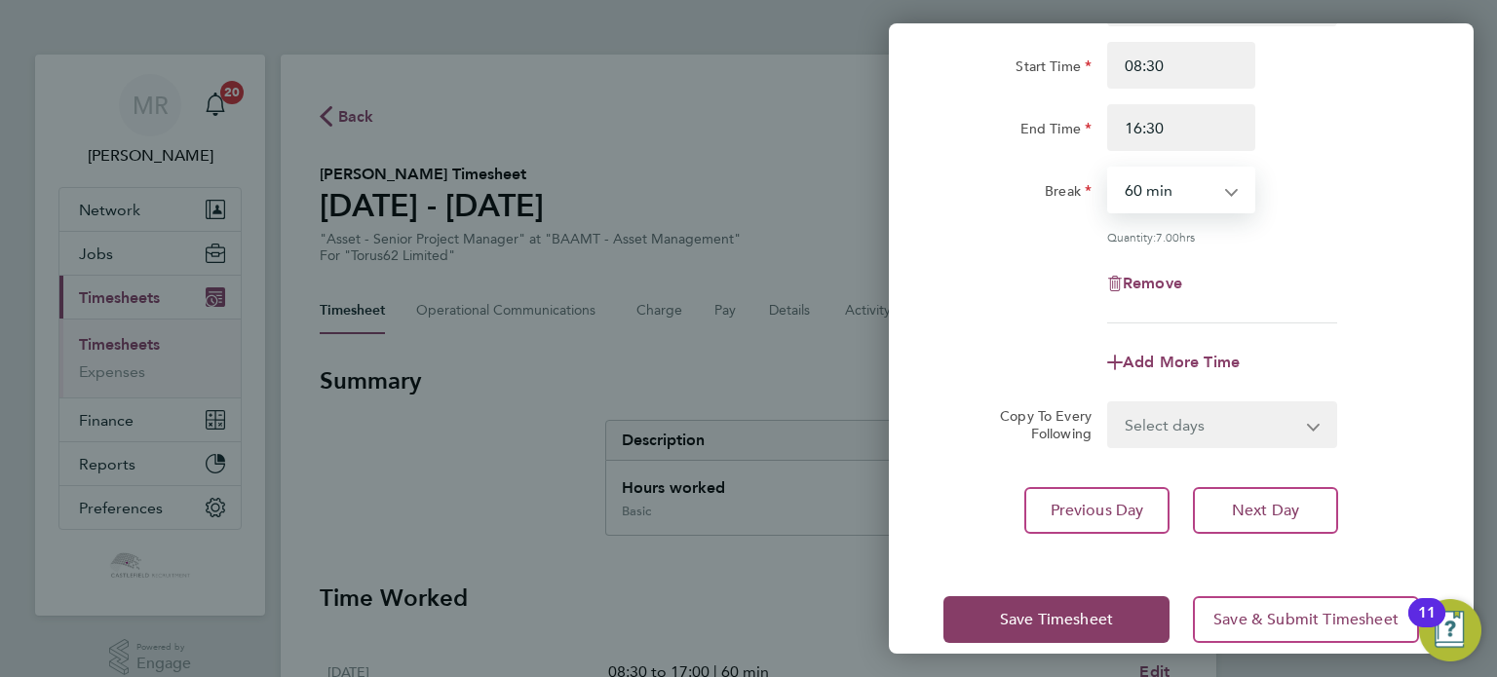
scroll to position [202, 0]
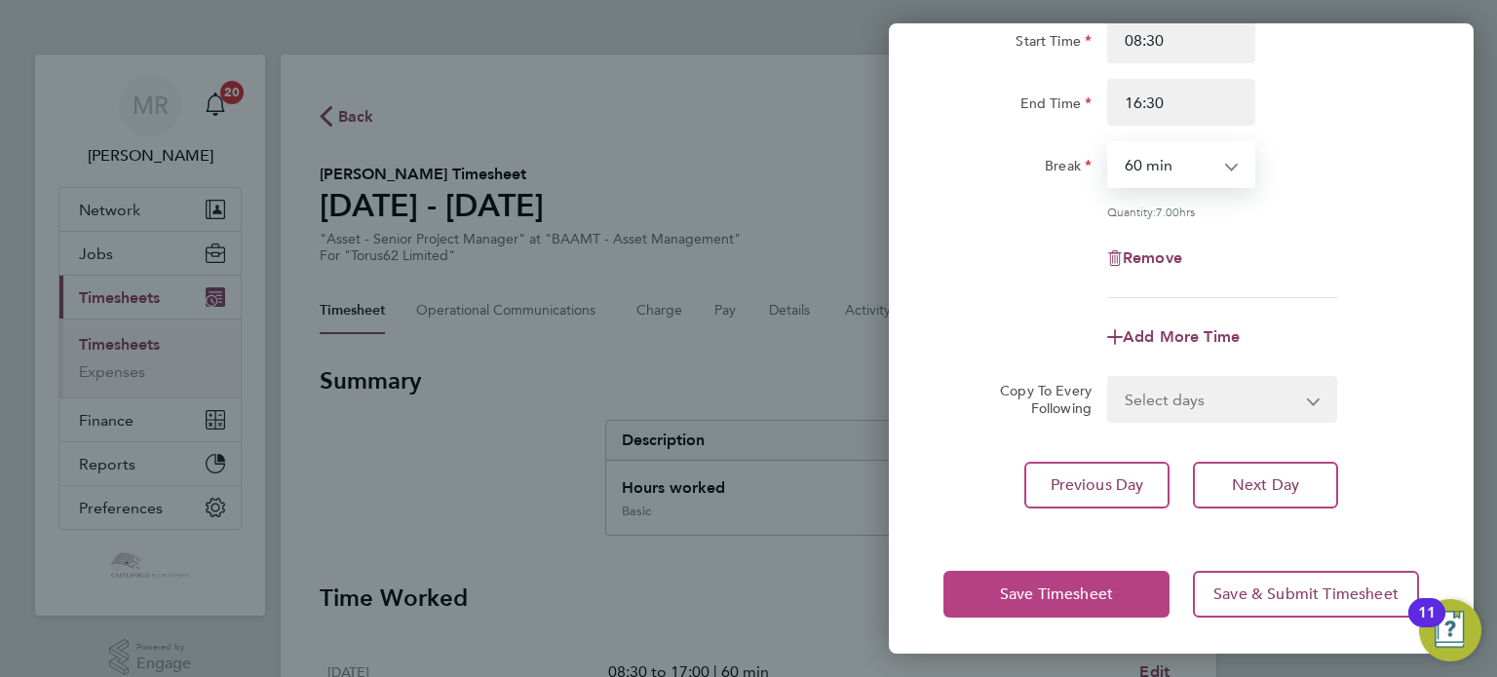
click at [1014, 579] on button "Save Timesheet" at bounding box center [1056, 594] width 226 height 47
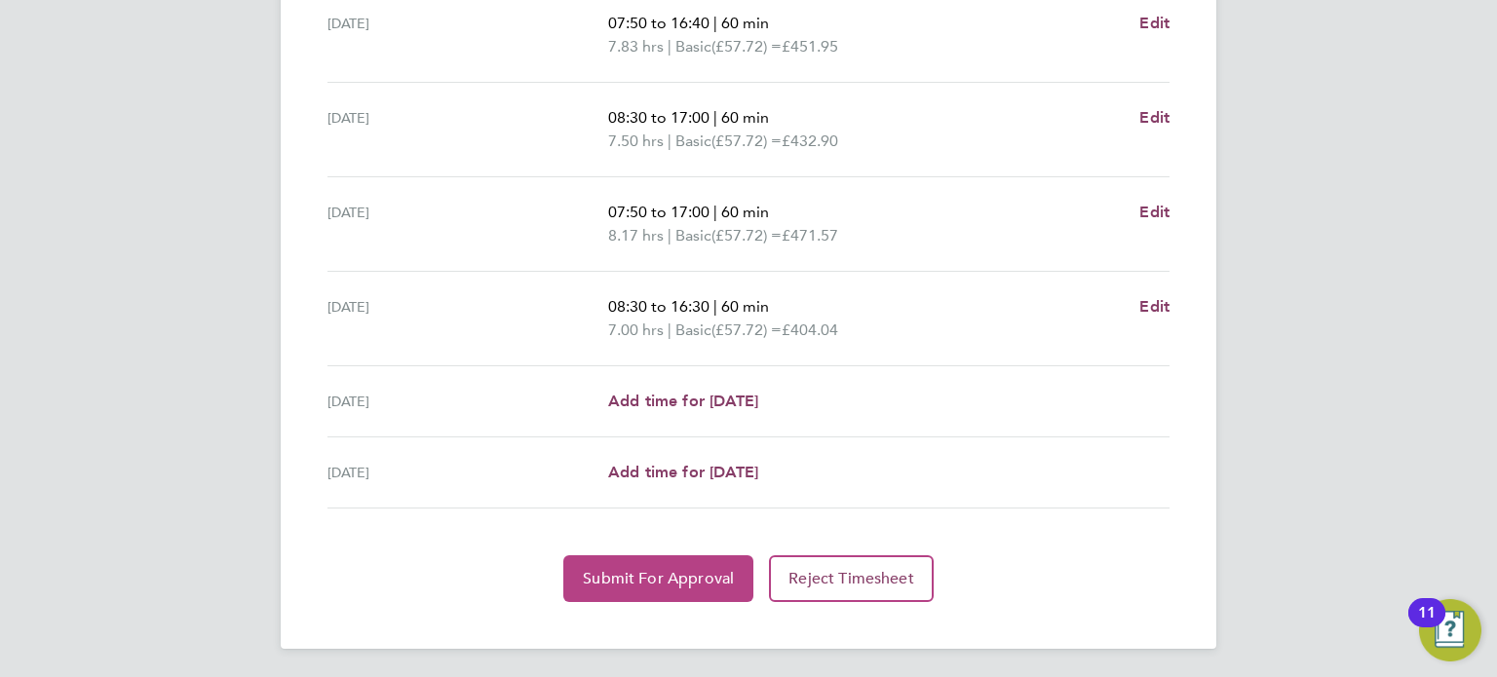
click at [739, 580] on button "Submit For Approval" at bounding box center [658, 578] width 190 height 47
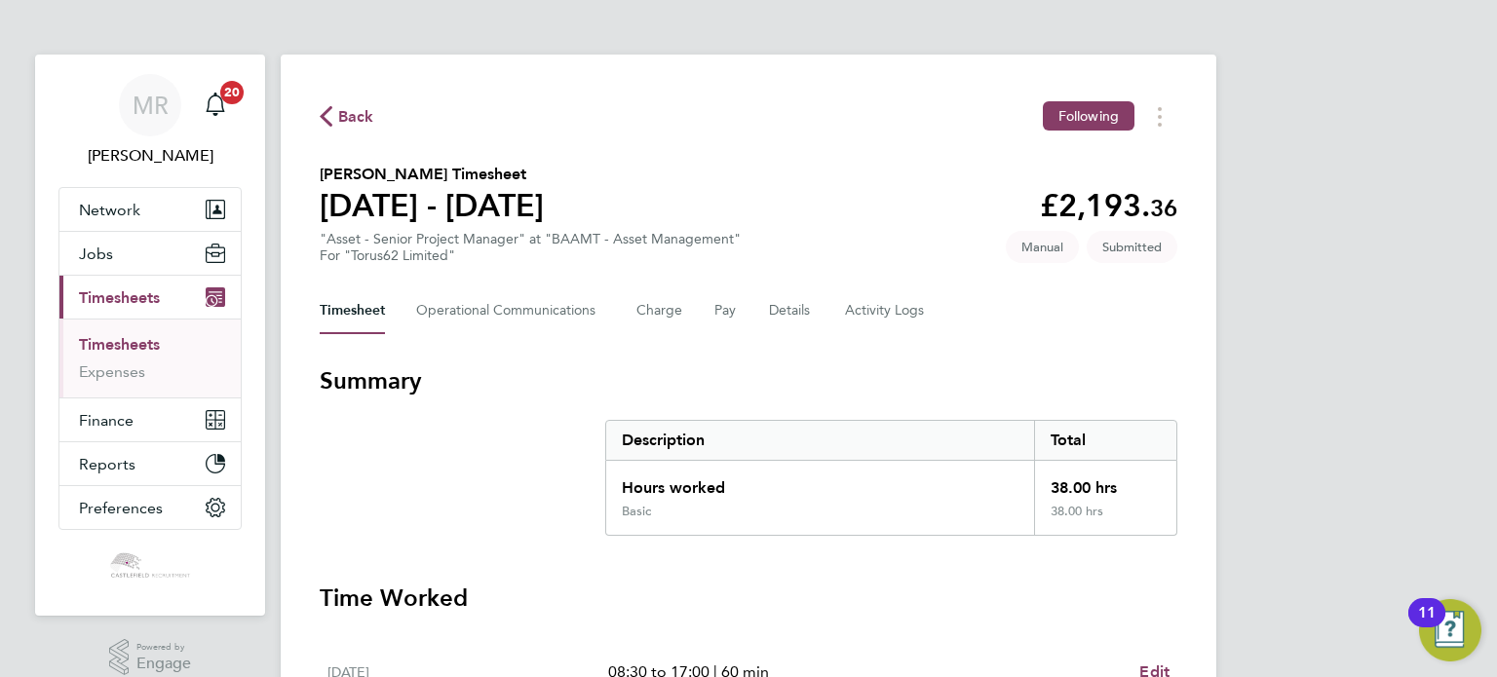
click at [353, 121] on span "Back" at bounding box center [356, 116] width 36 height 23
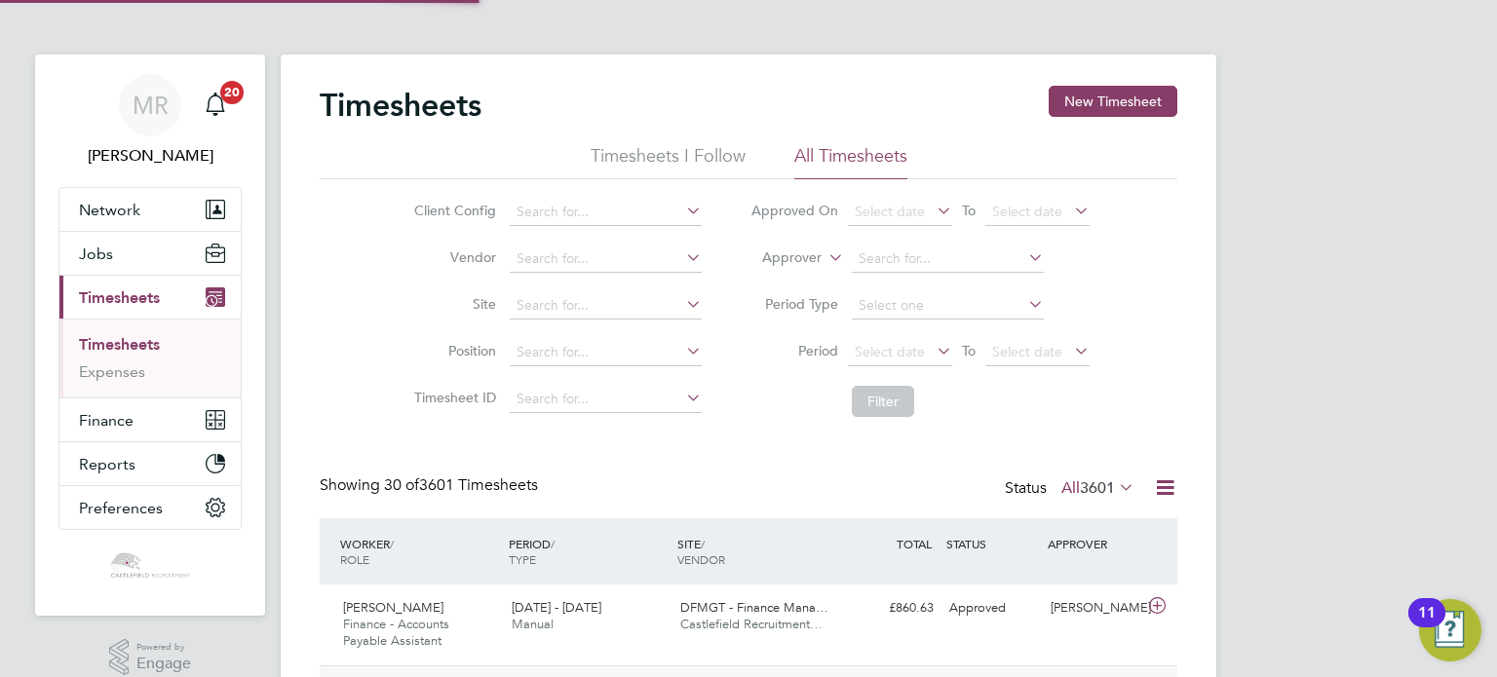
scroll to position [49, 170]
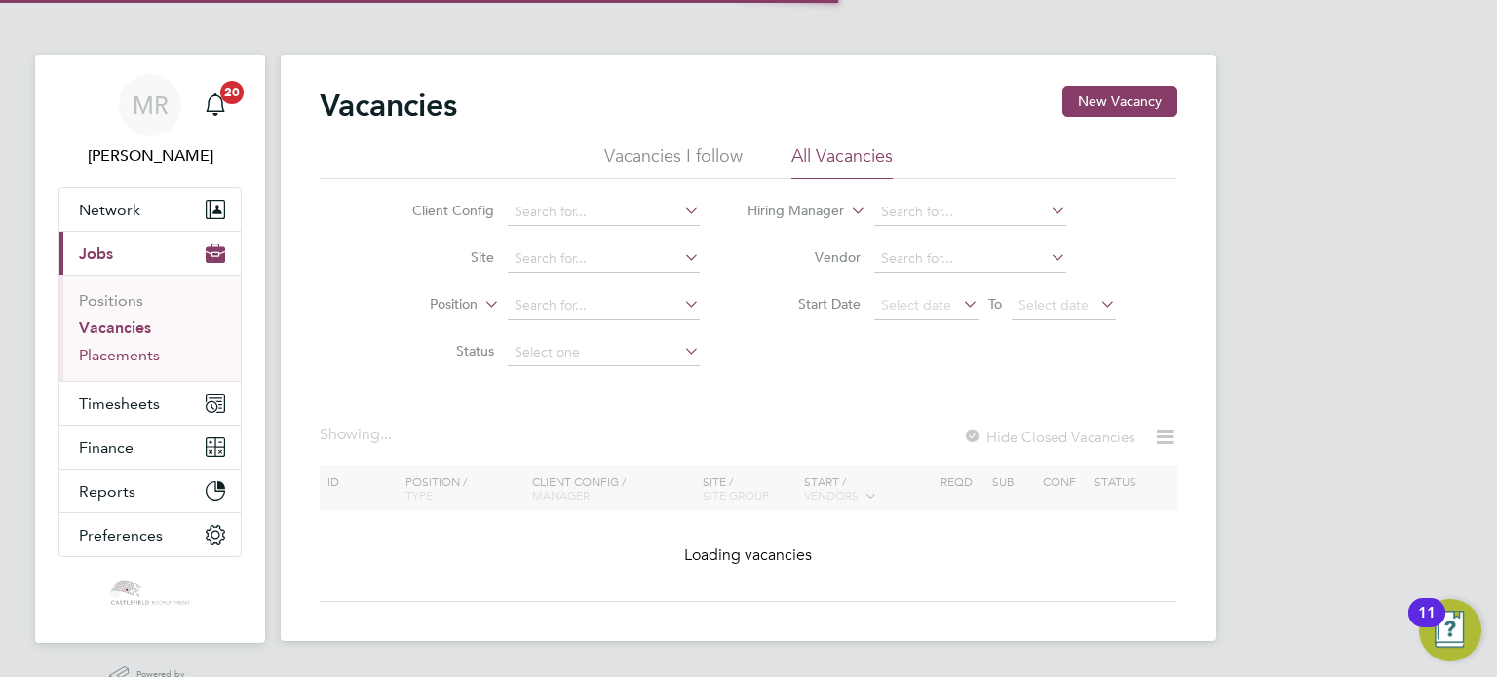
click at [152, 358] on link "Placements" at bounding box center [119, 355] width 81 height 19
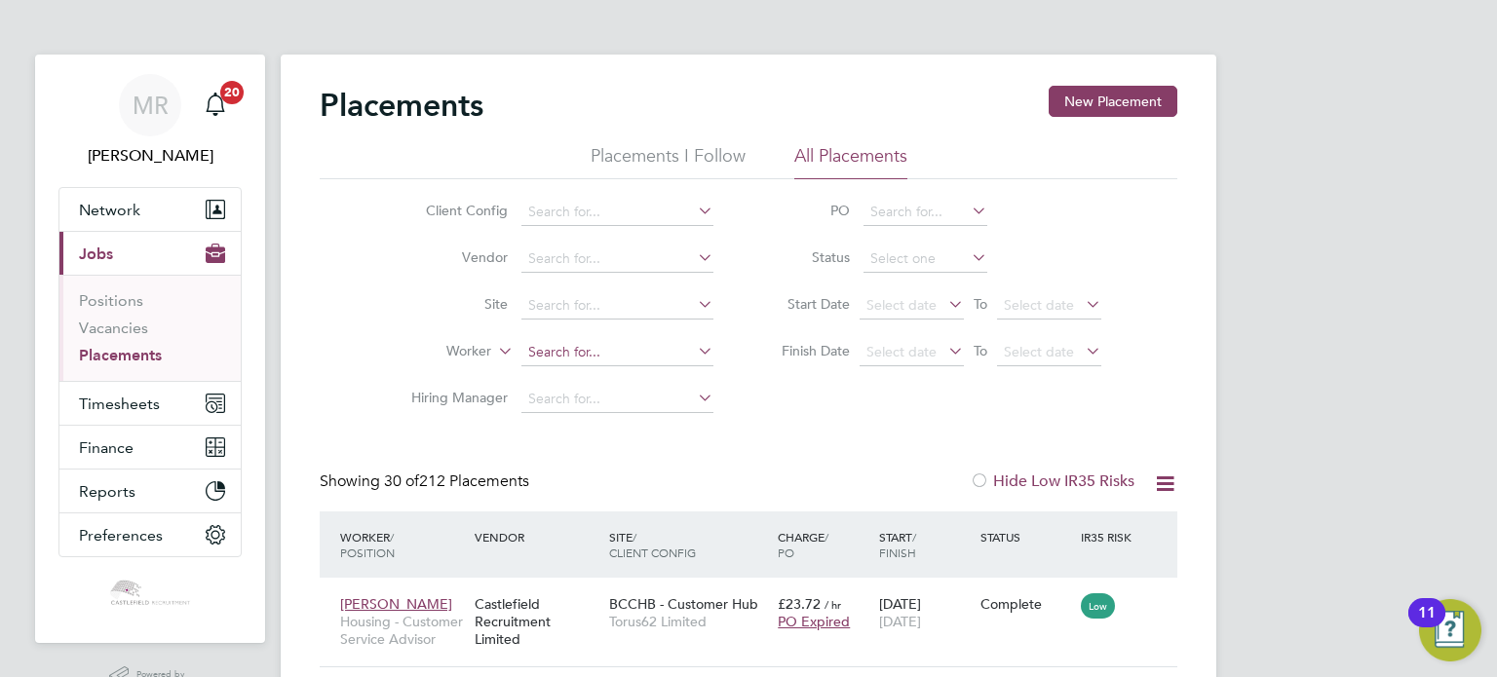
click at [570, 349] on input at bounding box center [617, 352] width 192 height 27
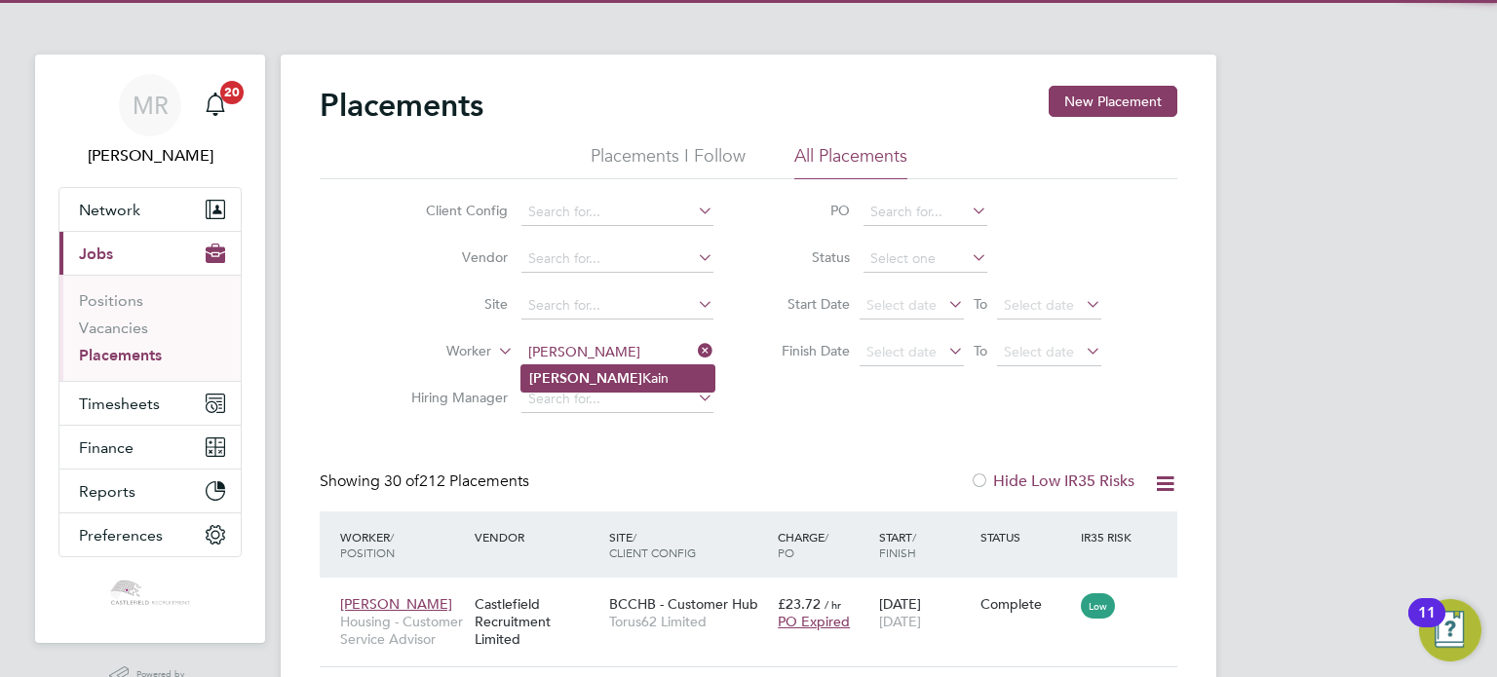
click at [611, 374] on li "Lewis Kain" at bounding box center [617, 378] width 193 height 26
type input "[PERSON_NAME]"
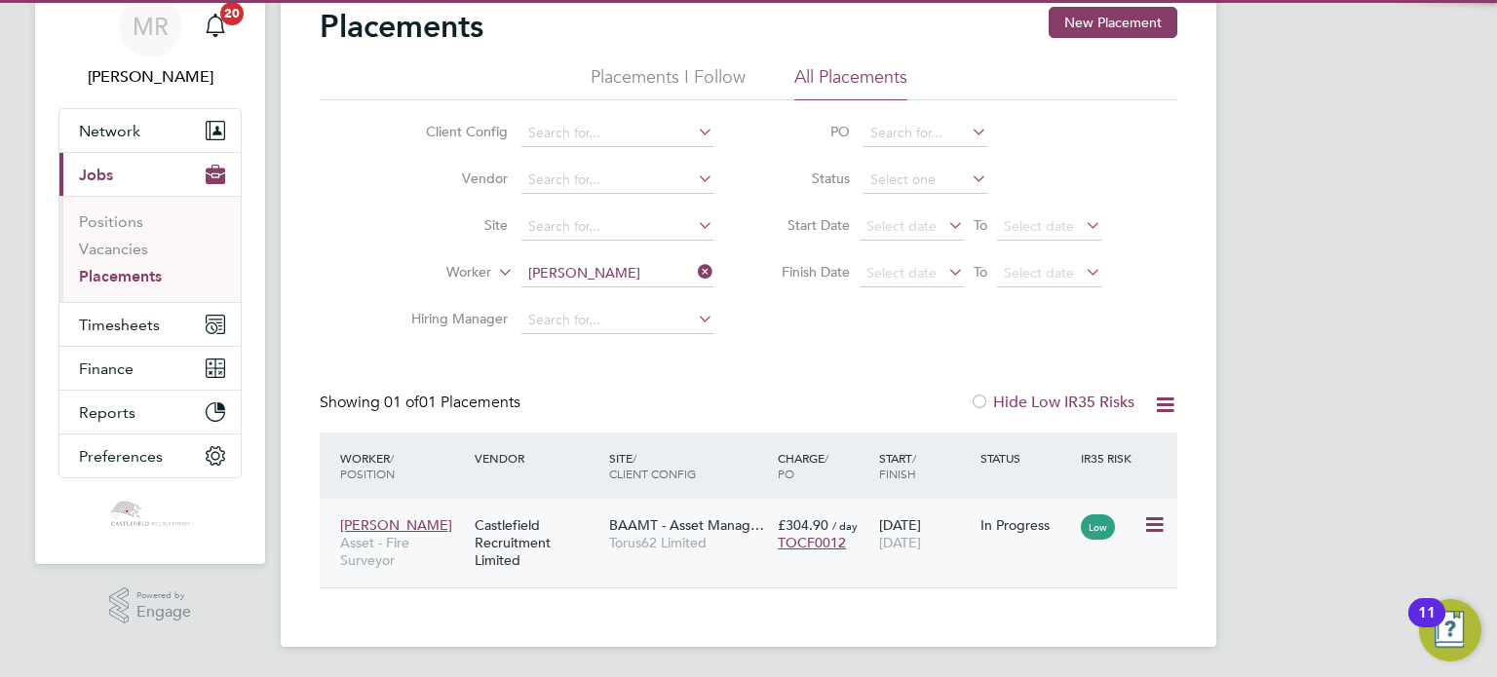
click at [971, 507] on div "10 Feb 2025 15 Jan 2026" at bounding box center [924, 534] width 101 height 55
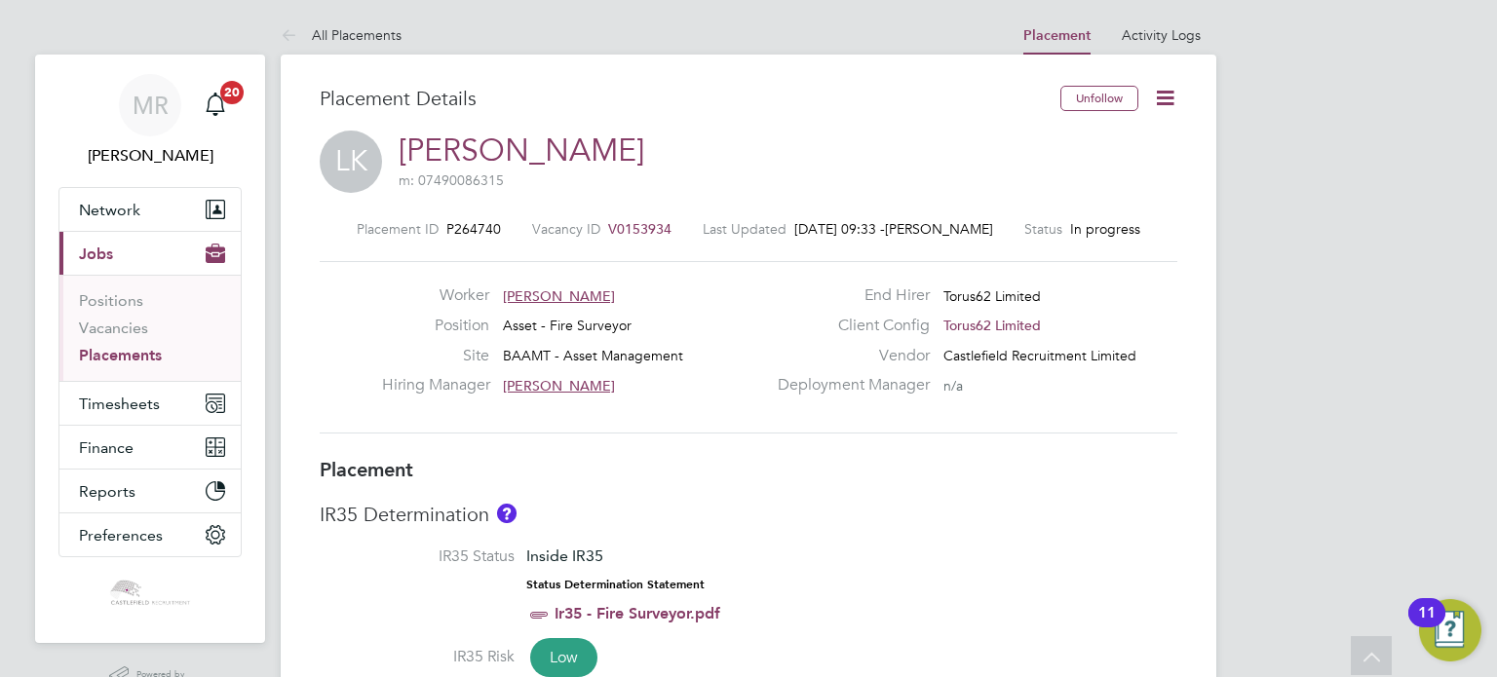
drag, startPoint x: 864, startPoint y: 291, endPoint x: 804, endPoint y: 100, distance: 200.3
click at [625, 220] on span "V0153934" at bounding box center [639, 229] width 63 height 18
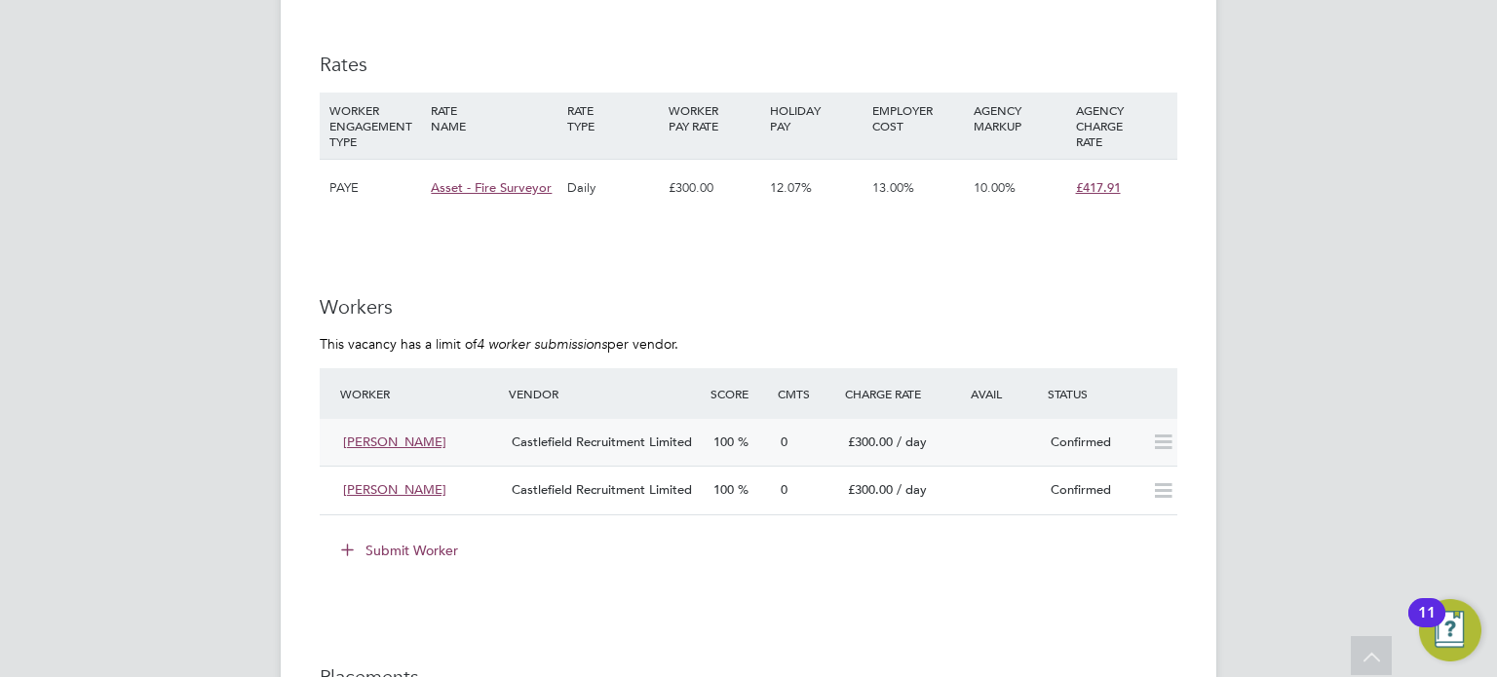
click at [889, 432] on div "£300.00 / day" at bounding box center [890, 443] width 101 height 32
